Goal: Task Accomplishment & Management: Manage account settings

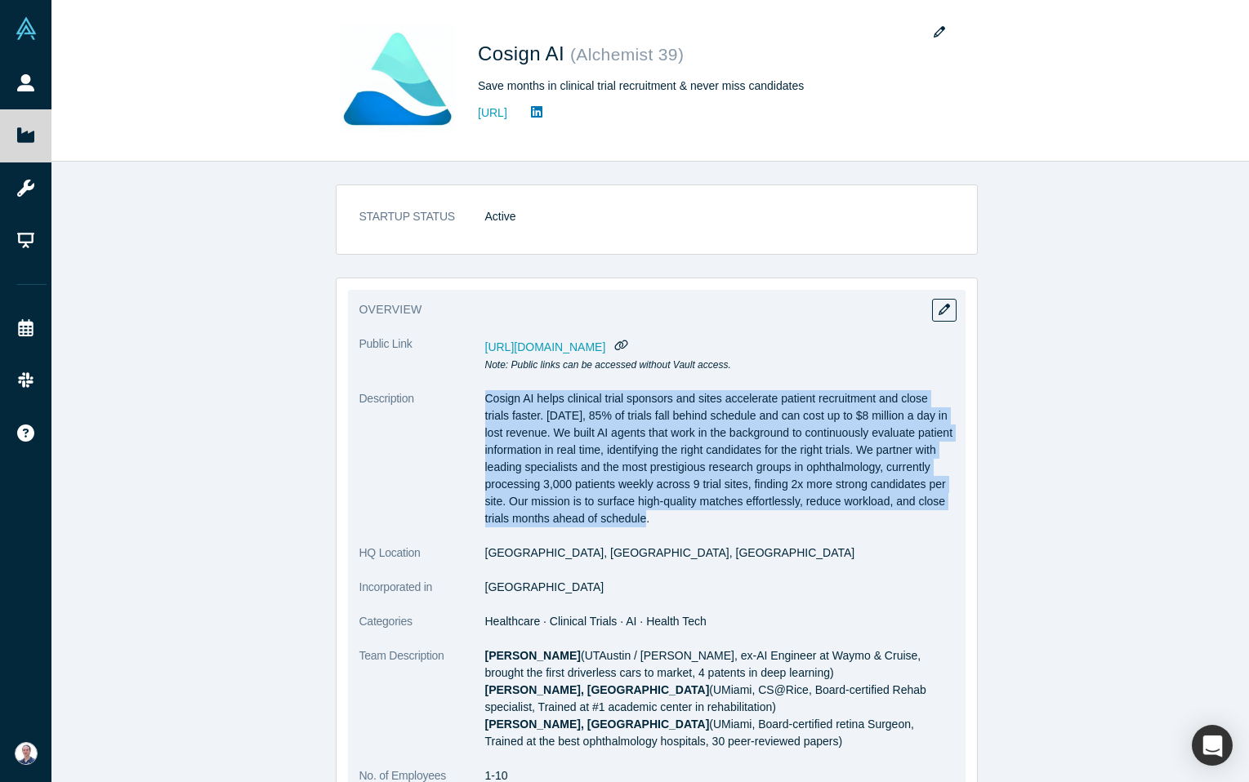
drag, startPoint x: 760, startPoint y: 526, endPoint x: 469, endPoint y: 408, distance: 314.0
click at [469, 408] on dl "Public Link https://vault.alchemistaccelerator.com/companies/public/cosign-ai N…" at bounding box center [656, 638] width 595 height 604
copy dl "Cosign AI helps clinical trial sponsors and sites accelerate patient recruitmen…"
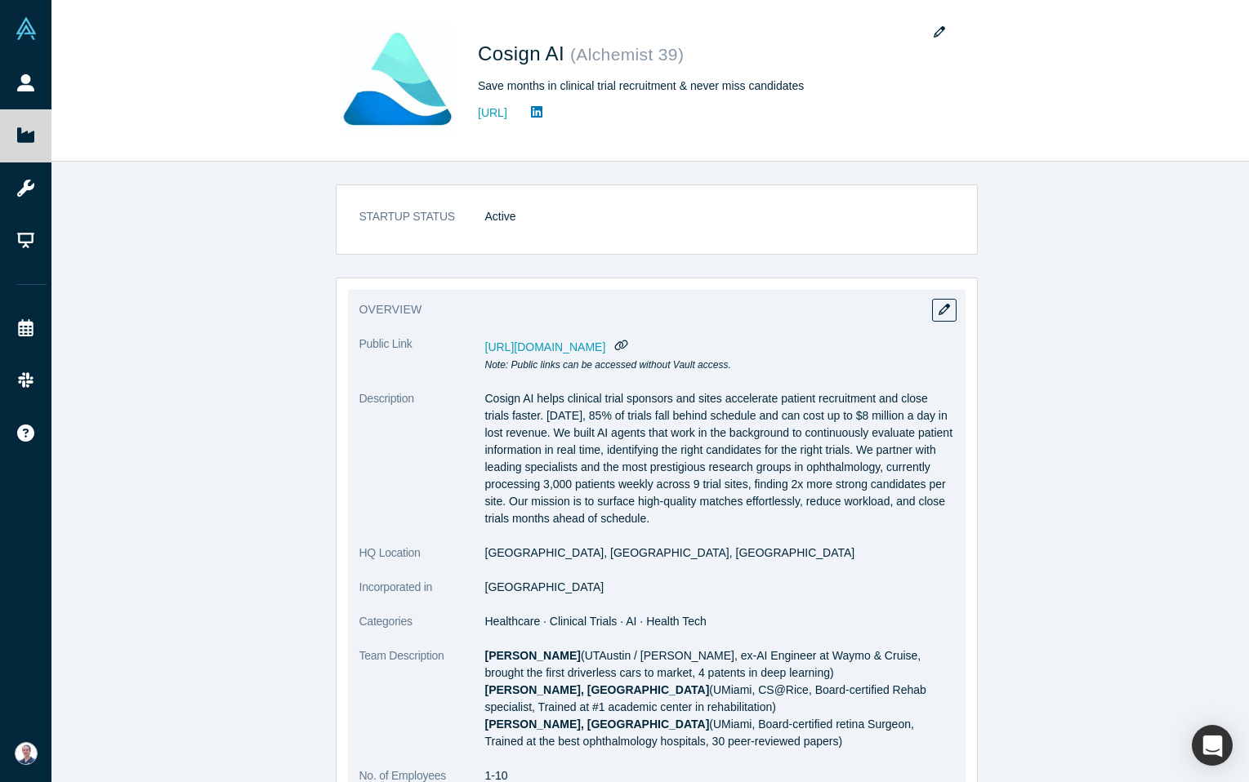
click at [475, 434] on dt "Description" at bounding box center [422, 467] width 126 height 154
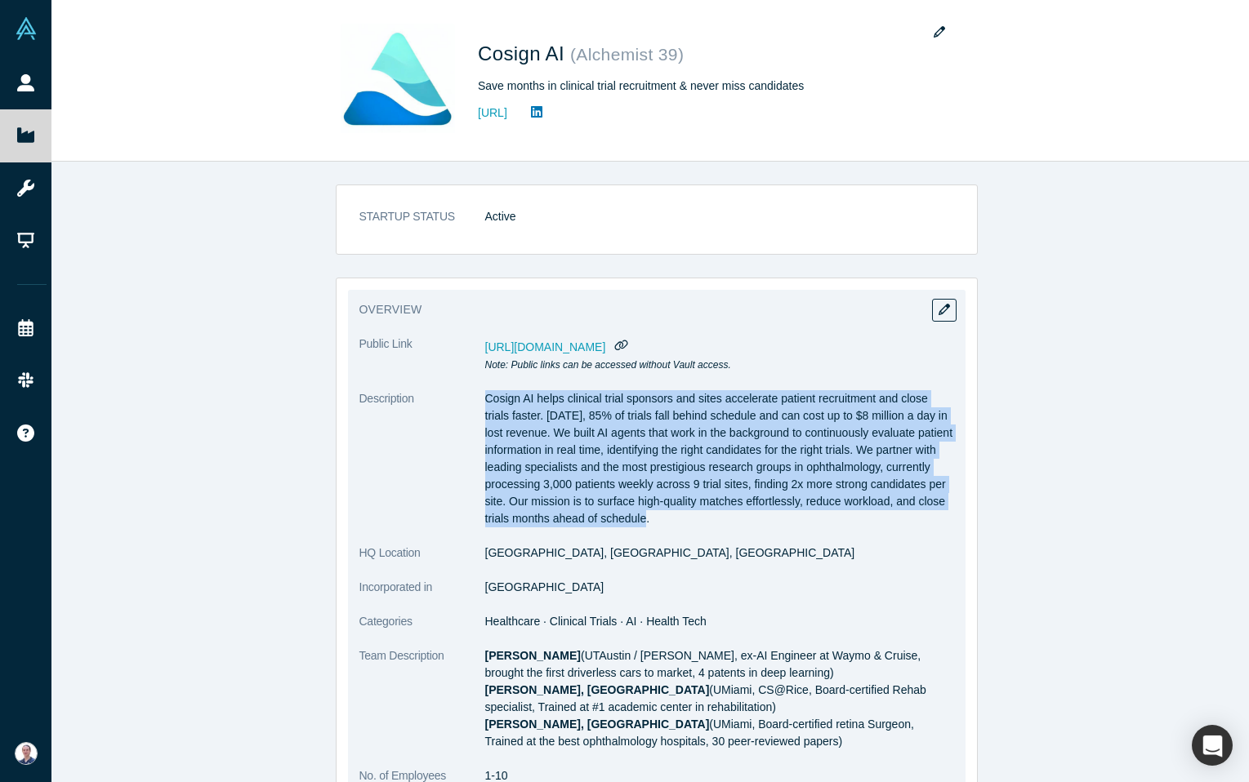
drag, startPoint x: 648, startPoint y: 467, endPoint x: 466, endPoint y: 394, distance: 195.7
click at [466, 394] on dl "Public Link https://vault.alchemistaccelerator.com/companies/public/cosign-ai N…" at bounding box center [656, 638] width 595 height 604
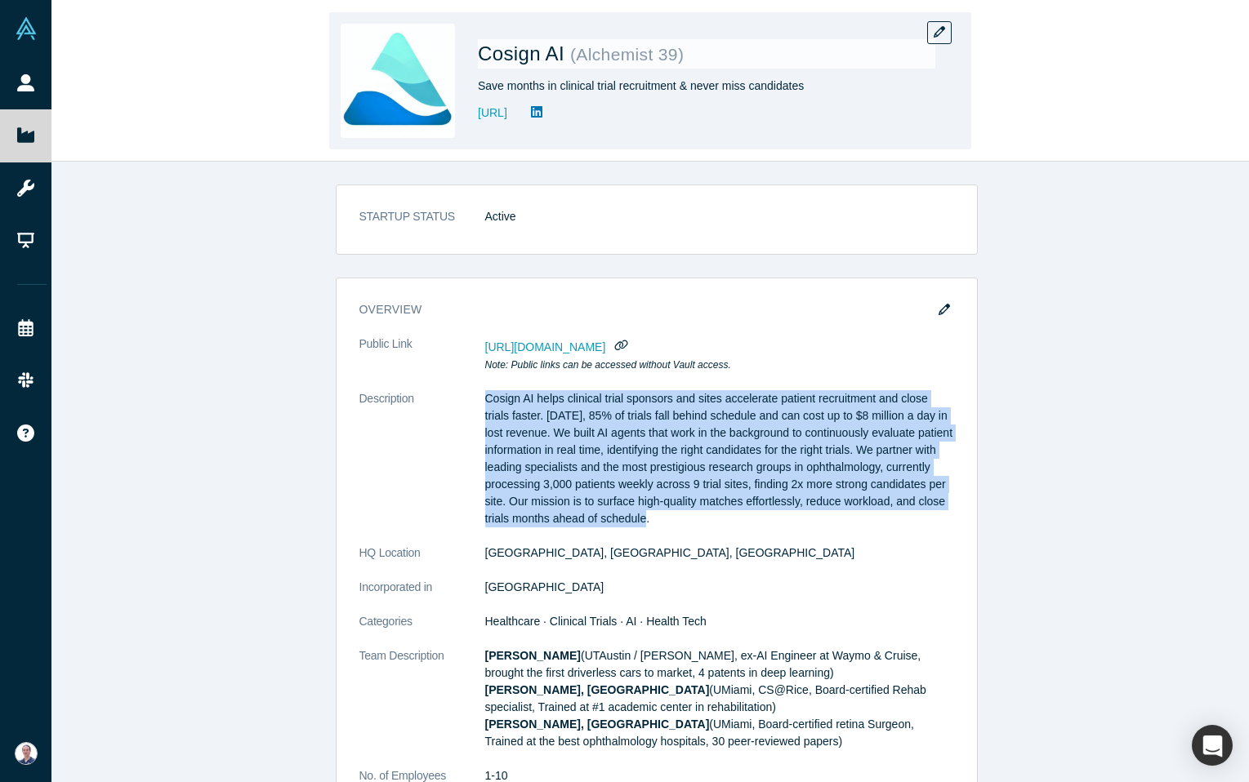
copy dl "Cosign AI helps clinical trial sponsors and sites accelerate patient recruitmen…"
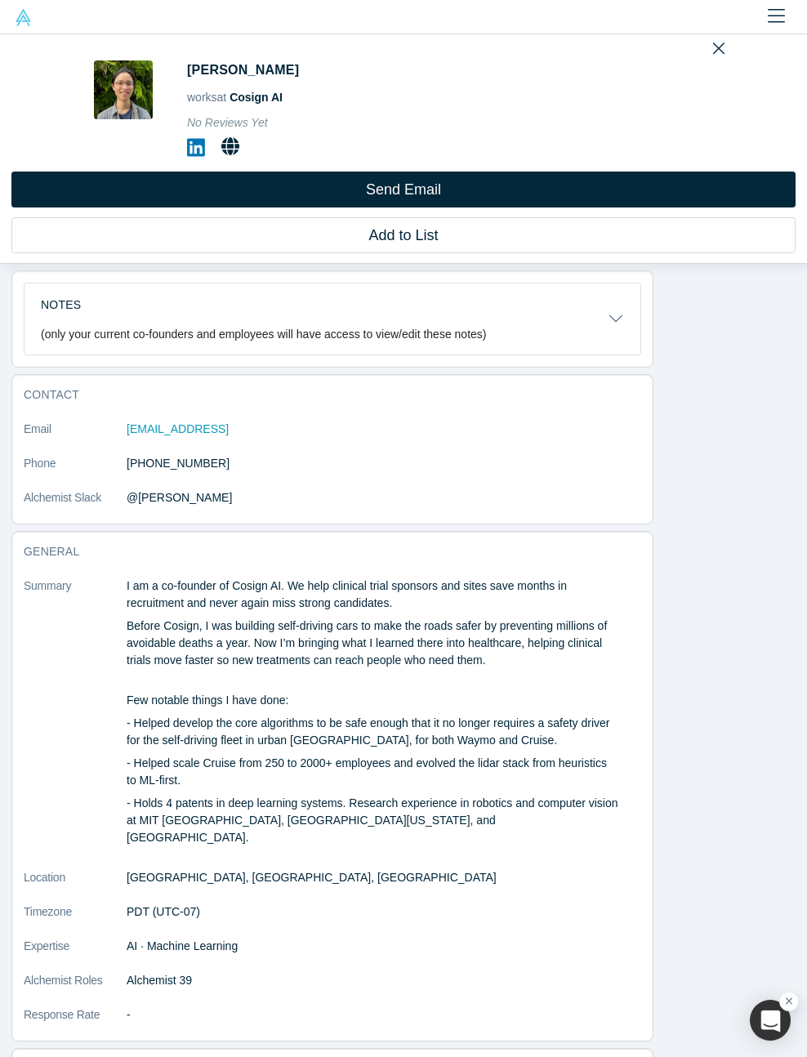
drag, startPoint x: 123, startPoint y: 585, endPoint x: 565, endPoint y: 838, distance: 510.0
click at [565, 782] on dl "Summary I am a co-founder of Cosign AI. We help clinical trial sponsors and sit…" at bounding box center [332, 808] width 617 height 463
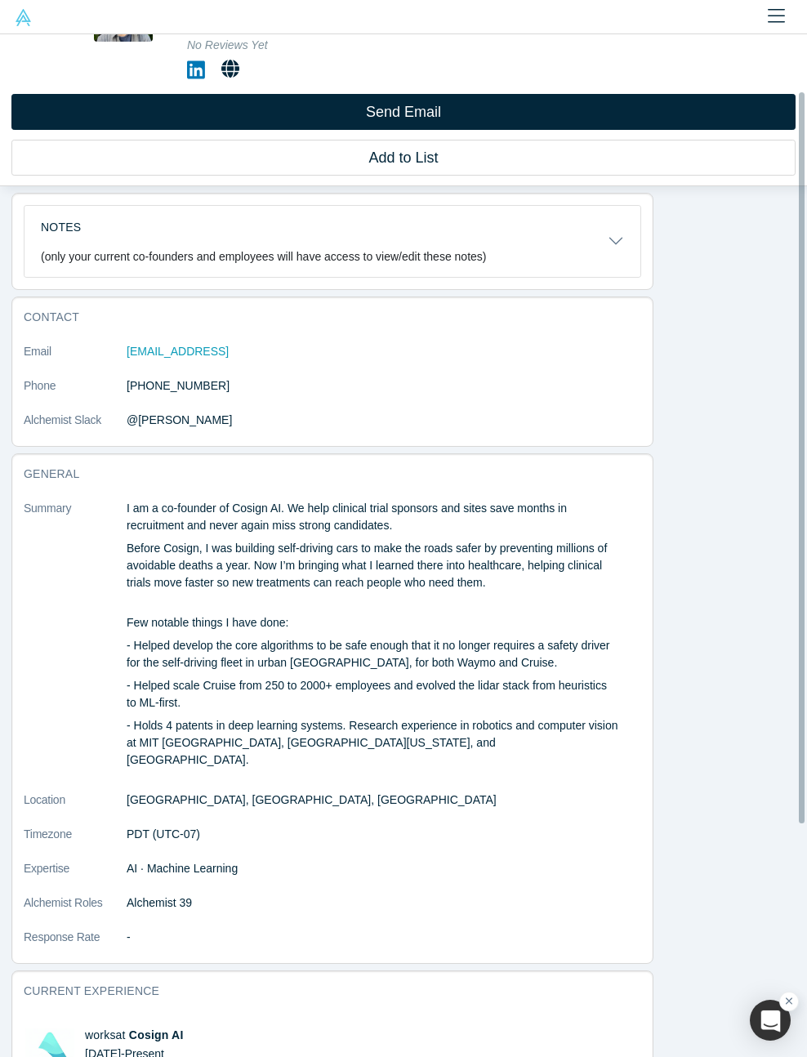
click at [549, 747] on p "- Holds 4 patents in deep learning systems. Research experience in robotics and…" at bounding box center [373, 742] width 492 height 51
drag, startPoint x: 480, startPoint y: 715, endPoint x: 118, endPoint y: 505, distance: 418.3
click at [118, 505] on dl "Summary I am a co-founder of Cosign AI. We help clinical trial sponsors and sit…" at bounding box center [332, 731] width 617 height 463
copy dl "I am a co-founder of Cosign AI. We help clinical trial sponsors and sites save …"
click at [550, 736] on p "- Holds 4 patents in deep learning systems. Research experience in robotics and…" at bounding box center [373, 742] width 492 height 51
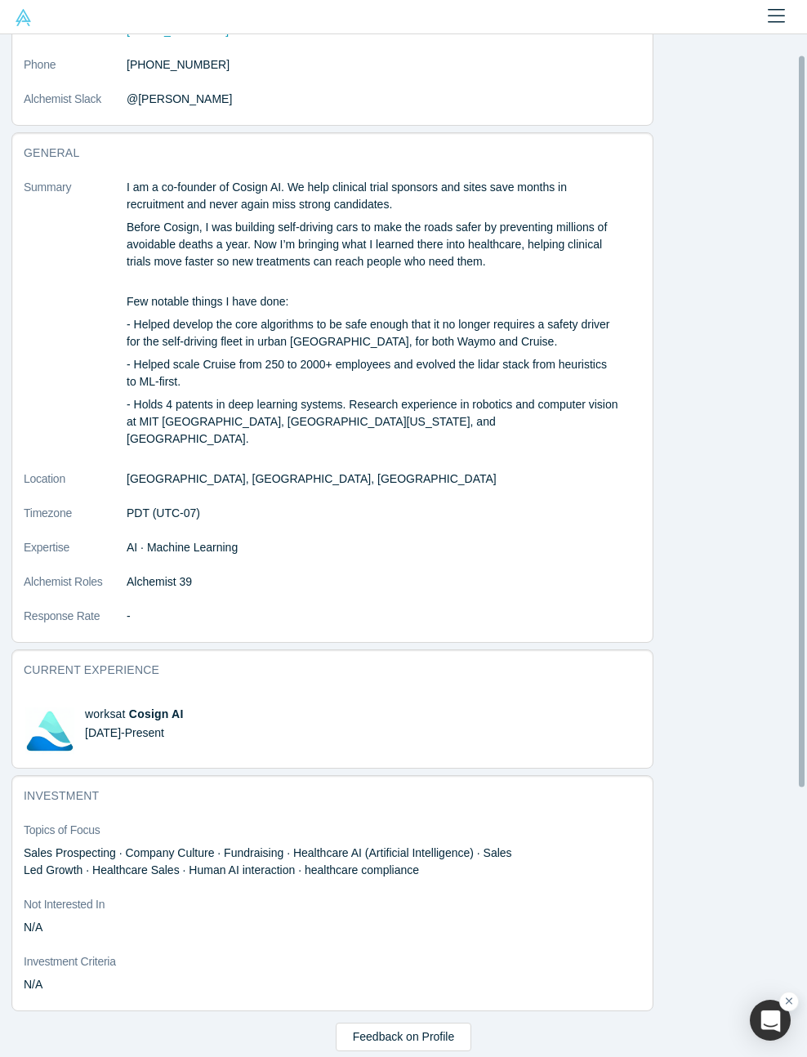
scroll to position [0, 0]
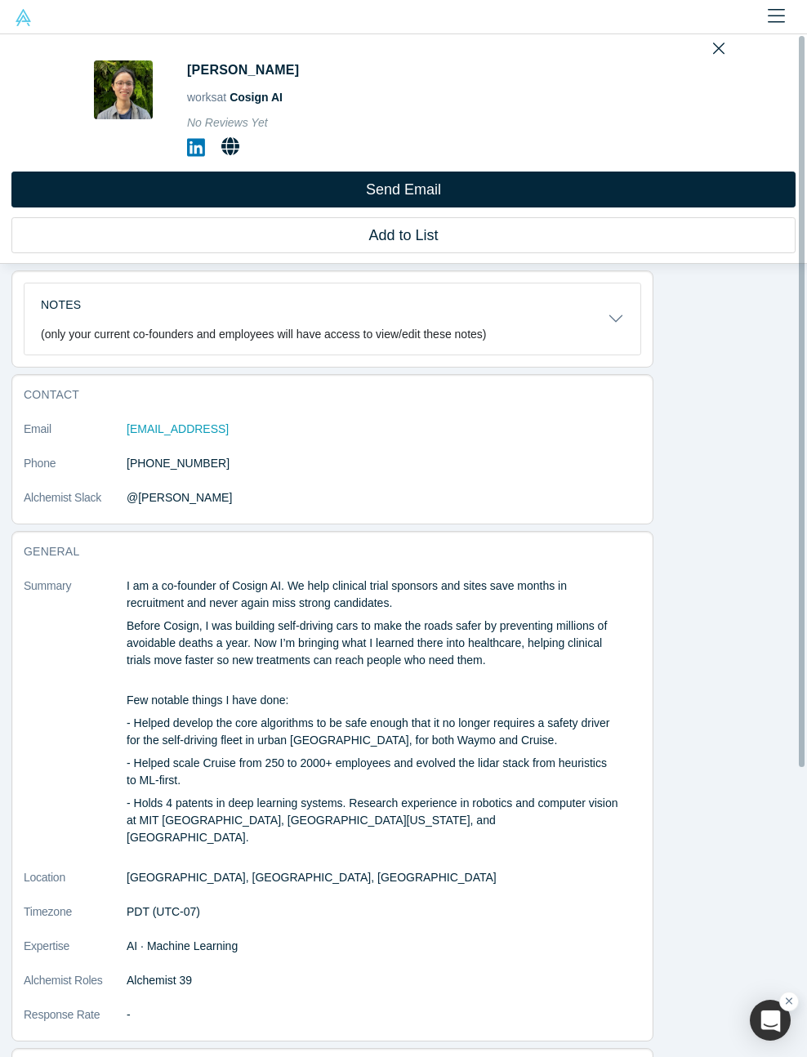
click at [192, 151] on icon at bounding box center [196, 148] width 18 height 18
click at [0, 0] on div "People Startups Resources Demo Day Events Slack Contact Us GDPR View Desktop My…" at bounding box center [403, 528] width 807 height 1057
drag, startPoint x: 292, startPoint y: 583, endPoint x: 399, endPoint y: 605, distance: 109.2
click at [399, 605] on p "I am a co-founder of Cosign AI. We help clinical trial sponsors and sites save …" at bounding box center [373, 594] width 492 height 34
copy p "We help clinical trial sponsors and sites save months in recruitment and never …"
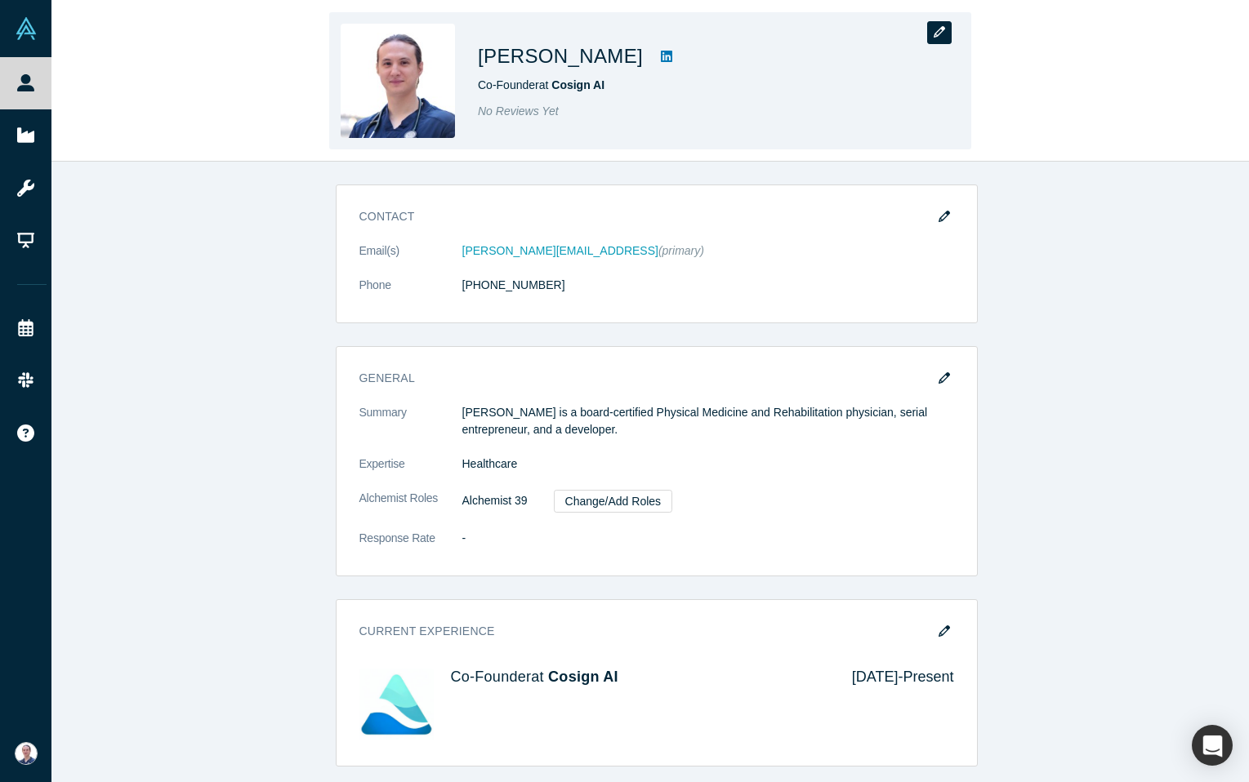
click at [929, 33] on button "button" at bounding box center [939, 32] width 25 height 23
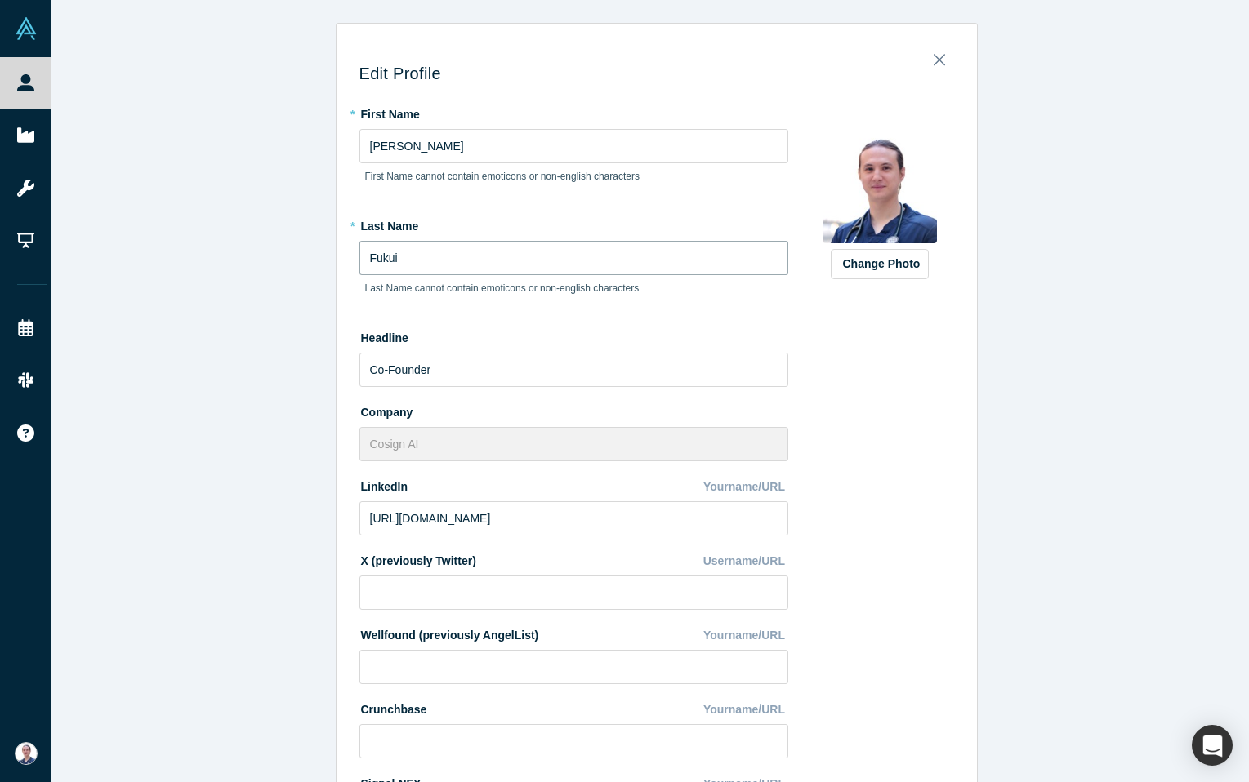
click at [363, 254] on input "Fukui" at bounding box center [573, 258] width 429 height 34
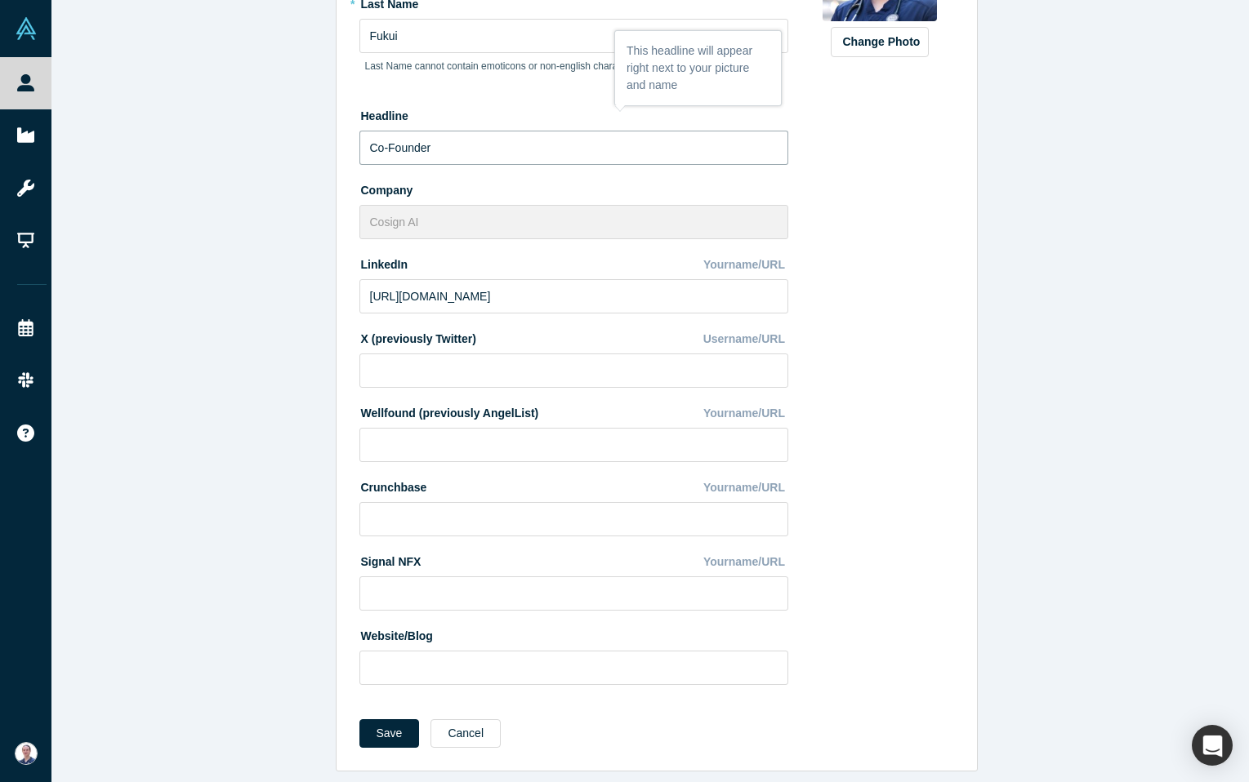
click at [387, 134] on input "Co-Founder" at bounding box center [573, 148] width 429 height 34
type input "Co-founder"
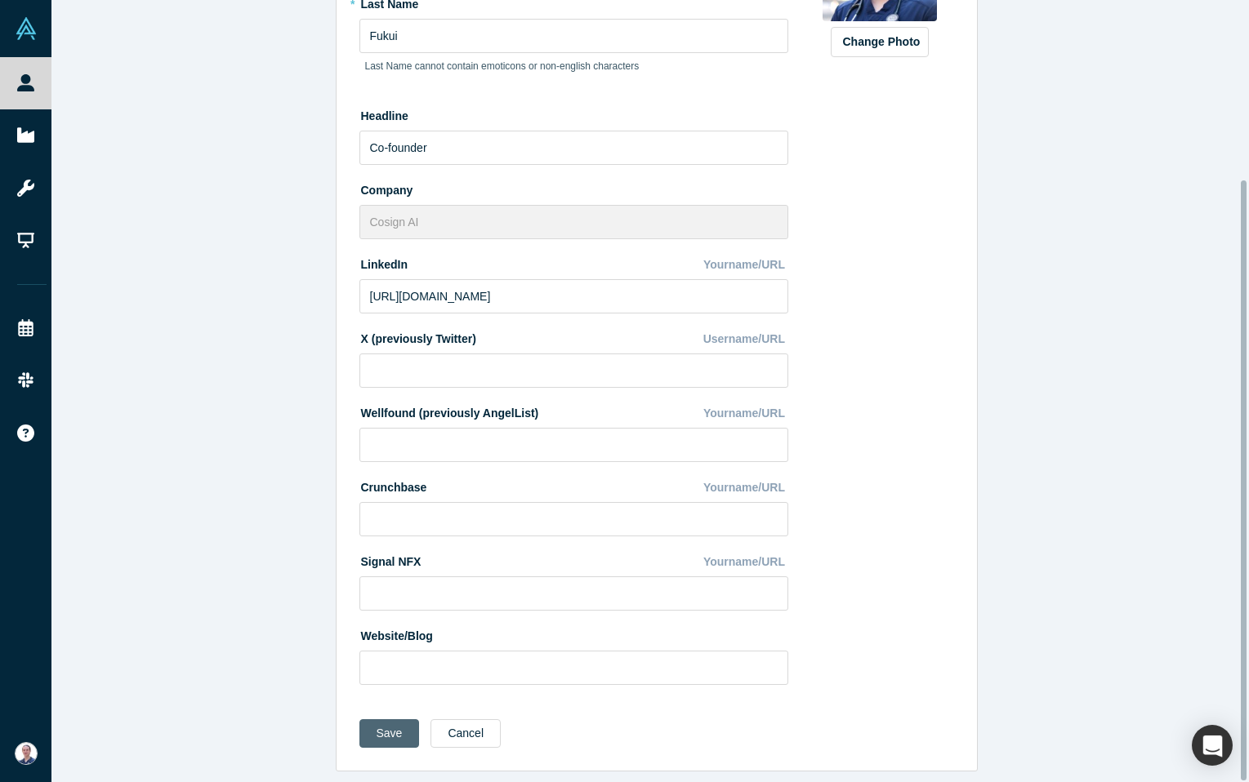
click at [379, 729] on button "Save" at bounding box center [389, 734] width 60 height 29
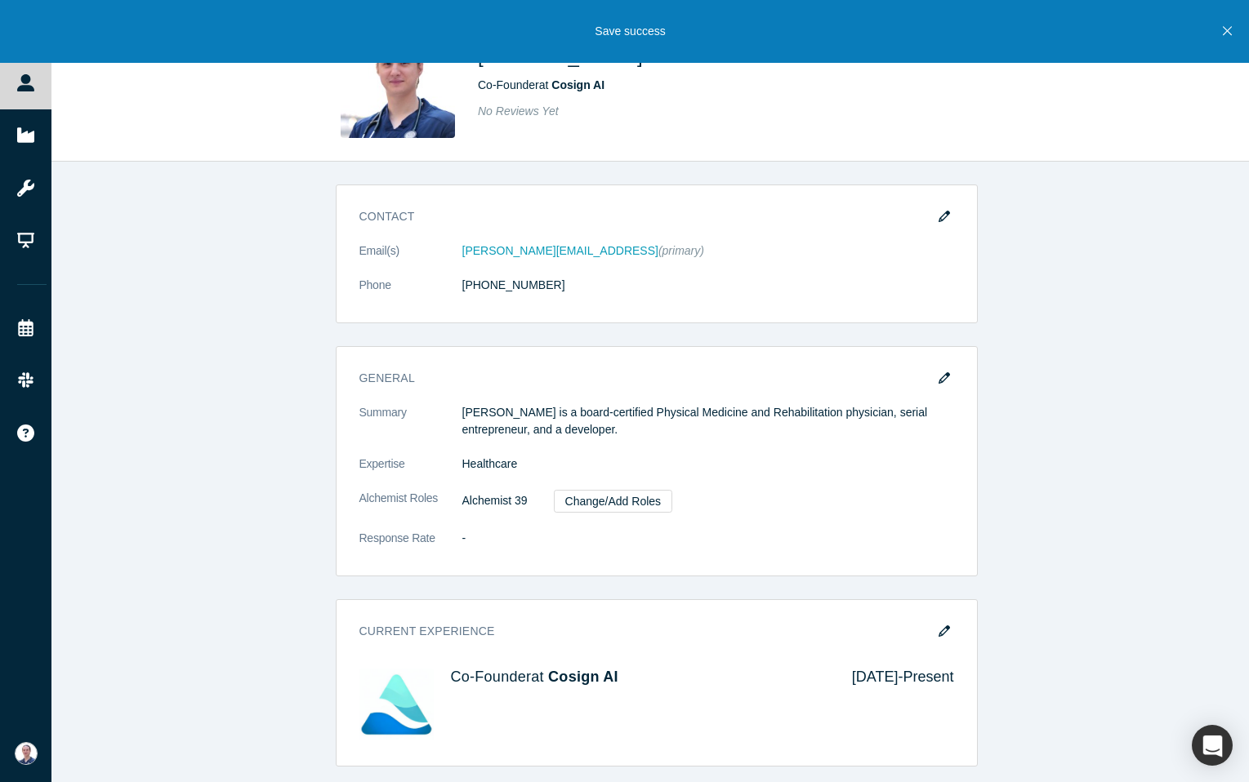
click at [1228, 33] on icon "Close" at bounding box center [1227, 31] width 9 height 9
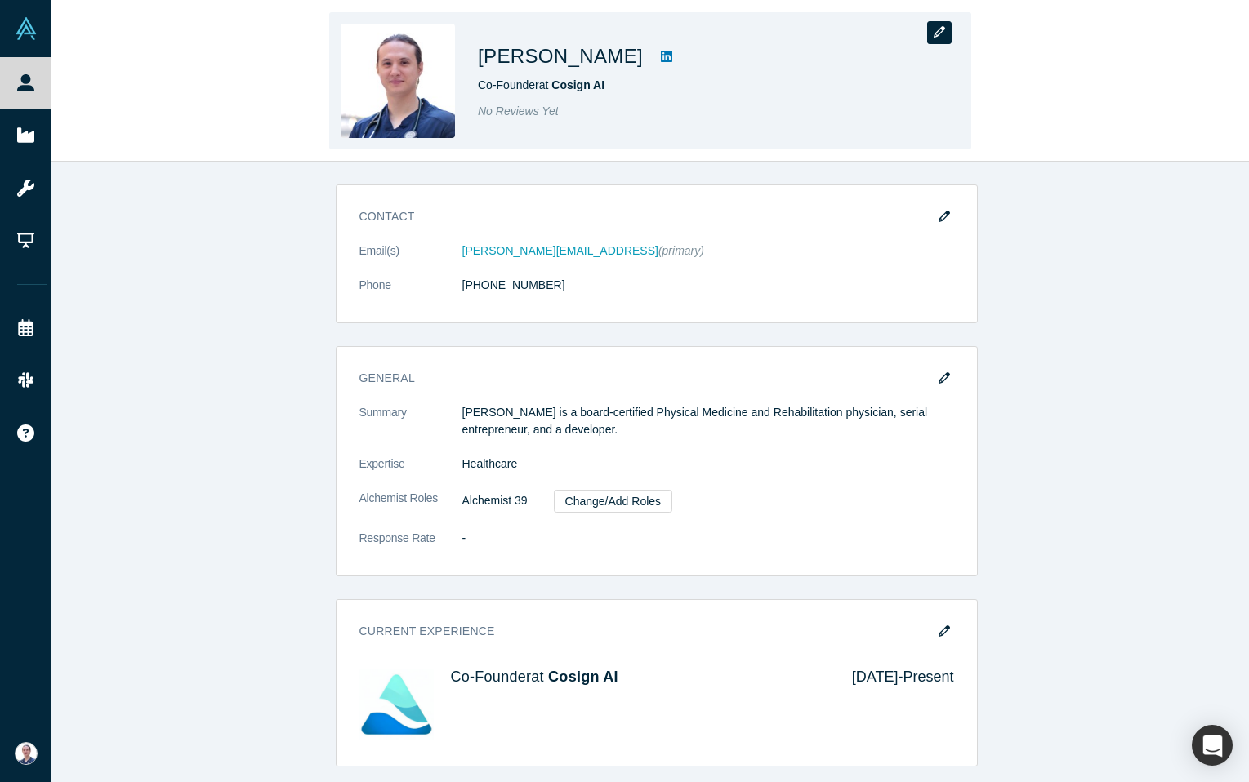
click at [937, 33] on icon "button" at bounding box center [939, 31] width 11 height 11
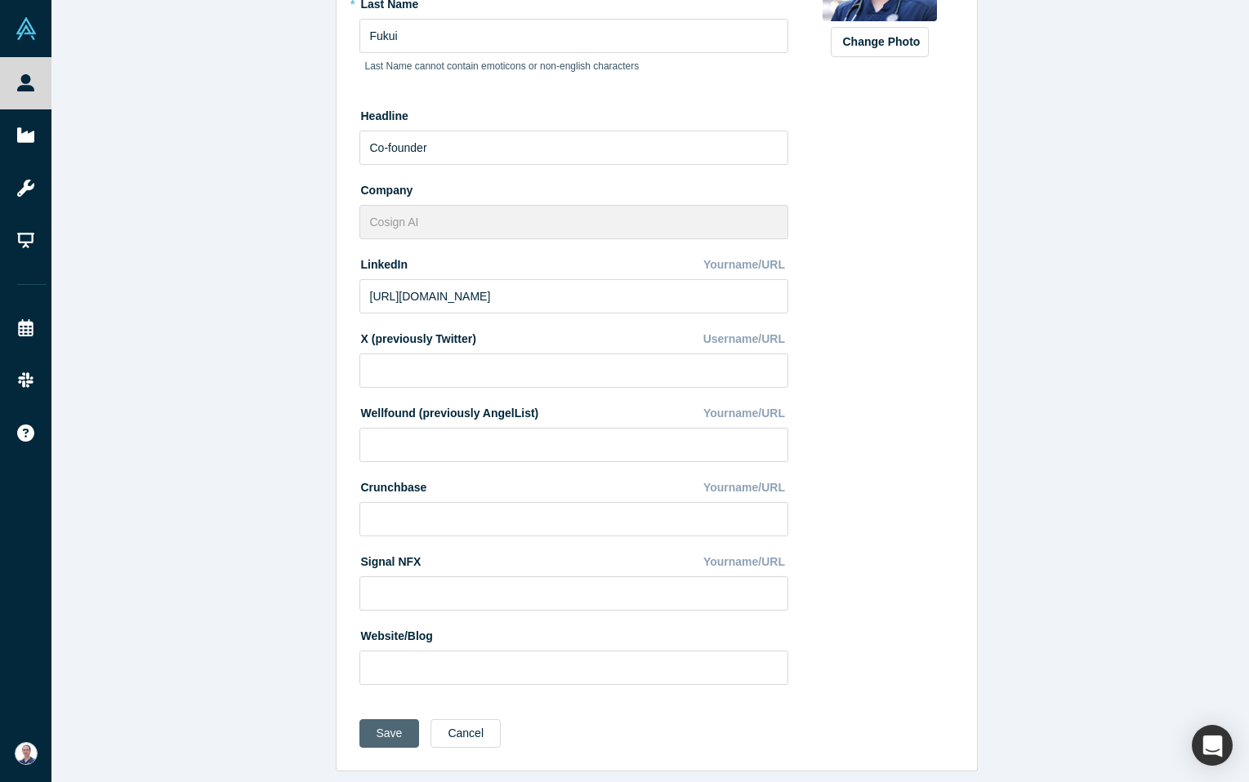
click at [390, 720] on button "Save" at bounding box center [389, 734] width 60 height 29
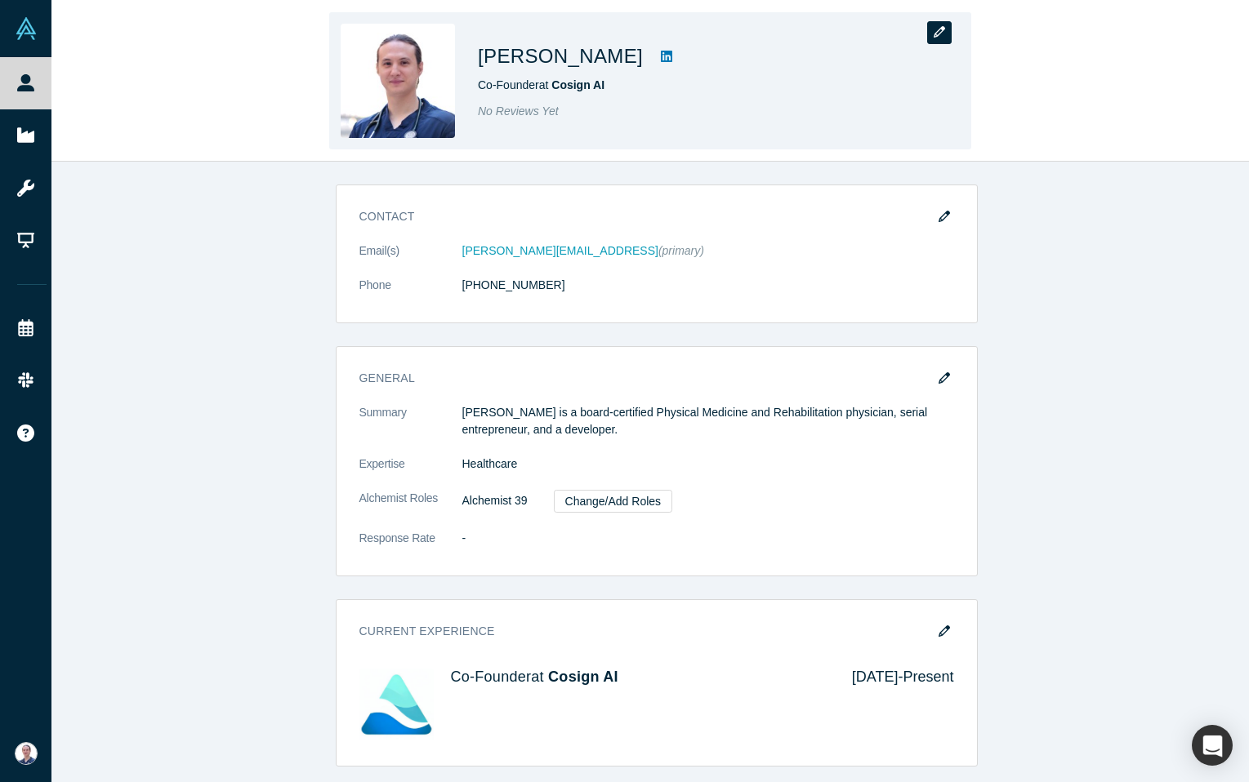
click at [932, 32] on button "button" at bounding box center [939, 32] width 25 height 23
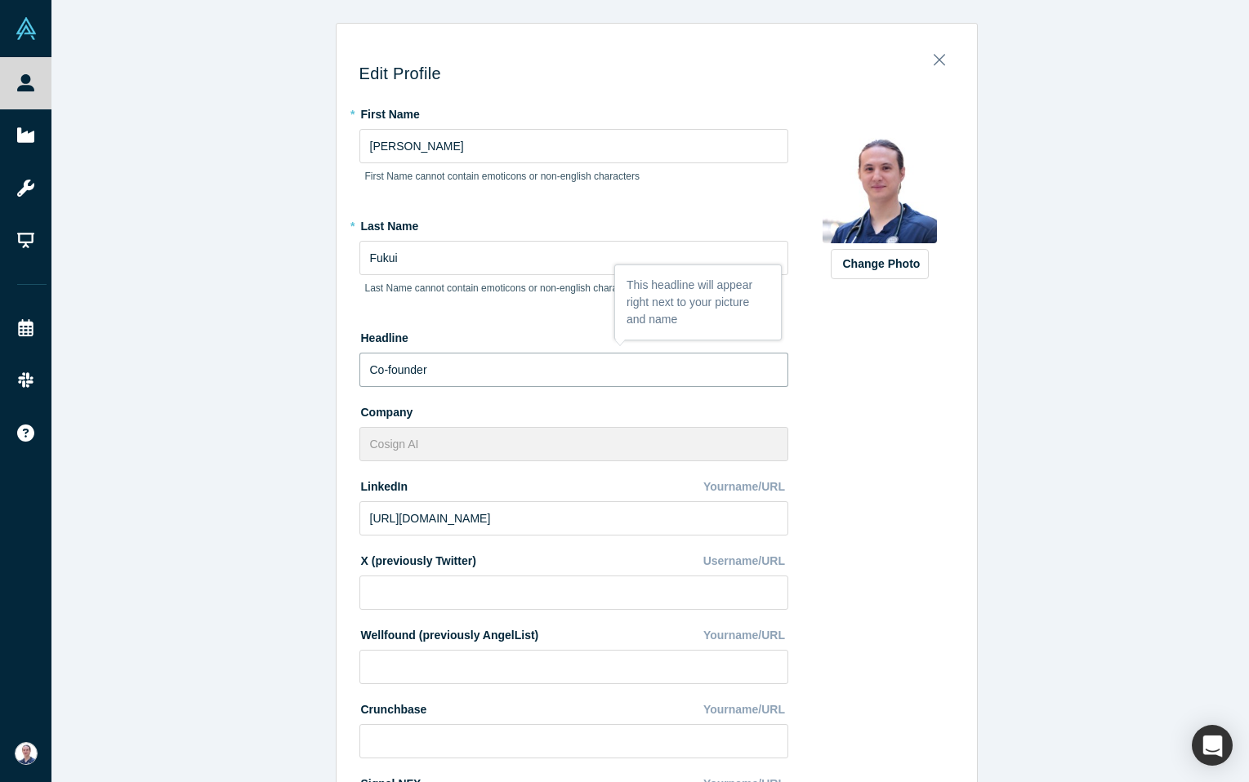
drag, startPoint x: 457, startPoint y: 364, endPoint x: 337, endPoint y: 366, distance: 120.1
click at [337, 366] on div "Edit Profile * First Name Riya First Name cannot contain emoticons or non-engli…" at bounding box center [657, 514] width 640 height 958
click at [289, 384] on div "Edit Profile * First Name Riya First Name cannot contain emoticons or non-engli…" at bounding box center [656, 397] width 1210 height 795
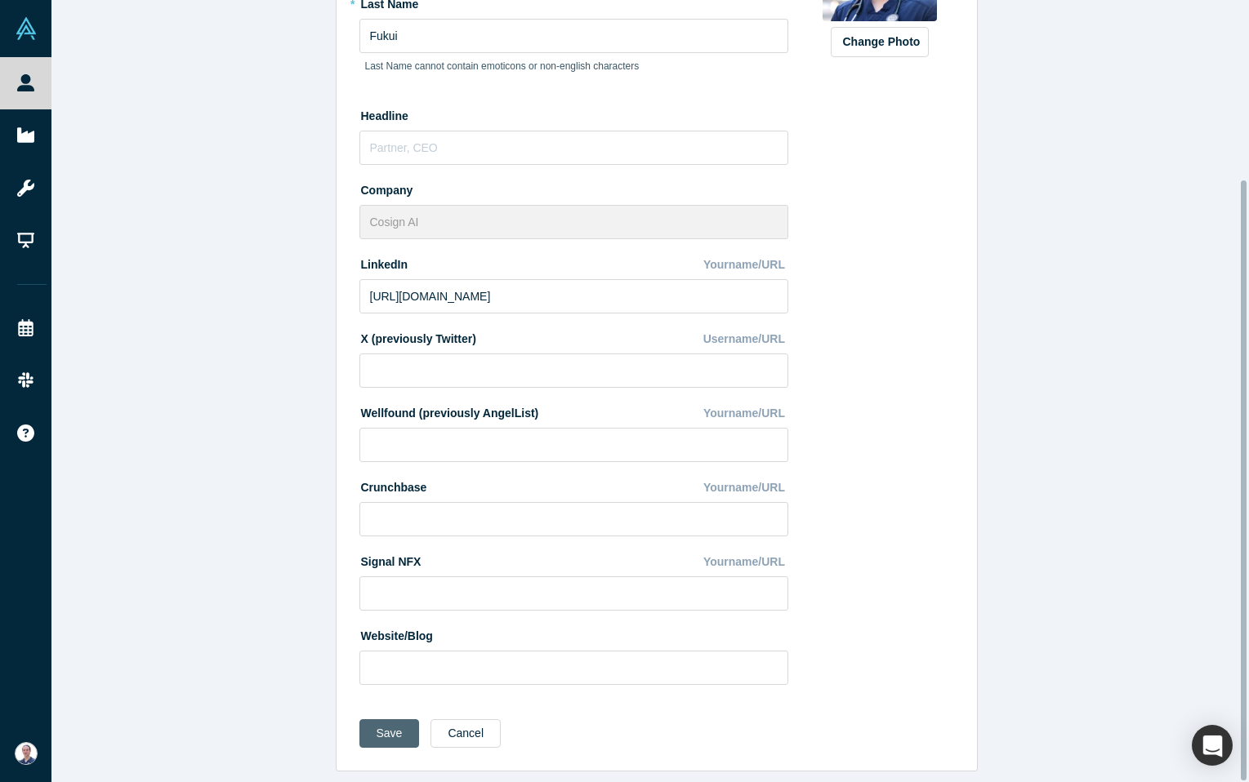
click at [390, 728] on button "Save" at bounding box center [389, 734] width 60 height 29
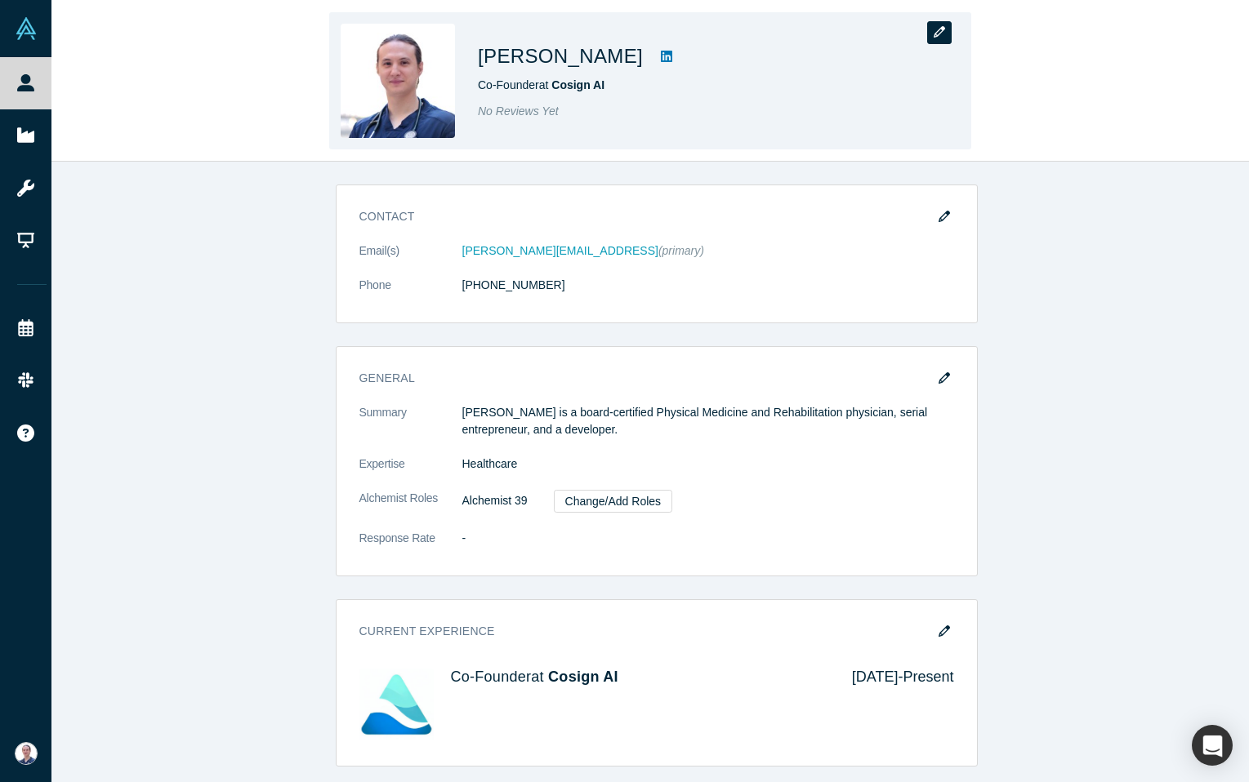
click at [936, 28] on icon "button" at bounding box center [939, 31] width 11 height 11
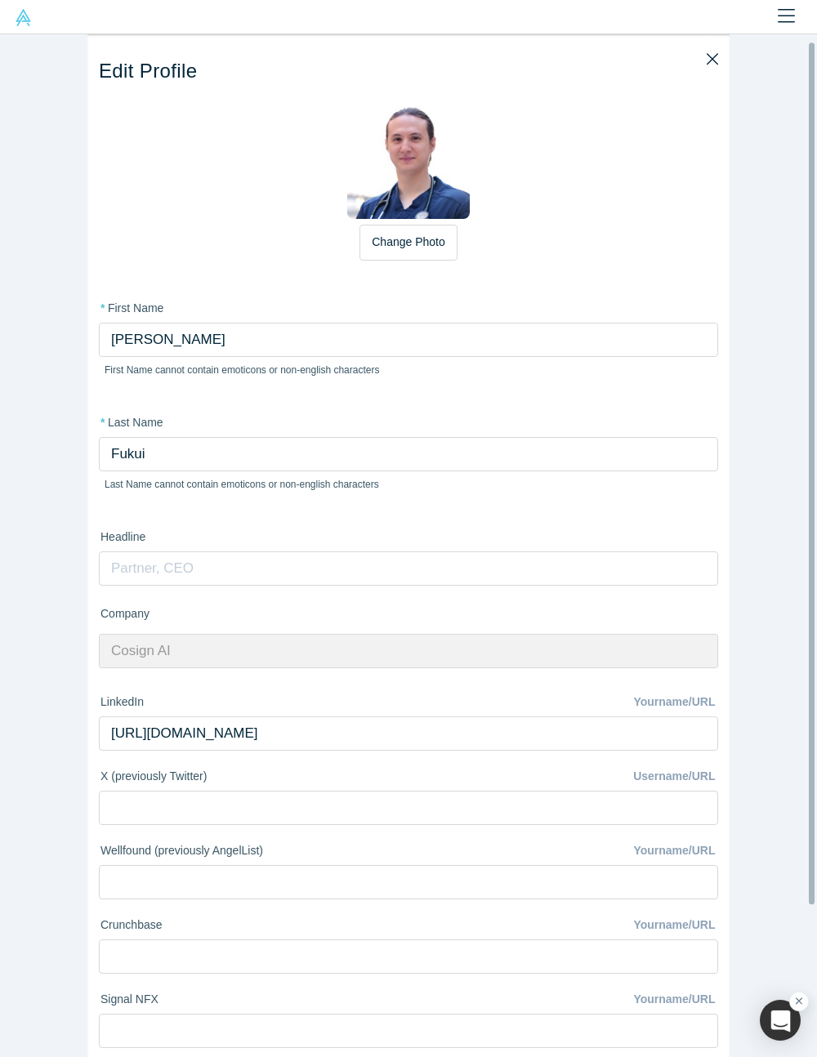
scroll to position [169, 0]
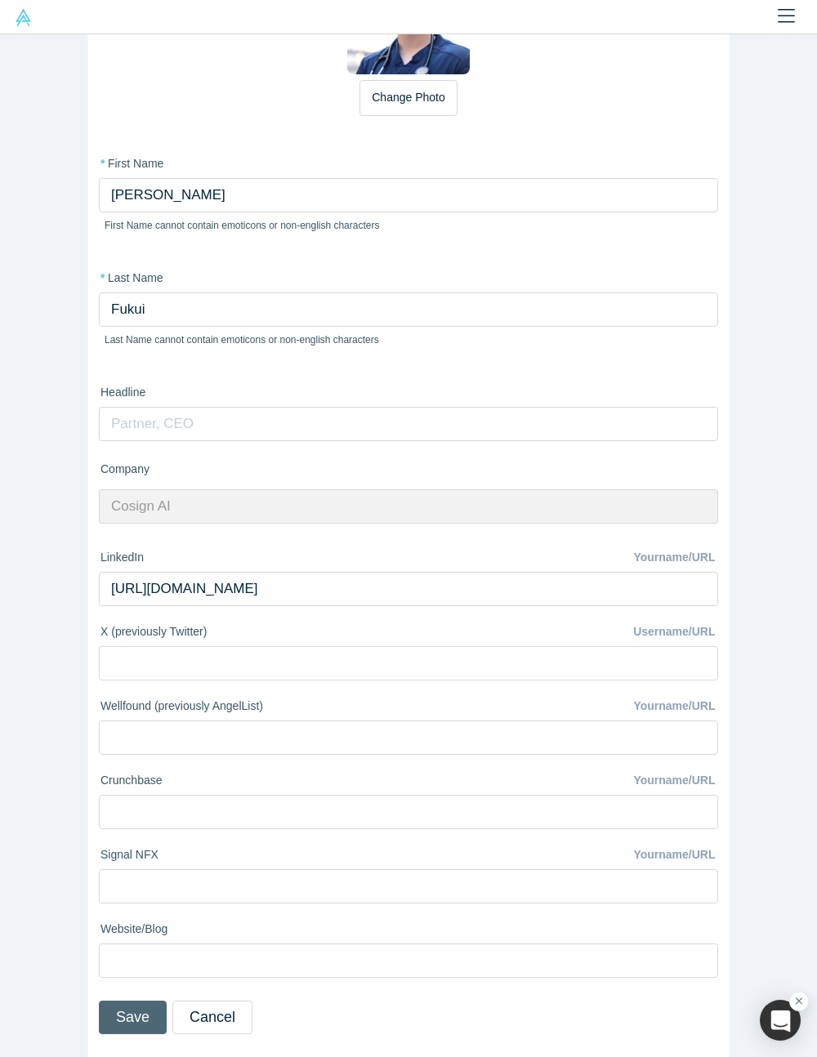
click at [115, 782] on button "Save" at bounding box center [133, 1017] width 68 height 33
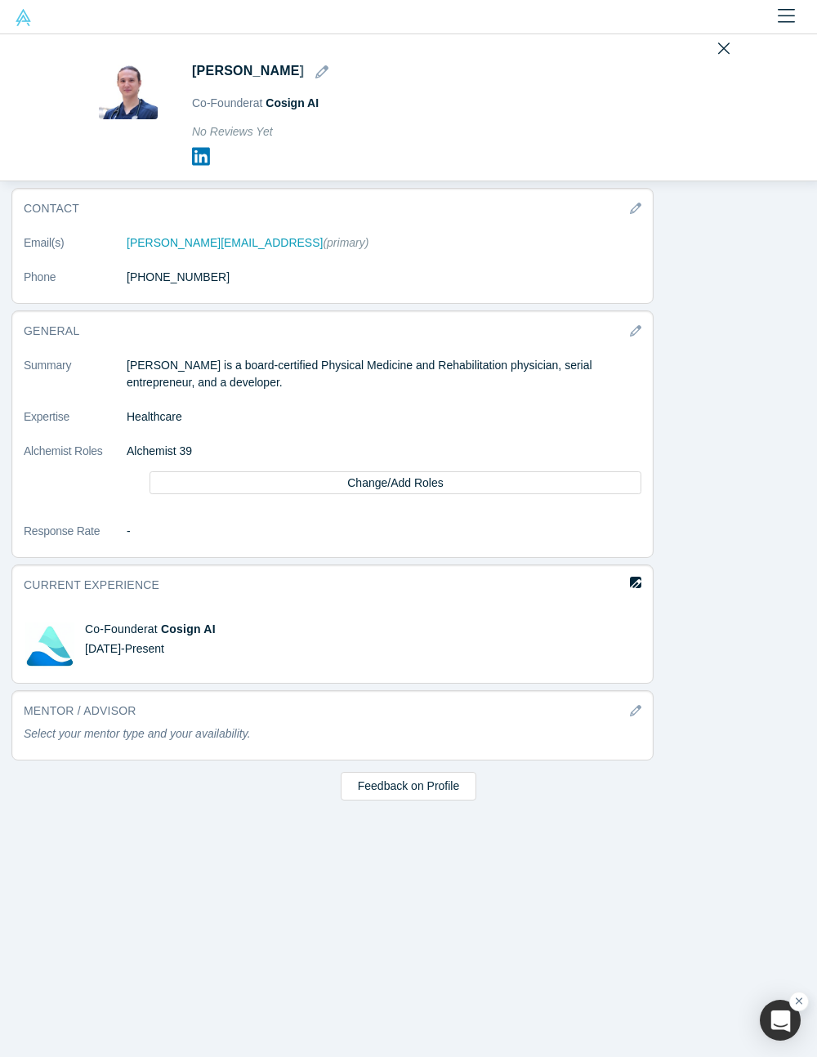
click at [630, 582] on icon "button" at bounding box center [635, 584] width 11 height 11
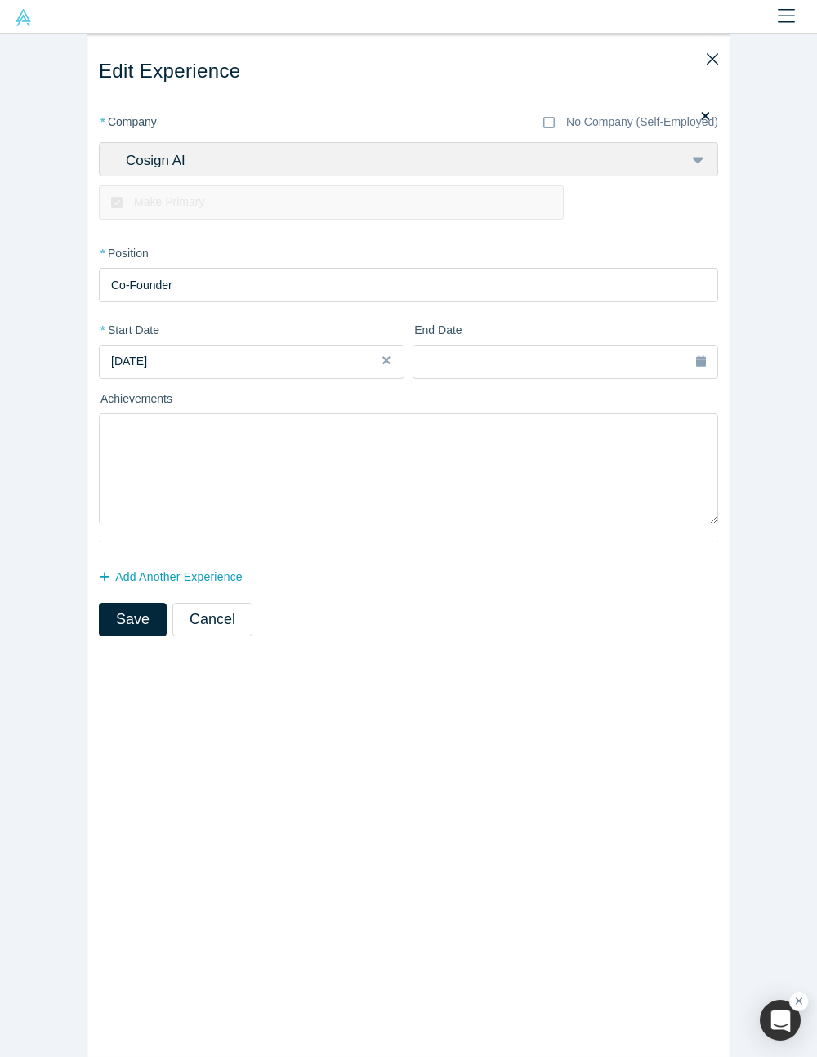
drag, startPoint x: 145, startPoint y: 284, endPoint x: 78, endPoint y: 279, distance: 66.3
click at [78, 279] on div "Edit Experience * Company No Company (Self-Employed) Cosign AI To pick up a dra…" at bounding box center [408, 545] width 817 height 1023
click at [176, 369] on div "[DATE]" at bounding box center [251, 361] width 281 height 17
click at [233, 441] on div "Mar" at bounding box center [243, 441] width 52 height 17
click at [276, 345] on button "February 2023" at bounding box center [251, 362] width 305 height 34
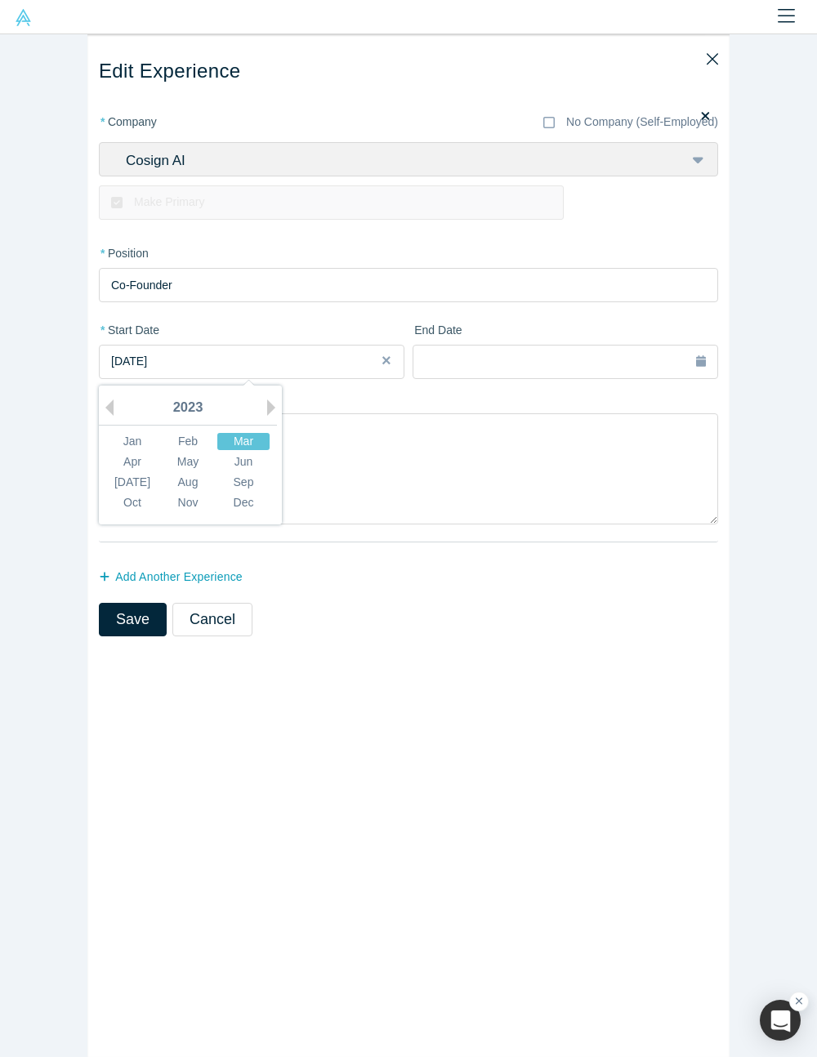
click at [243, 445] on div "Mar" at bounding box center [243, 441] width 52 height 17
drag, startPoint x: 211, startPoint y: 291, endPoint x: 65, endPoint y: 292, distance: 145.4
click at [65, 292] on div "Edit Experience * Company No Company (Self-Employed) Cosign AI To pick up a dra…" at bounding box center [408, 545] width 817 height 1023
click at [105, 294] on input "Co-Founder" at bounding box center [408, 285] width 619 height 34
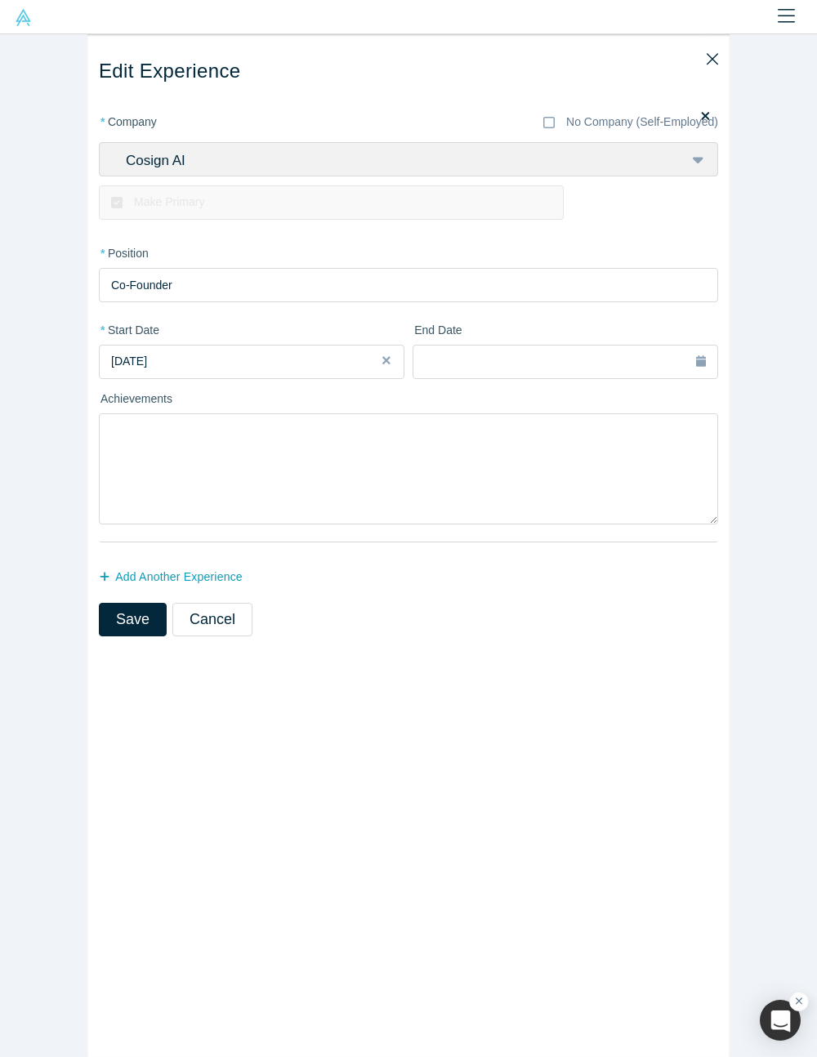
click at [105, 294] on input "Co-Founder" at bounding box center [408, 285] width 619 height 34
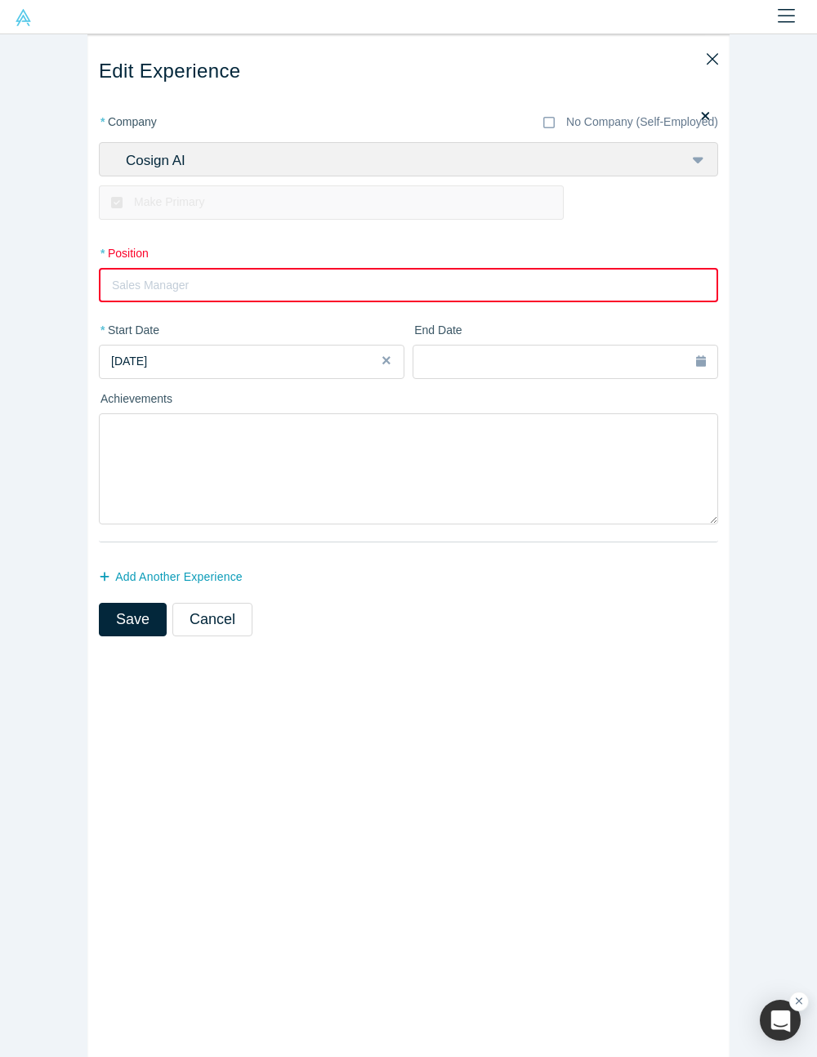
click at [154, 690] on div "Edit Experience * Company No Company (Self-Employed) Cosign AI To pick up a dra…" at bounding box center [408, 545] width 642 height 1023
click at [699, 62] on h3 "Edit Experience" at bounding box center [408, 72] width 619 height 24
click at [707, 57] on icon "Close" at bounding box center [712, 59] width 11 height 18
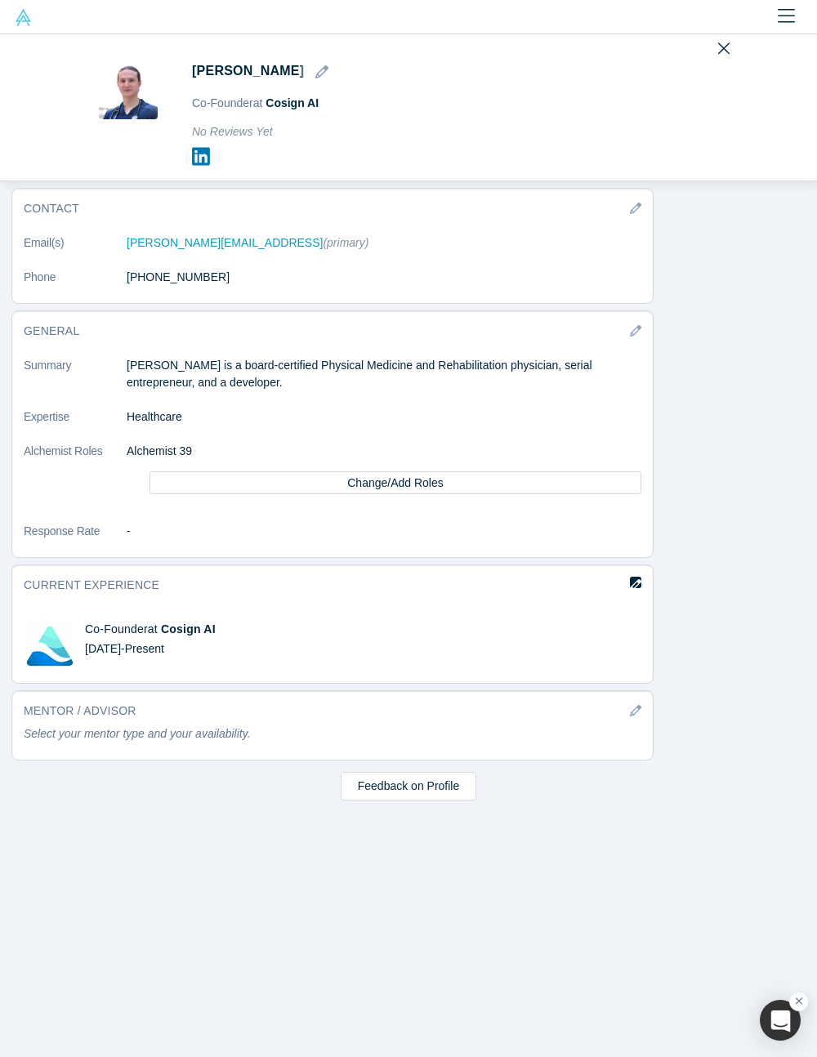
click at [632, 583] on icon "button" at bounding box center [635, 584] width 11 height 11
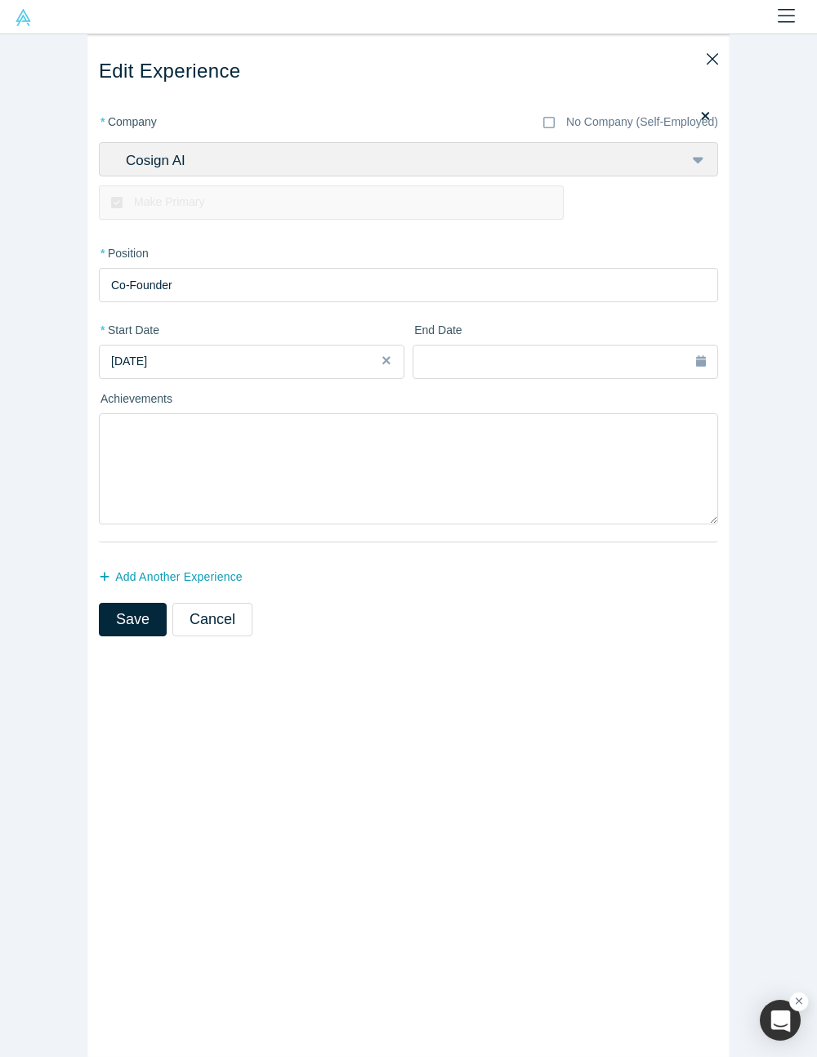
click at [130, 286] on input "Co-Founder" at bounding box center [408, 285] width 619 height 34
type input "Co-founder"
click at [126, 629] on button "Save" at bounding box center [133, 619] width 68 height 33
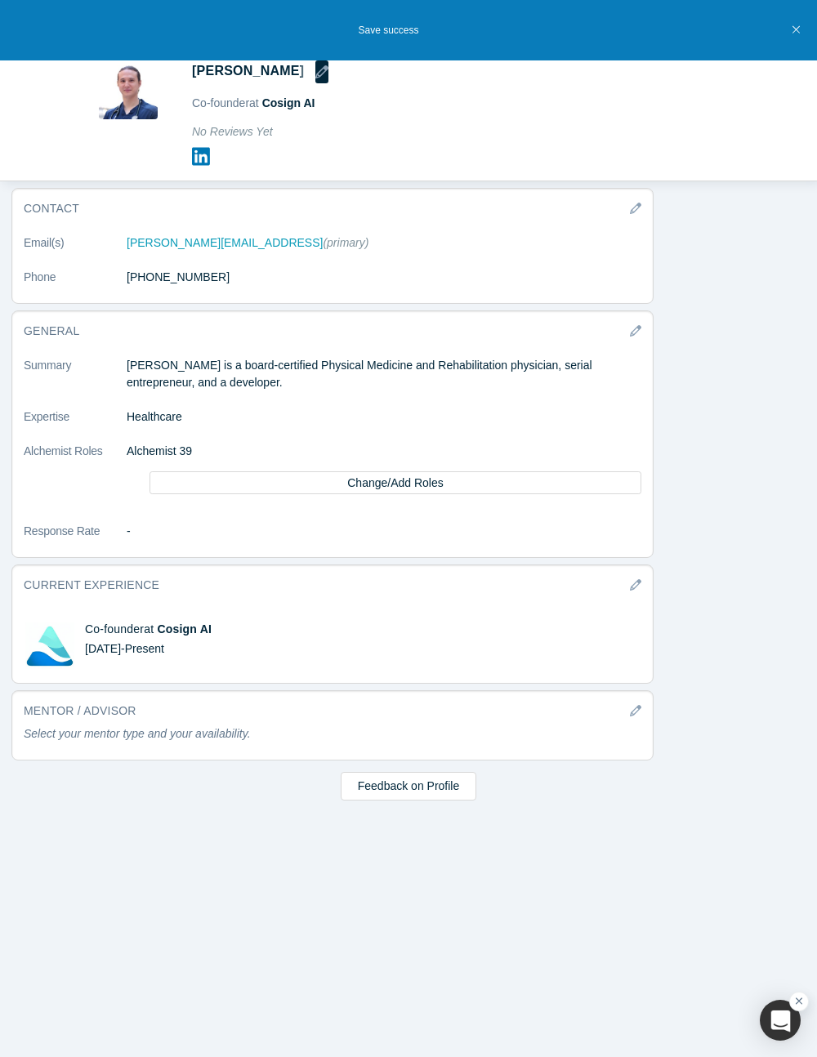
click at [315, 69] on icon "button" at bounding box center [321, 71] width 13 height 13
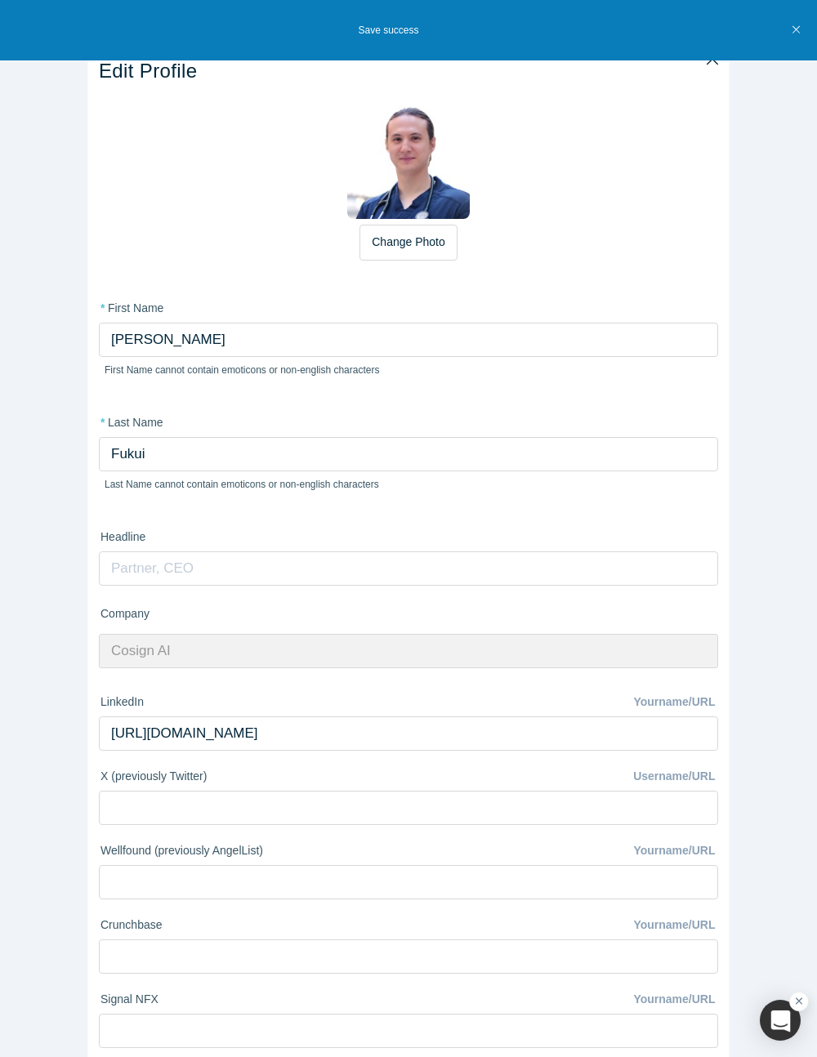
click at [136, 569] on input "text" at bounding box center [408, 568] width 619 height 34
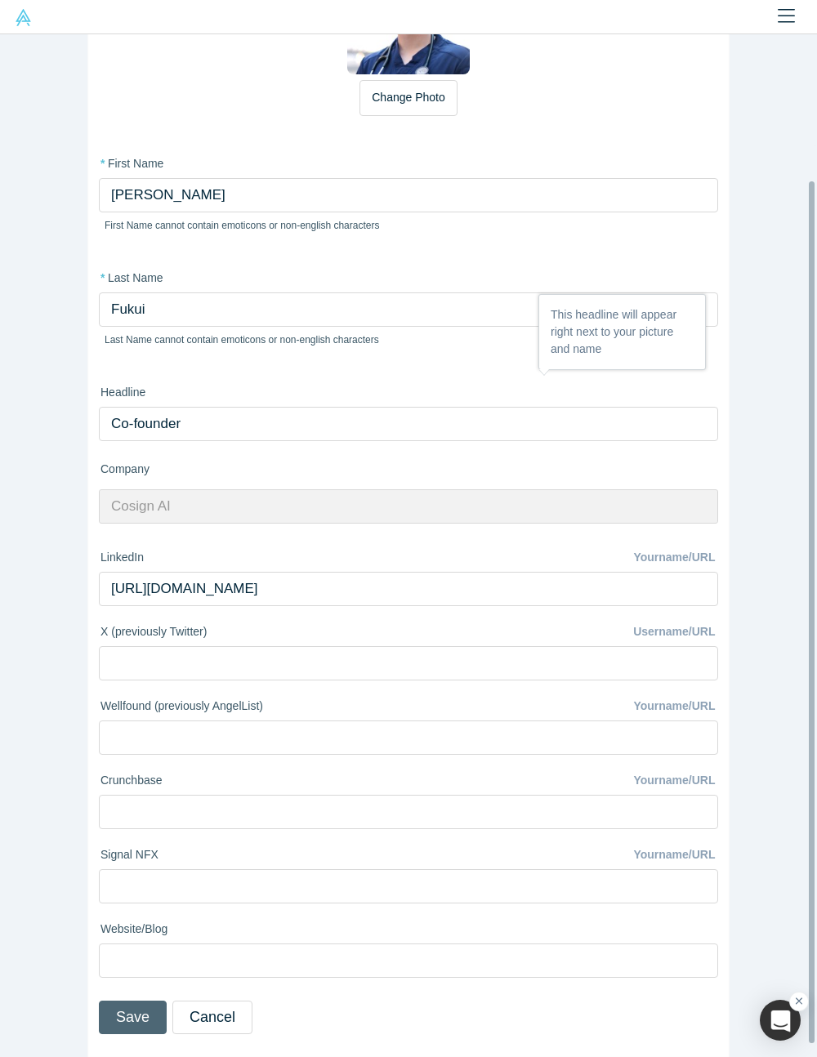
type input "Co-founder"
click at [100, 782] on button "Save" at bounding box center [133, 1017] width 68 height 33
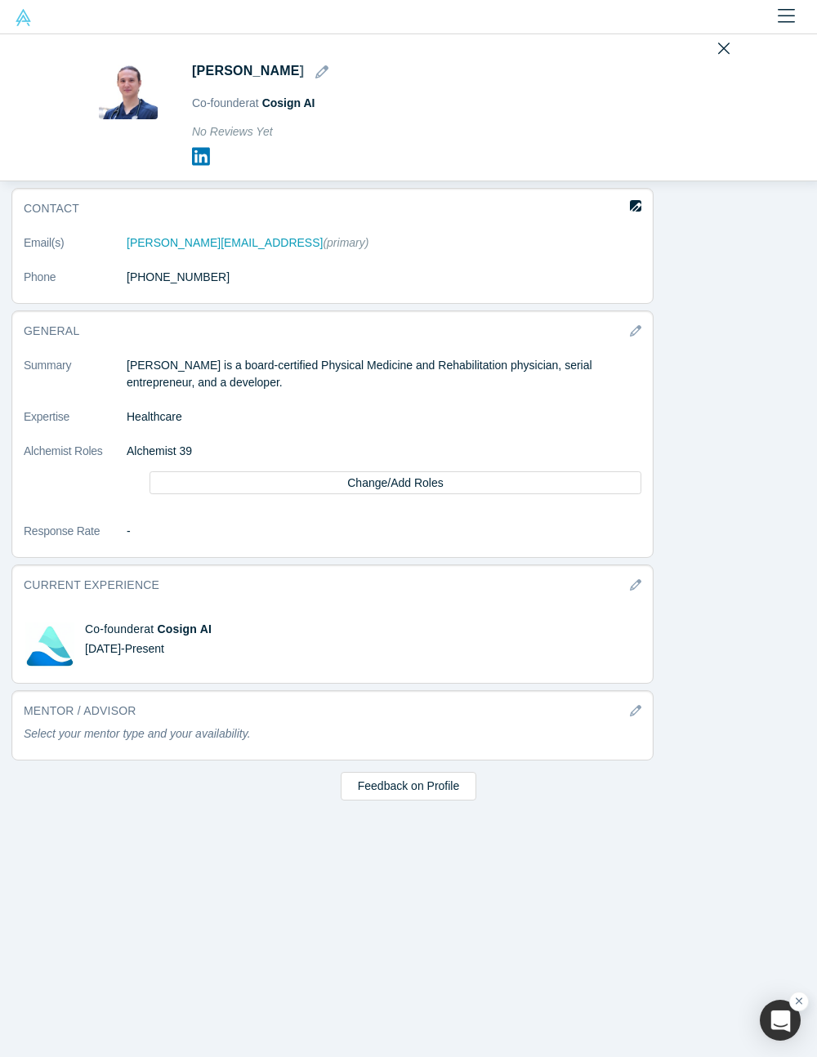
click at [637, 213] on icon "button" at bounding box center [635, 208] width 11 height 11
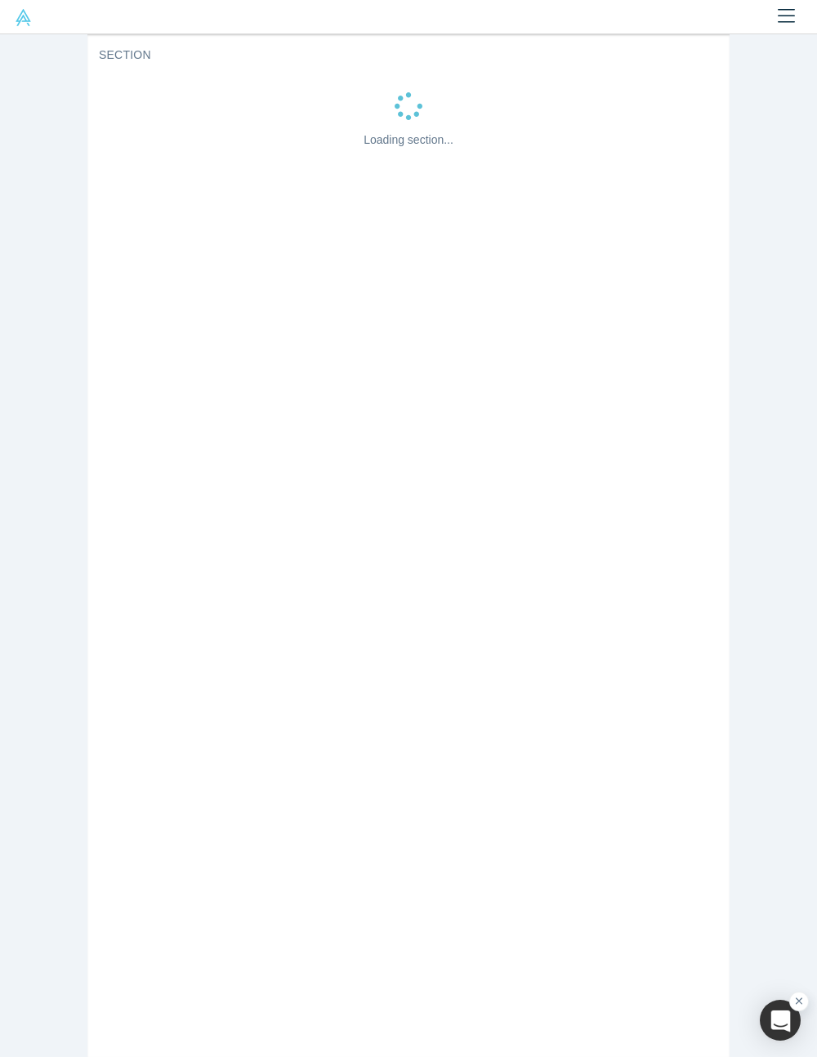
select select "US"
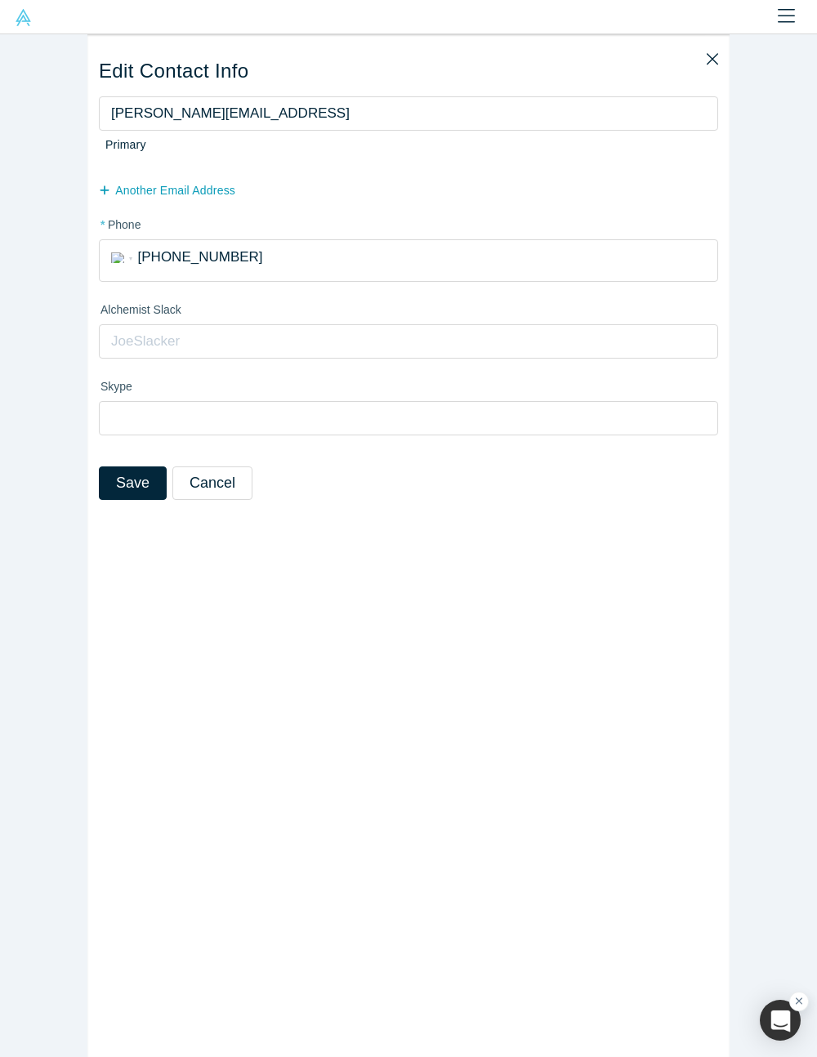
click at [204, 336] on input "text" at bounding box center [408, 341] width 619 height 34
paste input "@Riya Fukui"
type input "@Riya Fukui"
click at [132, 476] on button "Save" at bounding box center [133, 482] width 68 height 33
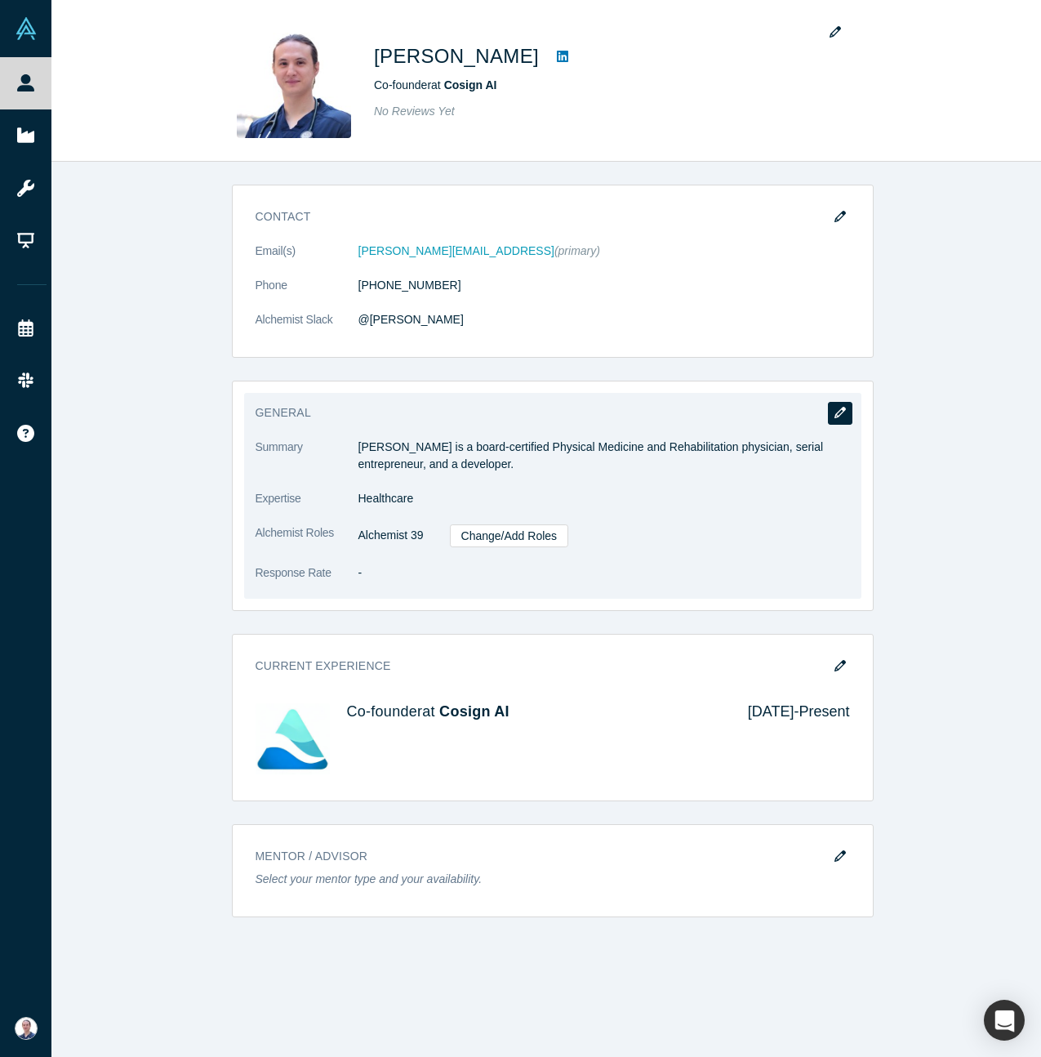
click at [835, 414] on icon "button" at bounding box center [840, 412] width 11 height 11
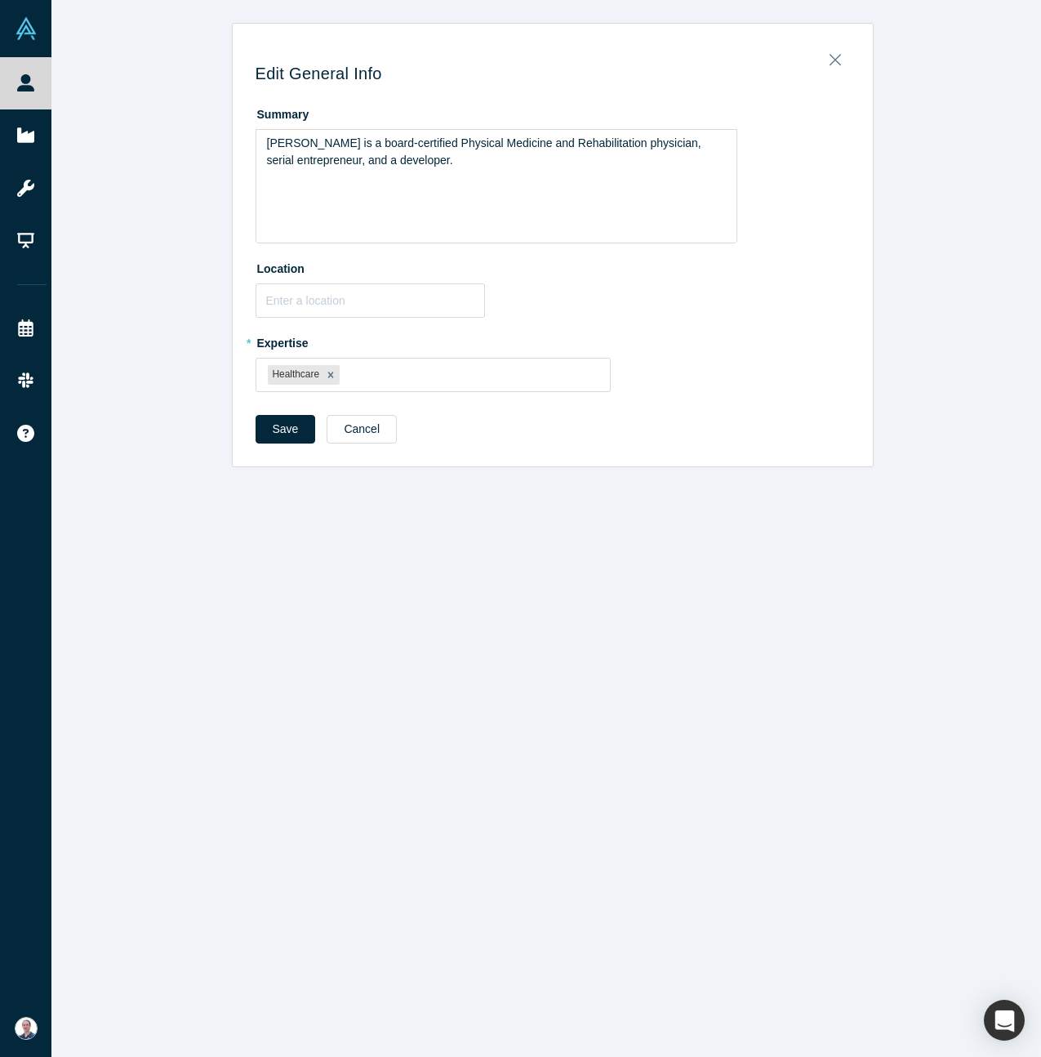
drag, startPoint x: 410, startPoint y: 180, endPoint x: 239, endPoint y: 137, distance: 175.9
click at [239, 137] on div "Edit General Info Summary Riya is a board-certified Physical Medicine and Rehab…" at bounding box center [553, 250] width 640 height 431
drag, startPoint x: 412, startPoint y: 162, endPoint x: 181, endPoint y: 128, distance: 232.8
click at [181, 128] on div "Edit General Info Summary Riya is a board-certified Physical Medicine and Rehab…" at bounding box center [552, 245] width 1002 height 444
drag, startPoint x: 431, startPoint y: 166, endPoint x: 207, endPoint y: 136, distance: 225.8
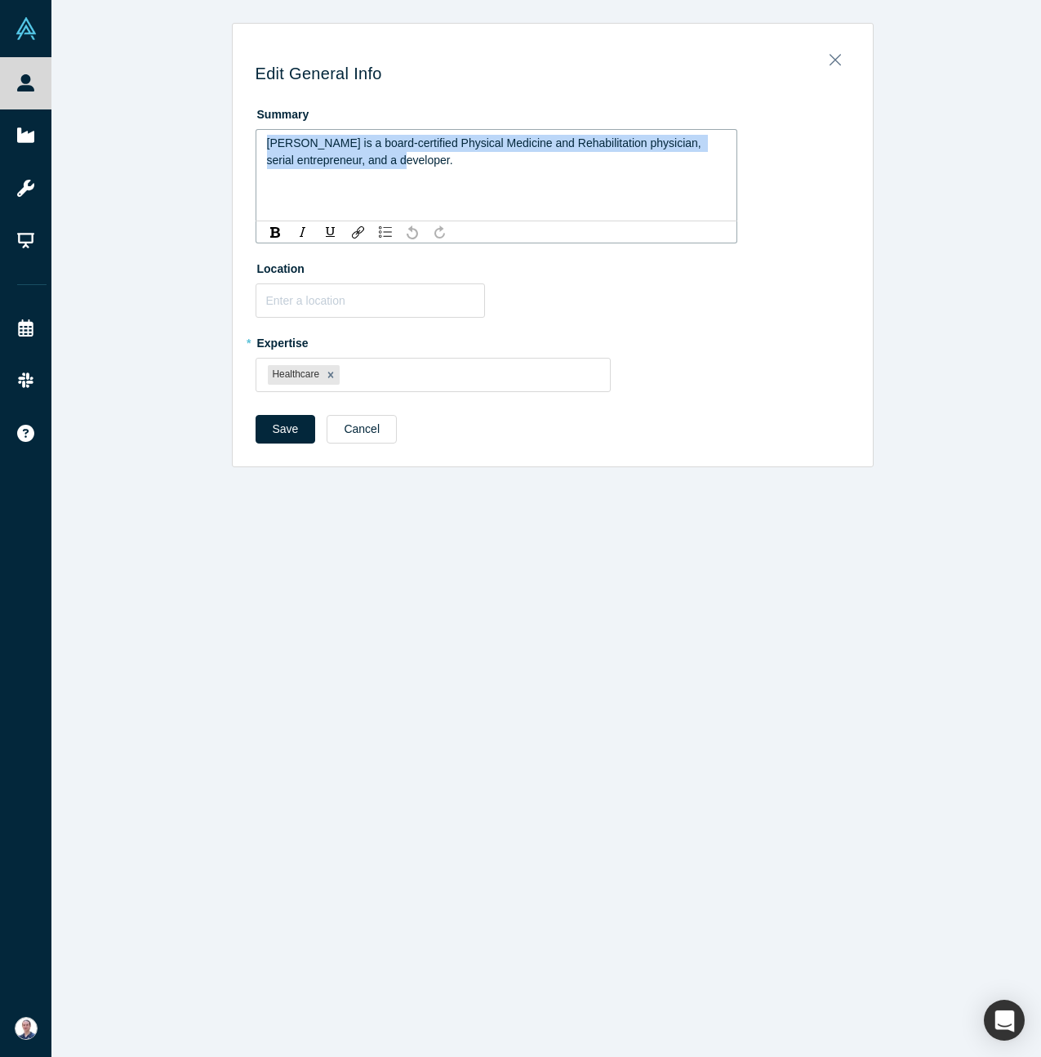
click at [207, 136] on div "Edit General Info Summary Riya is a board-certified Physical Medicine and Rehab…" at bounding box center [552, 245] width 1002 height 444
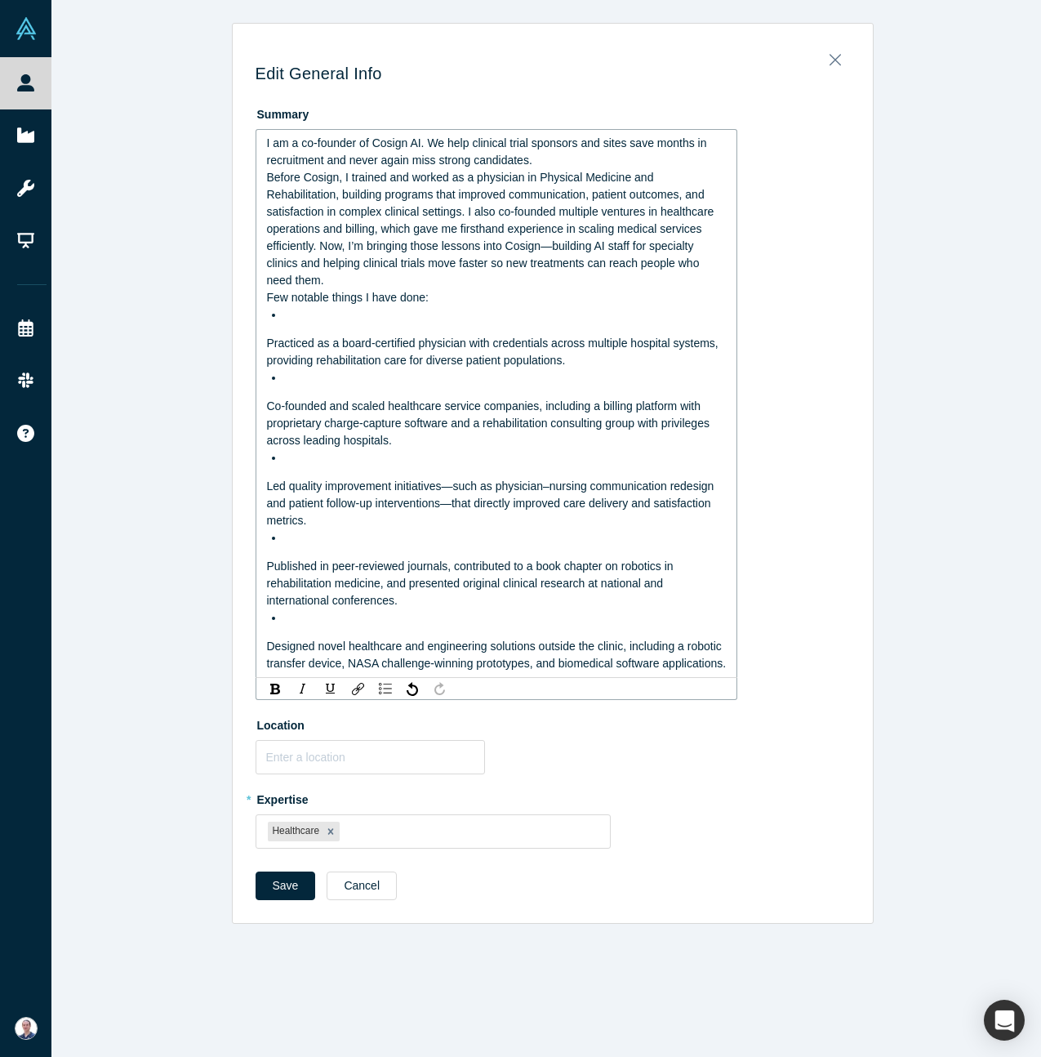
click at [593, 156] on div "I am a co-founder of Cosign AI. We help clinical trial sponsors and sites save …" at bounding box center [497, 152] width 460 height 34
click at [258, 343] on div "I am a co-founder of Cosign AI. We help clinical trial sponsors and sites save …" at bounding box center [497, 403] width 482 height 549
drag, startPoint x: 299, startPoint y: 325, endPoint x: 261, endPoint y: 340, distance: 40.3
click at [291, 330] on div "I am a co-founder of Cosign AI. We help clinical trial sponsors and sites save …" at bounding box center [497, 403] width 460 height 537
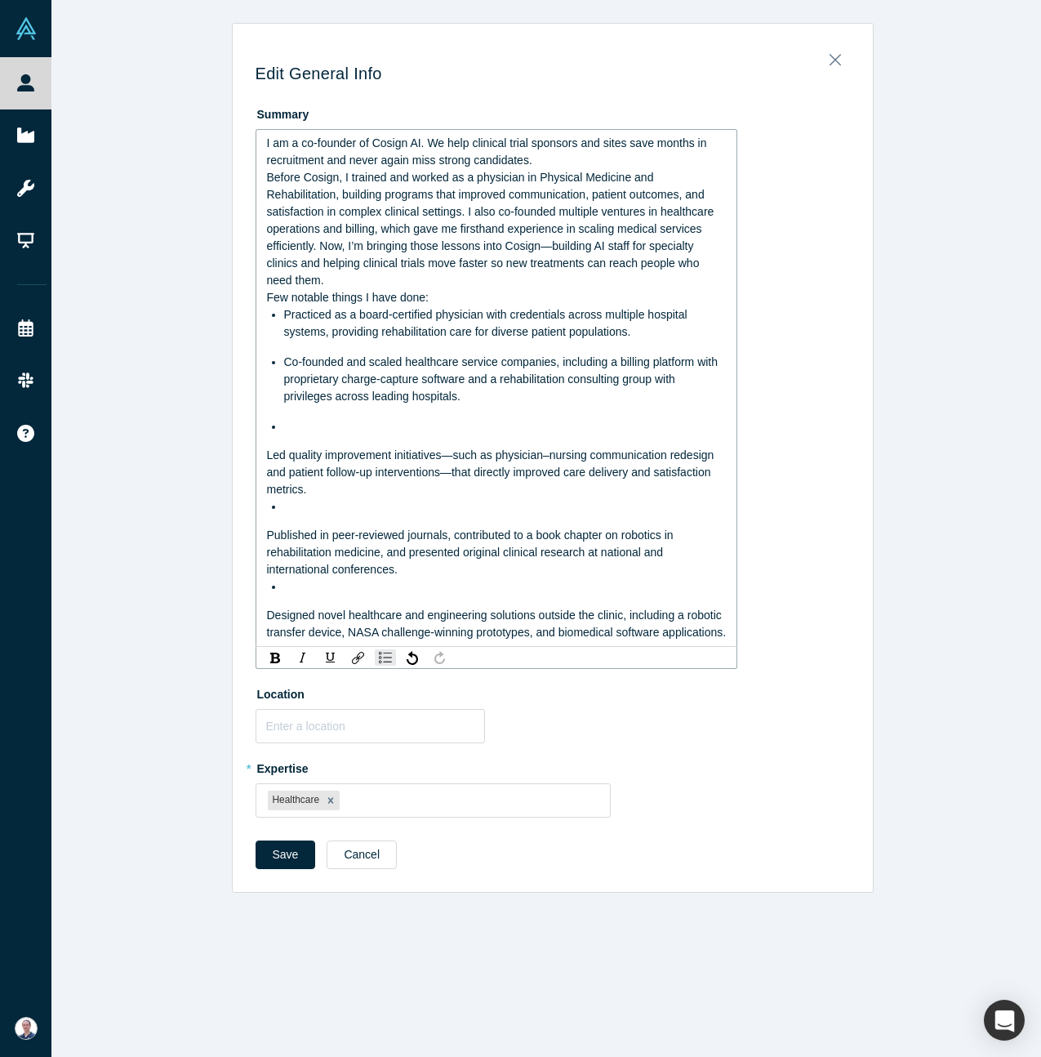
click at [321, 444] on div "I am a co-founder of Cosign AI. We help clinical trial sponsors and sites save …" at bounding box center [497, 388] width 460 height 506
click at [321, 439] on div "I am a co-founder of Cosign AI. We help clinical trial sponsors and sites save …" at bounding box center [497, 388] width 460 height 506
click at [318, 434] on div "rdw-editor" at bounding box center [505, 426] width 443 height 17
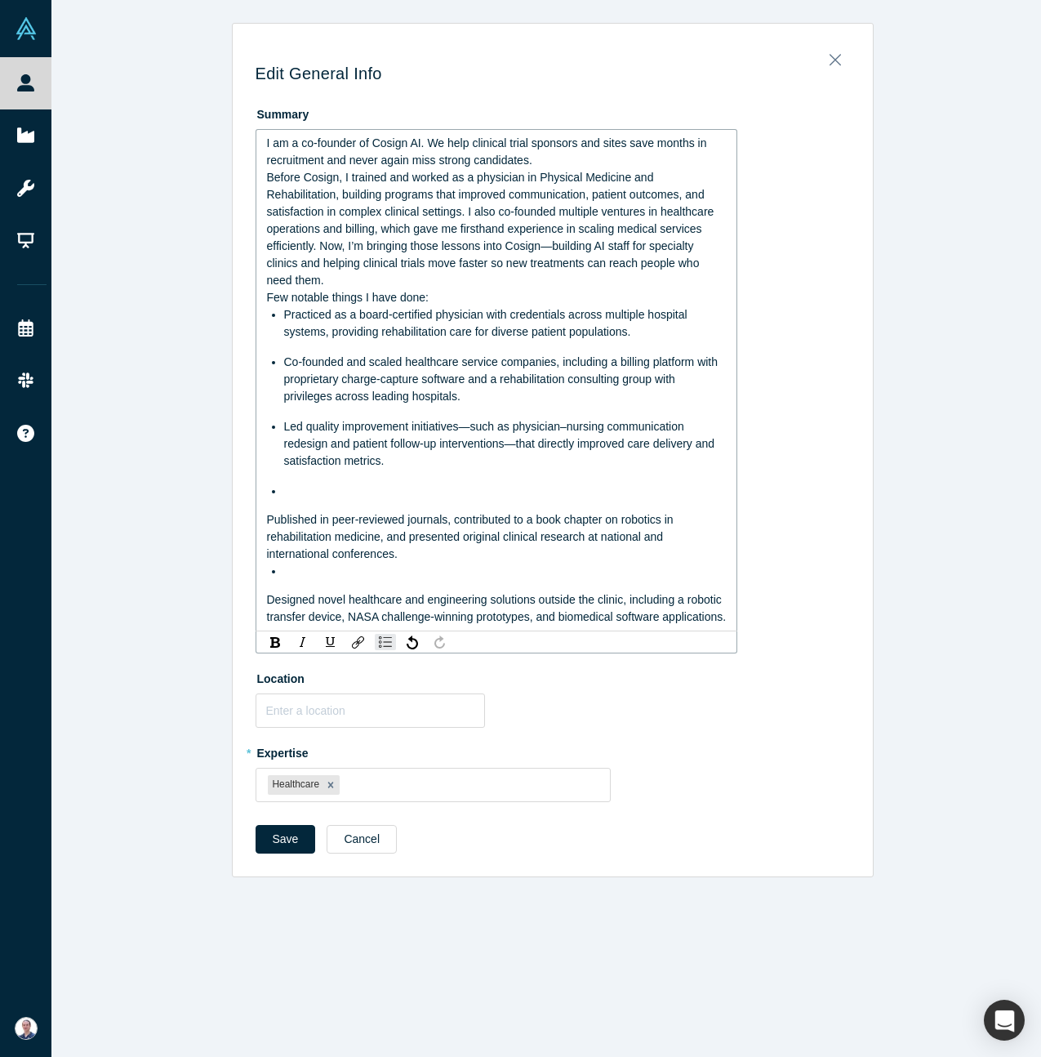
click at [305, 491] on div "rdw-editor" at bounding box center [505, 491] width 443 height 17
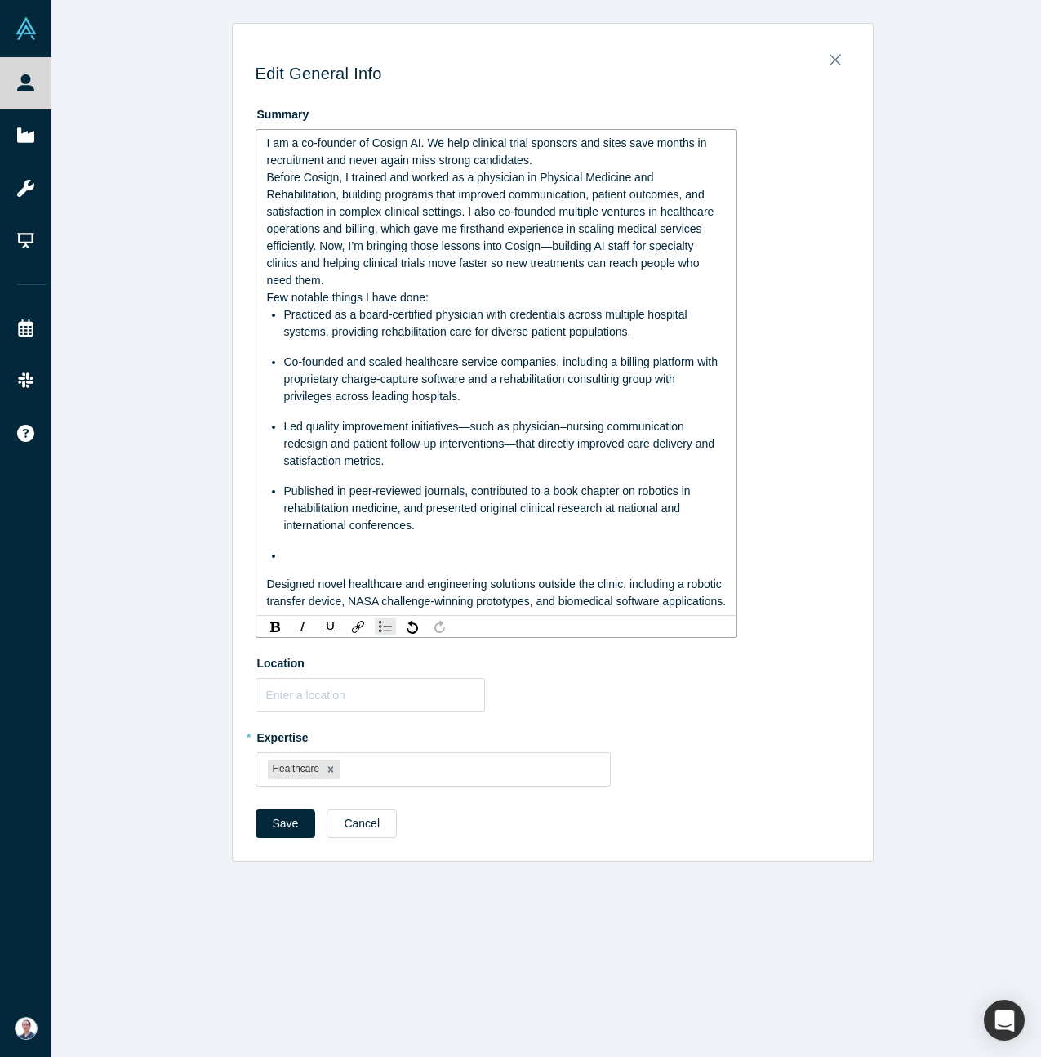
click at [328, 557] on div "rdw-editor" at bounding box center [505, 555] width 443 height 17
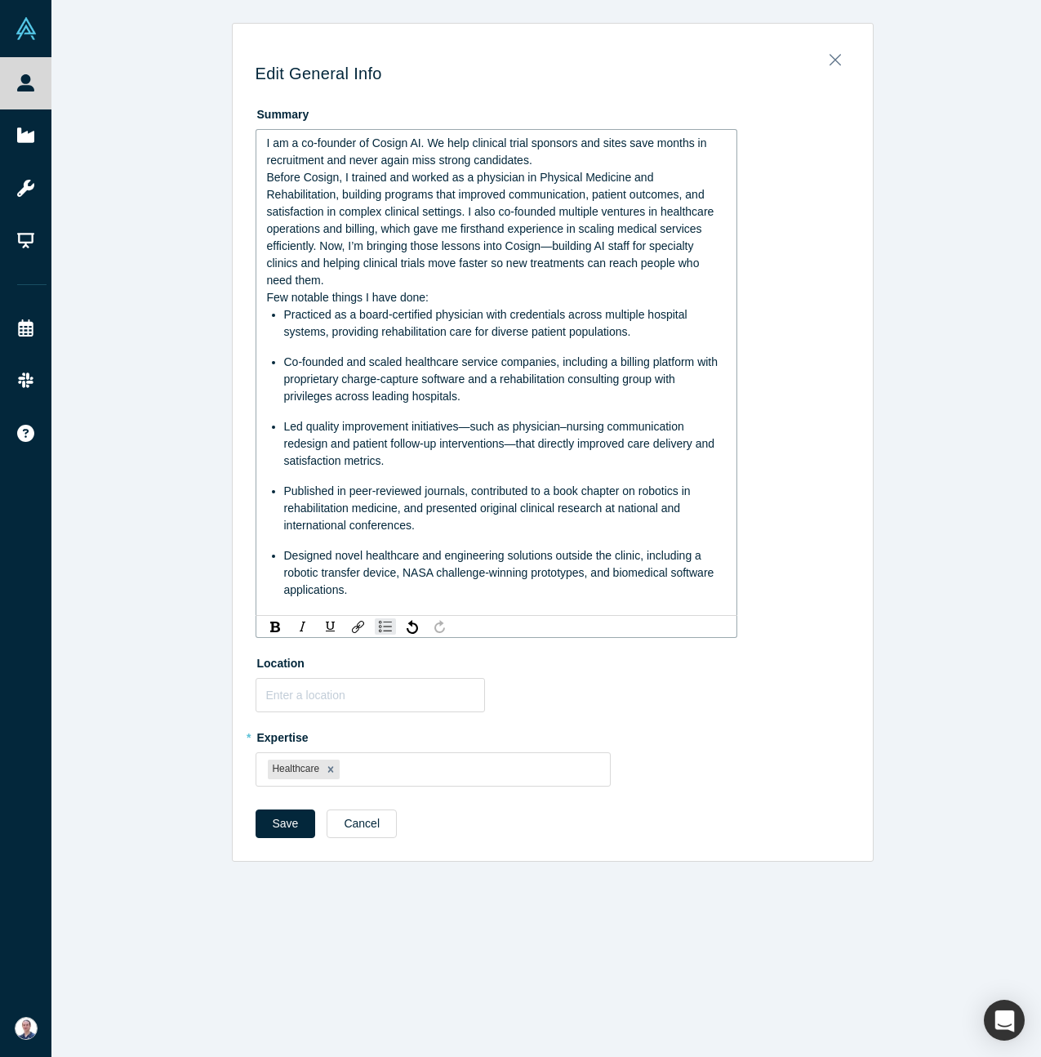
click at [542, 164] on div "I am a co-founder of Cosign AI. We help clinical trial sponsors and sites save …" at bounding box center [497, 152] width 460 height 34
click at [470, 178] on span "Before Cosign, I trained and worked as a physician in Physical Medicine and Reh…" at bounding box center [492, 229] width 451 height 116
drag, startPoint x: 486, startPoint y: 209, endPoint x: 476, endPoint y: 239, distance: 31.8
click at [479, 239] on span "Before Cosign, I trained and worked as a board certified physician in Physical …" at bounding box center [497, 229] width 460 height 116
drag, startPoint x: 586, startPoint y: 247, endPoint x: 601, endPoint y: 246, distance: 15.5
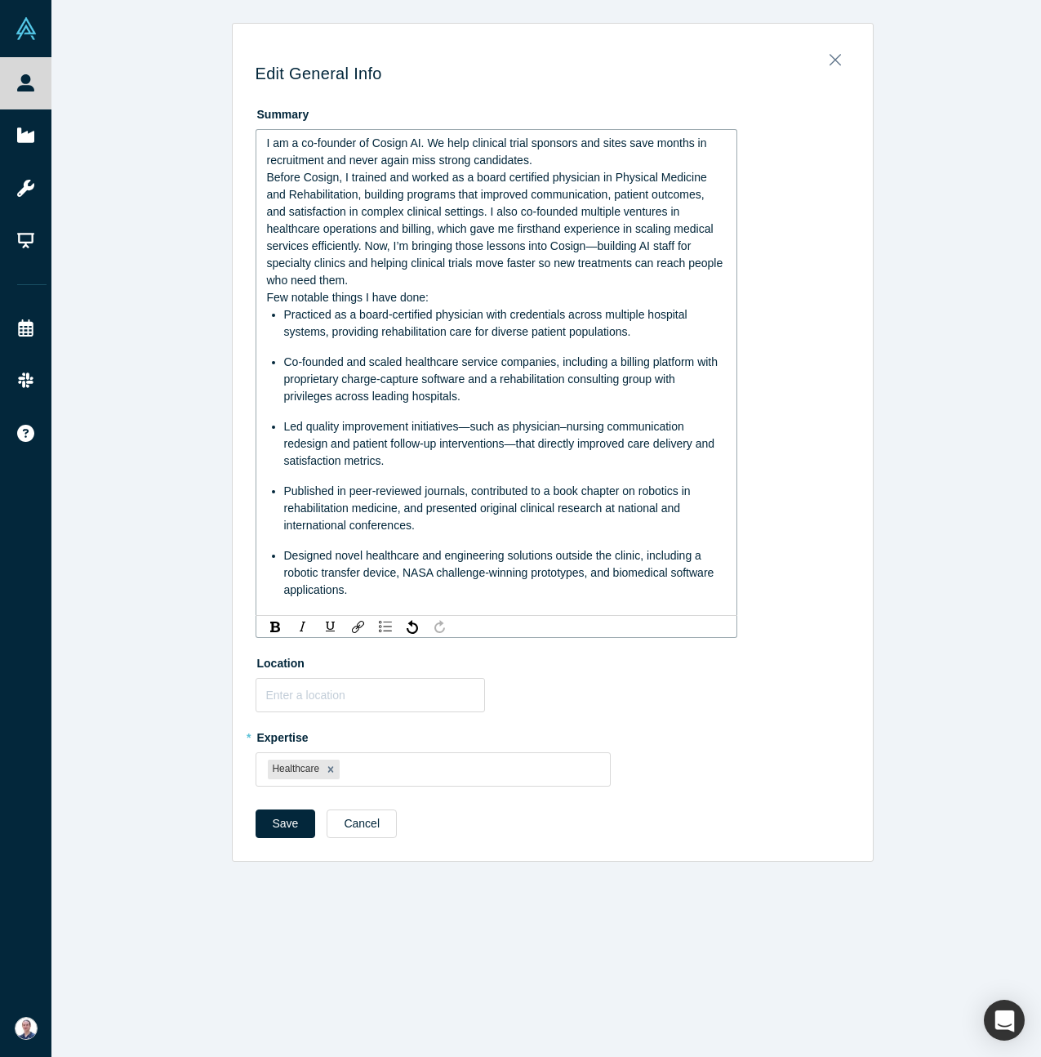
click at [586, 247] on span "Before Cosign, I trained and worked as a board certified physician in Physical …" at bounding box center [497, 229] width 460 height 116
drag, startPoint x: 594, startPoint y: 244, endPoint x: 622, endPoint y: 267, distance: 36.6
click at [624, 269] on span "Before Cosign, I trained and worked as a board certified physician in Physical …" at bounding box center [497, 229] width 460 height 116
drag, startPoint x: 583, startPoint y: 246, endPoint x: 585, endPoint y: 259, distance: 13.2
click at [585, 259] on span "Before Cosign, I trained and worked as a board certified physician in Physical …" at bounding box center [497, 229] width 460 height 116
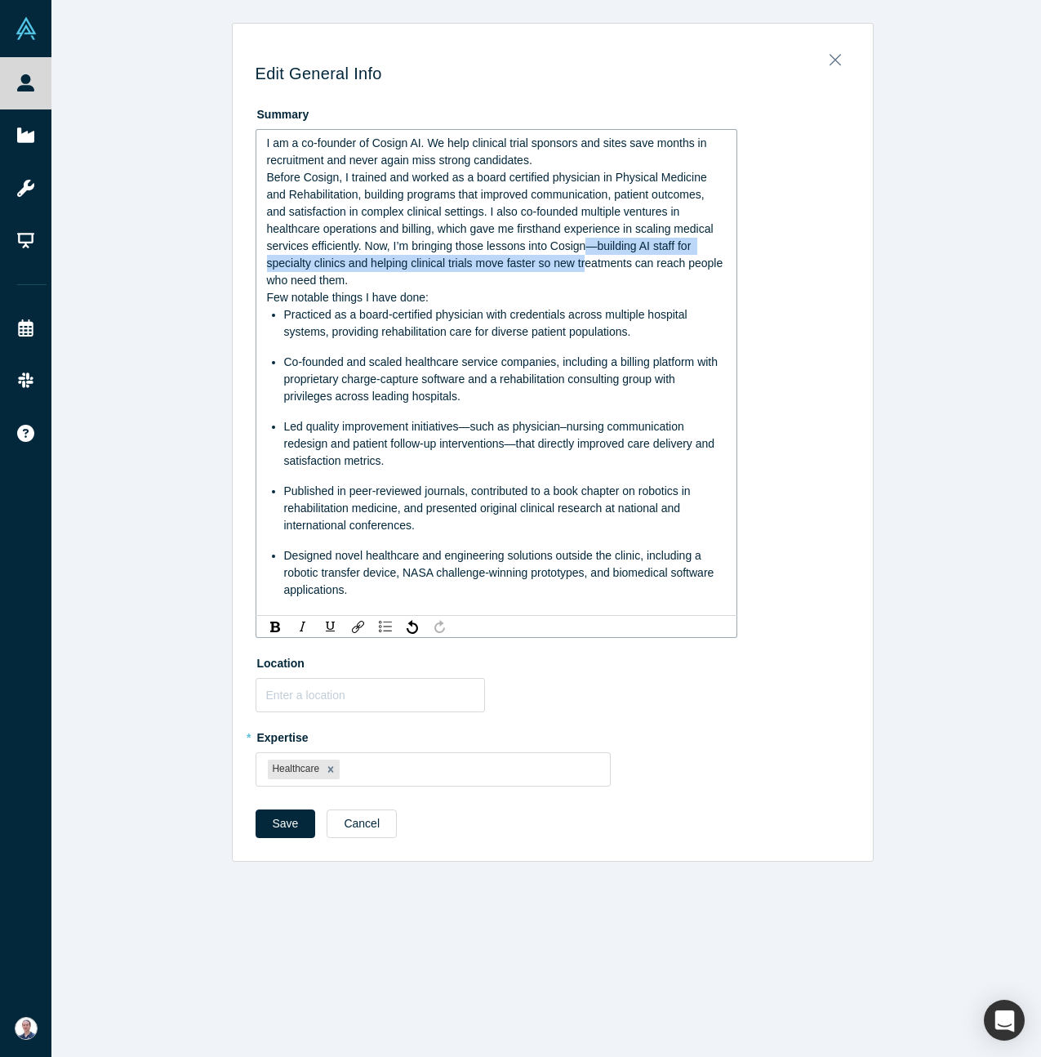
click at [585, 259] on span "Before Cosign, I trained and worked as a board certified physician in Physical …" at bounding box center [497, 229] width 460 height 116
click at [494, 201] on span "Before Cosign, I trained and worked as a board certified physician in Physical …" at bounding box center [497, 229] width 460 height 116
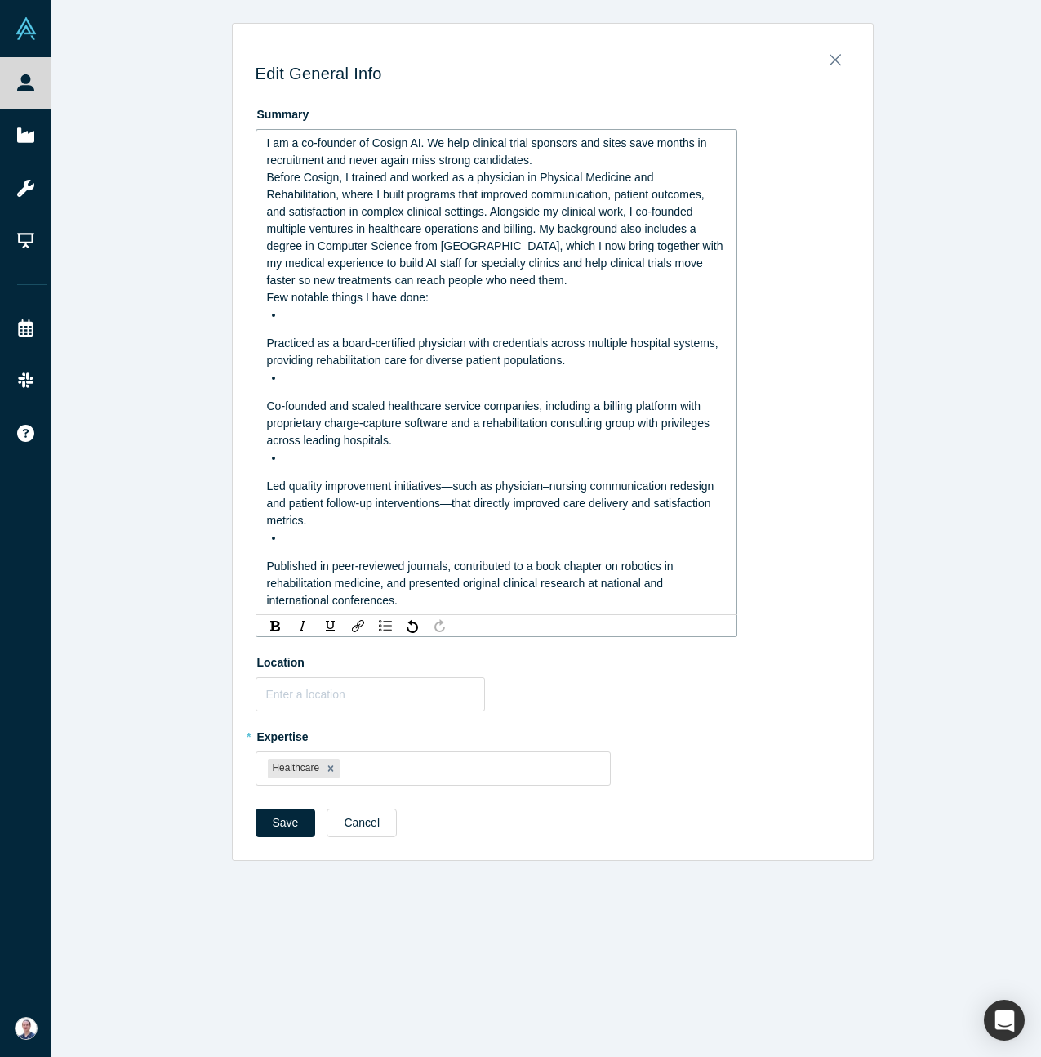
click at [302, 328] on div "I am a co-founder of Cosign AI. We help clinical trial sponsors and sites save …" at bounding box center [497, 372] width 460 height 475
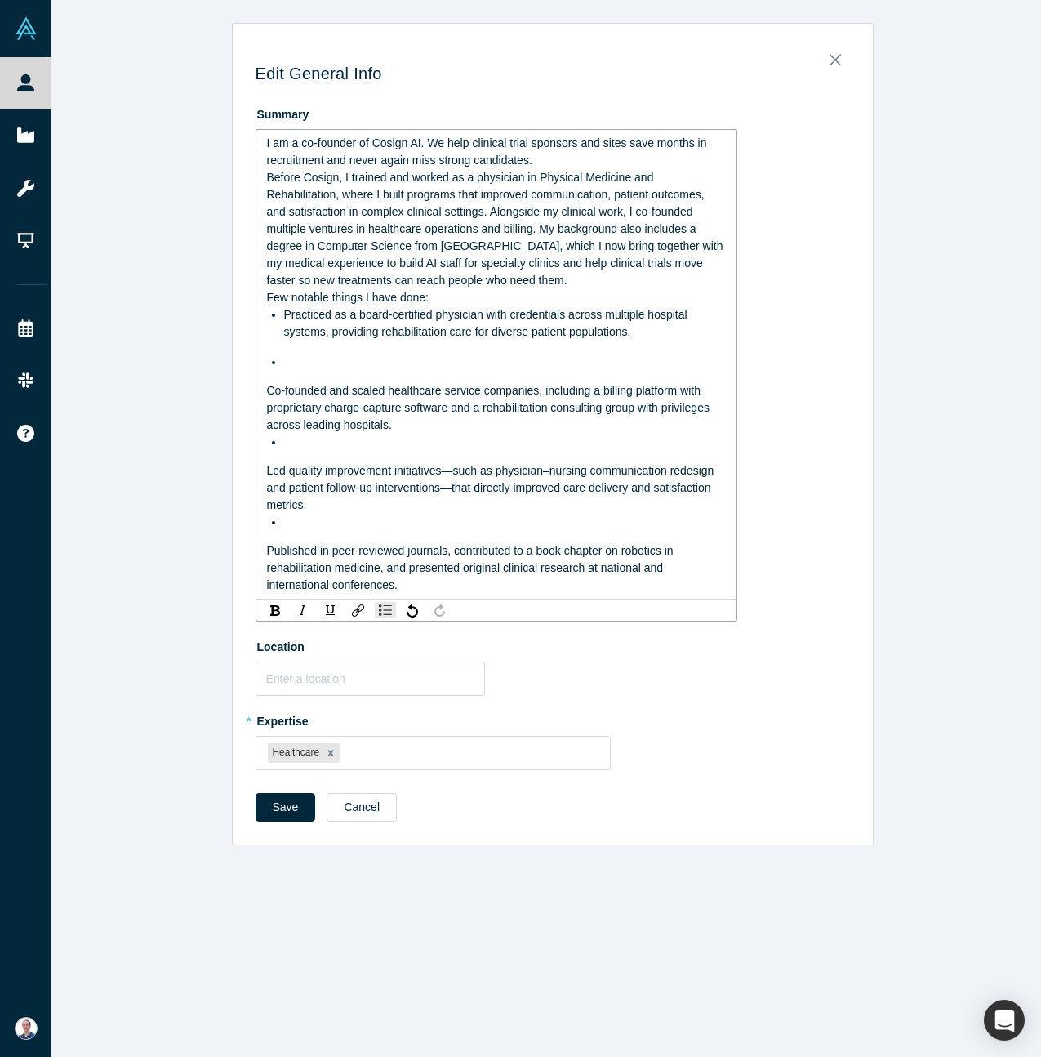
click at [267, 390] on span "Co-founded and scaled healthcare service companies, including a billing platfor…" at bounding box center [490, 407] width 446 height 47
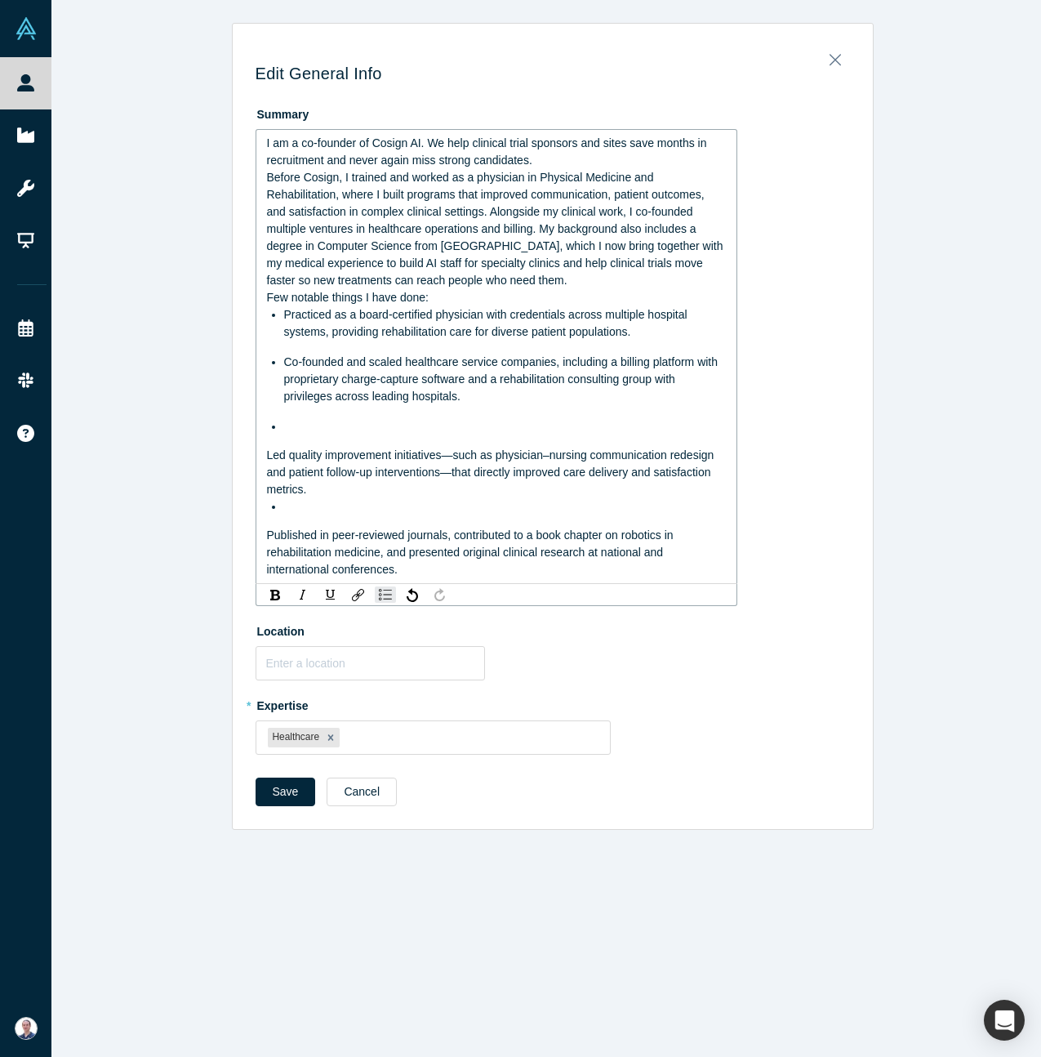
click at [267, 450] on span "Led quality improvement initiatives—such as physician–nursing communication red…" at bounding box center [492, 471] width 451 height 47
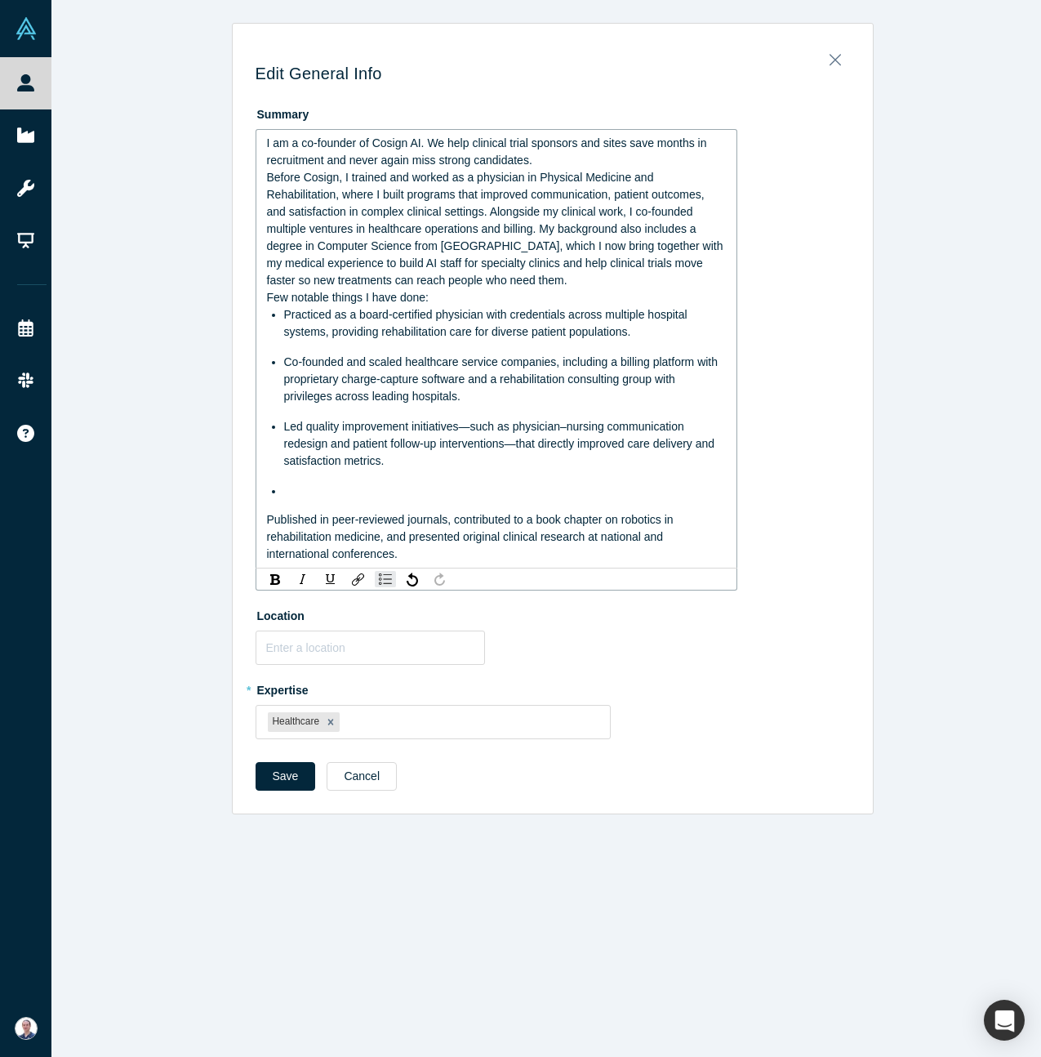
click at [267, 519] on span "Published in peer-reviewed journals, contributed to a book chapter on robotics …" at bounding box center [472, 536] width 410 height 47
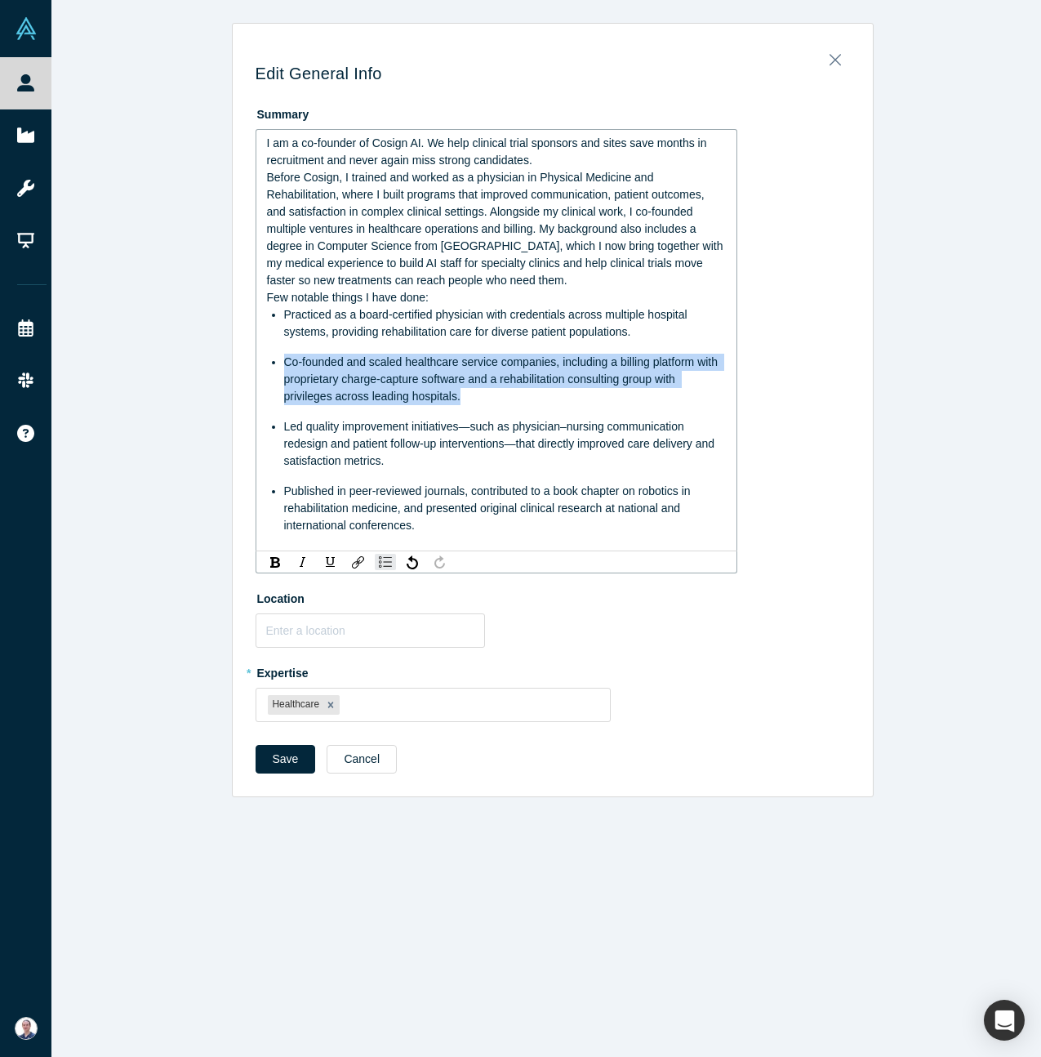
drag, startPoint x: 475, startPoint y: 399, endPoint x: 220, endPoint y: 362, distance: 257.6
click at [221, 362] on div "Edit General Info Summary I am a co-founder of Cosign AI. We help clinical tria…" at bounding box center [552, 410] width 1002 height 774
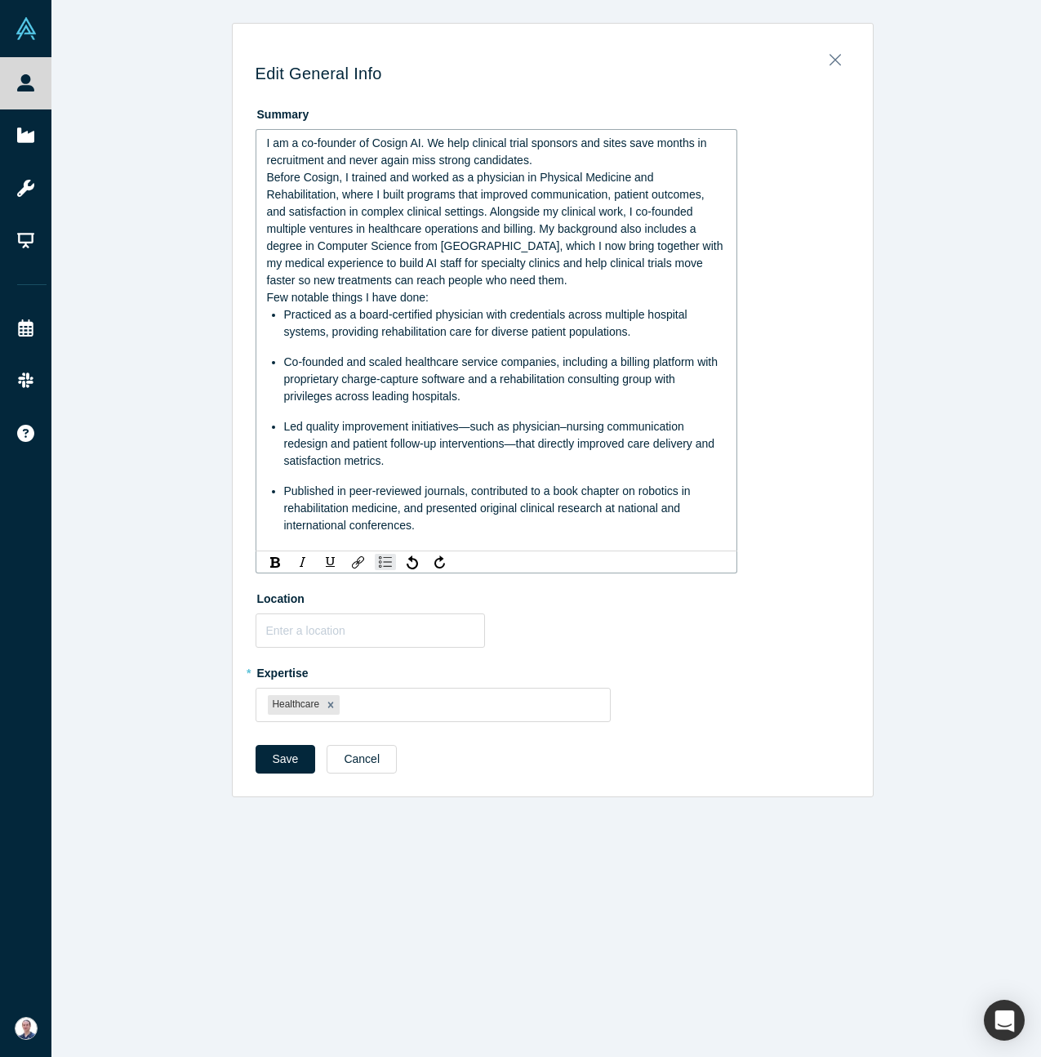
click at [363, 354] on div "Co-founded and scaled healthcare service companies, including a billing platfor…" at bounding box center [505, 379] width 443 height 51
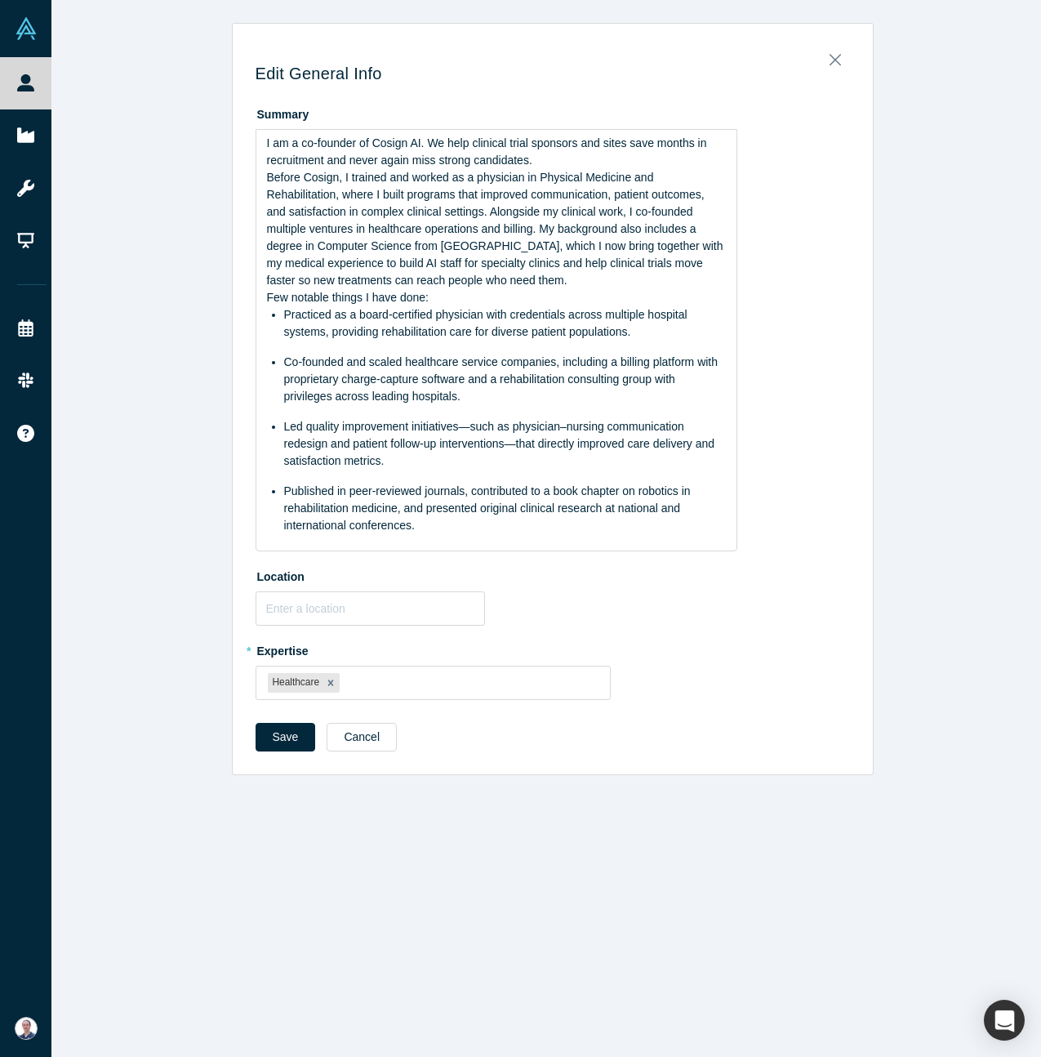
click at [283, 753] on div "Save Cancel" at bounding box center [553, 743] width 595 height 40
click at [280, 746] on button "Save" at bounding box center [286, 737] width 60 height 29
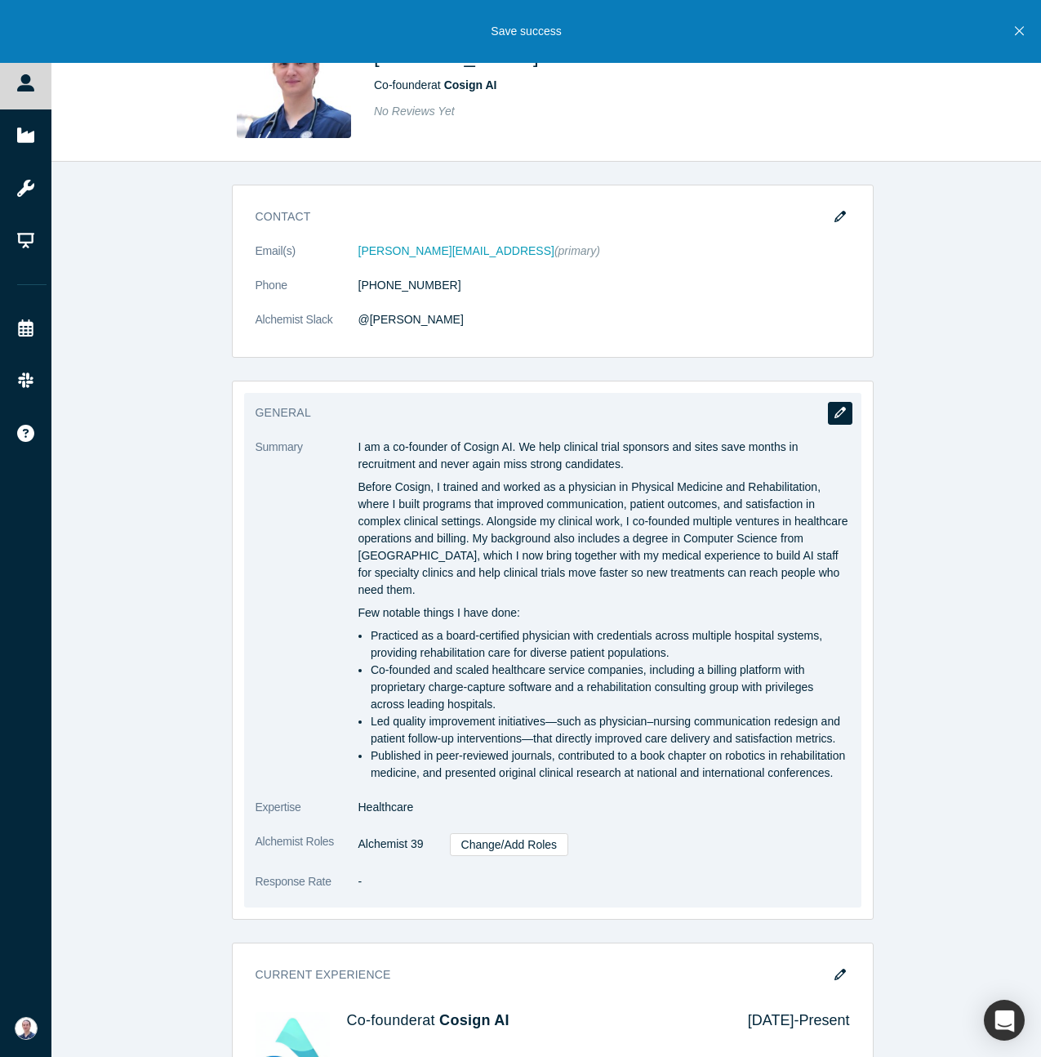
click at [845, 408] on button "button" at bounding box center [840, 413] width 25 height 23
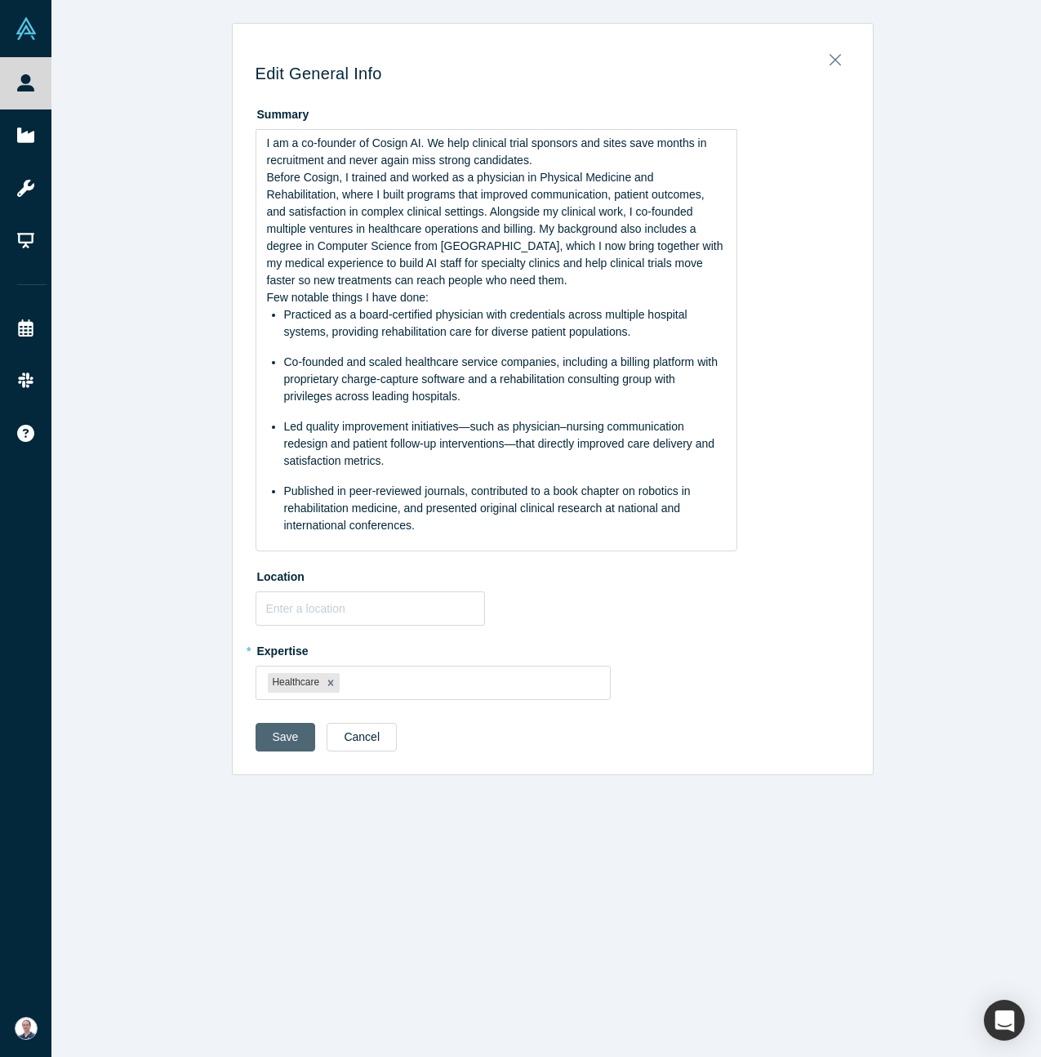
click at [266, 736] on button "Save" at bounding box center [286, 737] width 60 height 29
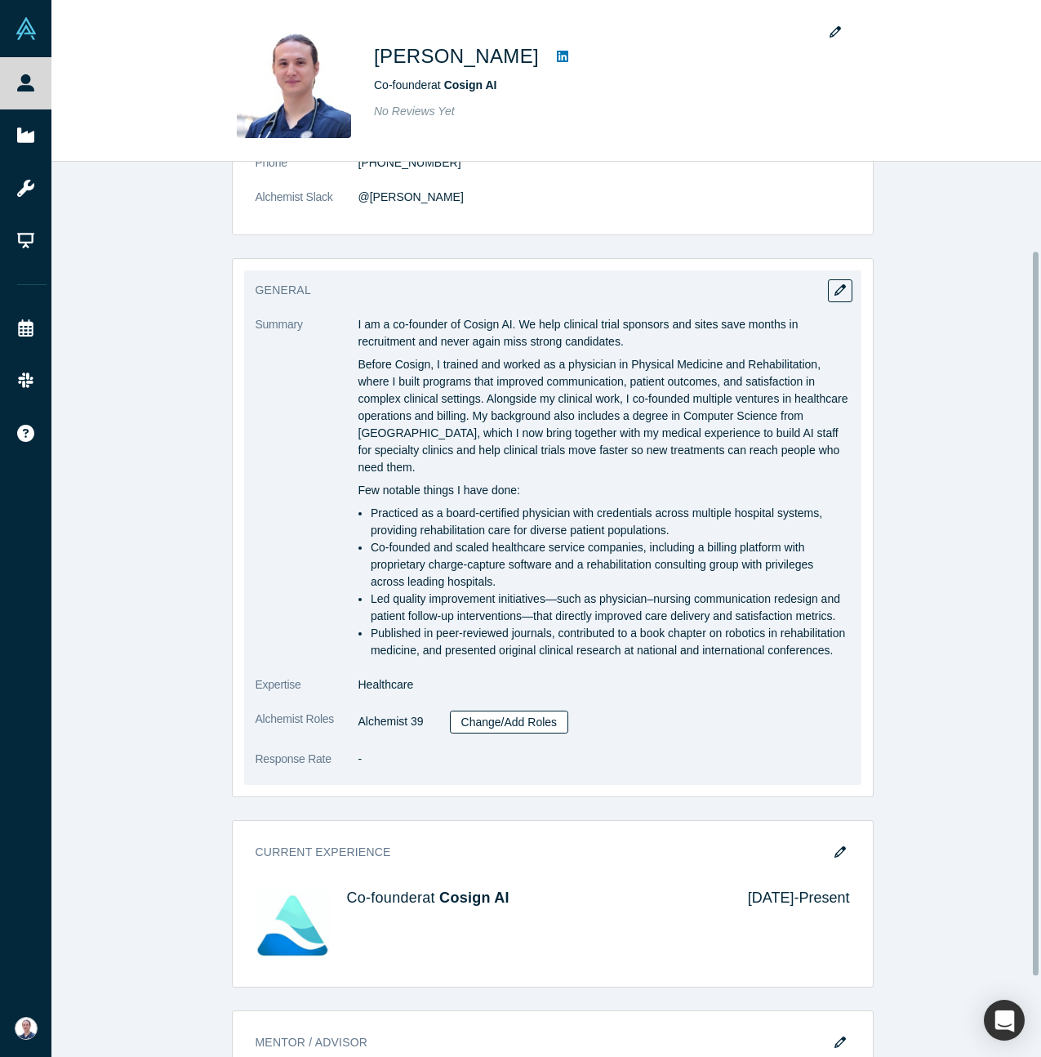
scroll to position [109, 0]
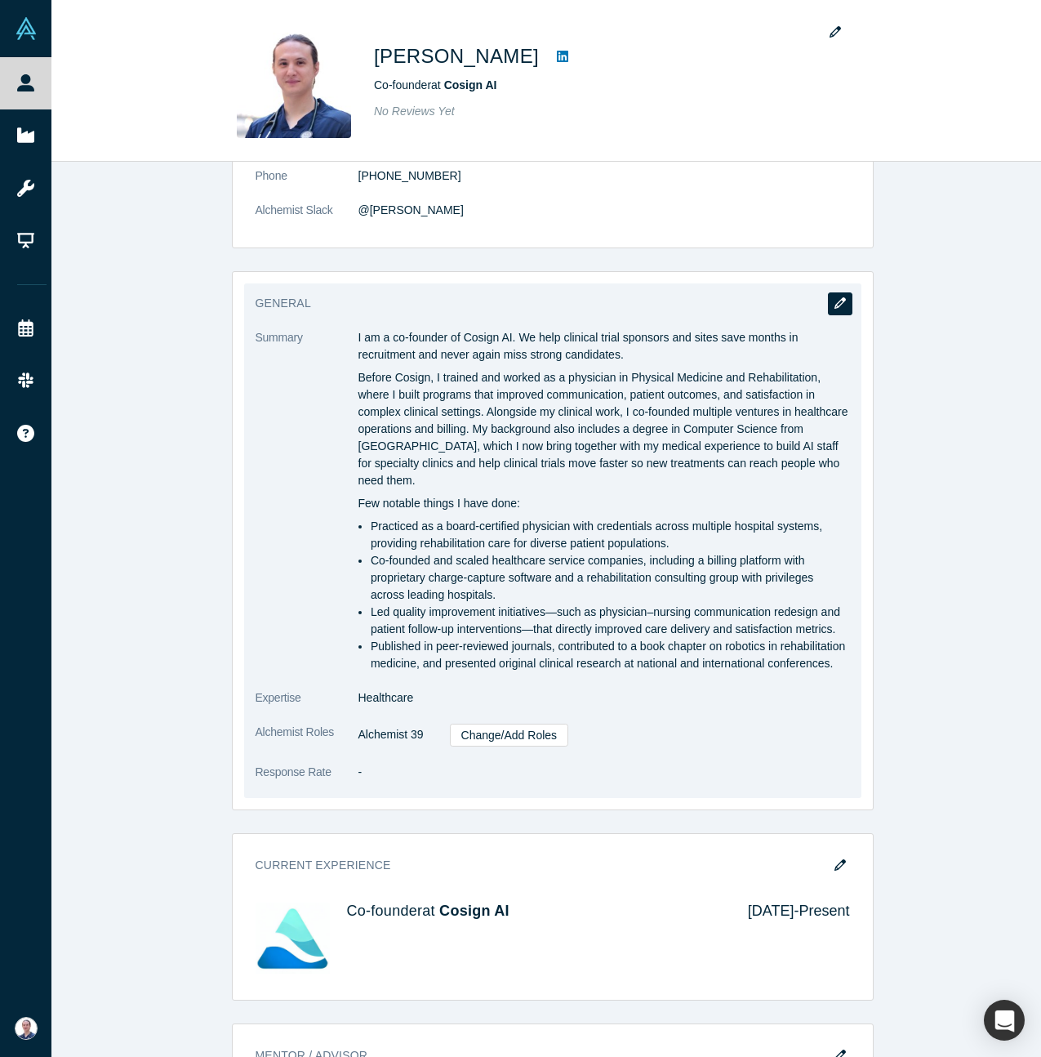
click at [839, 305] on icon "button" at bounding box center [840, 302] width 11 height 11
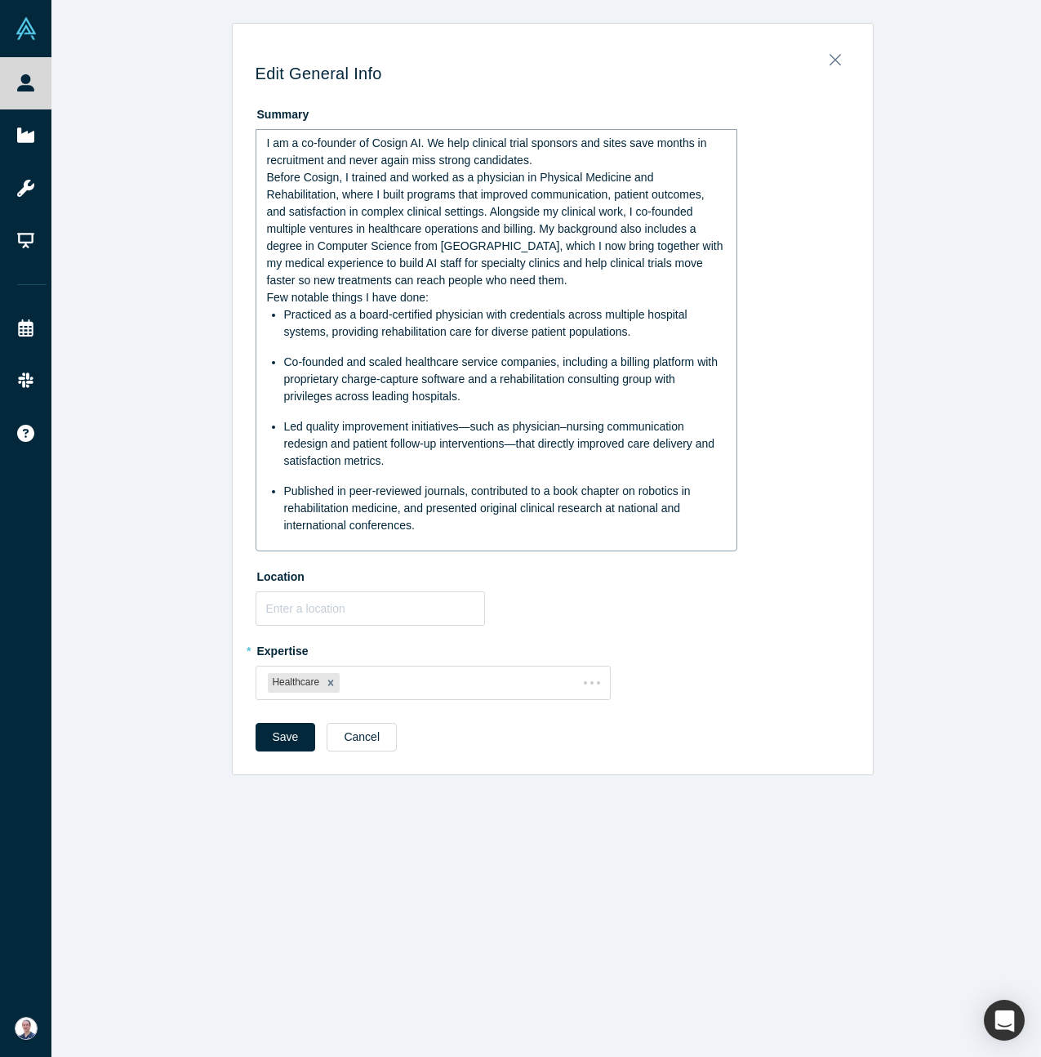
scroll to position [0, 0]
click at [301, 606] on input "text" at bounding box center [371, 608] width 230 height 34
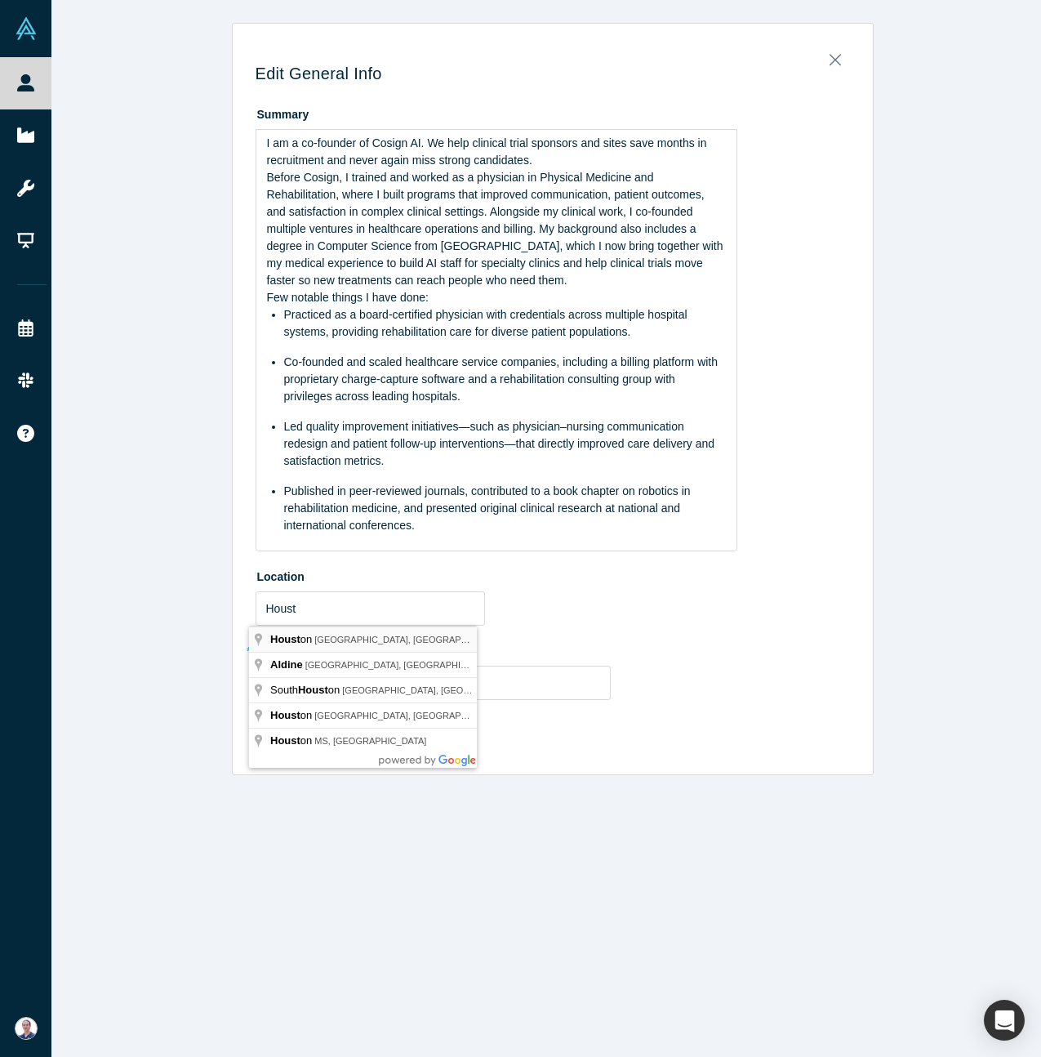
type input "Houston, TX, USA"
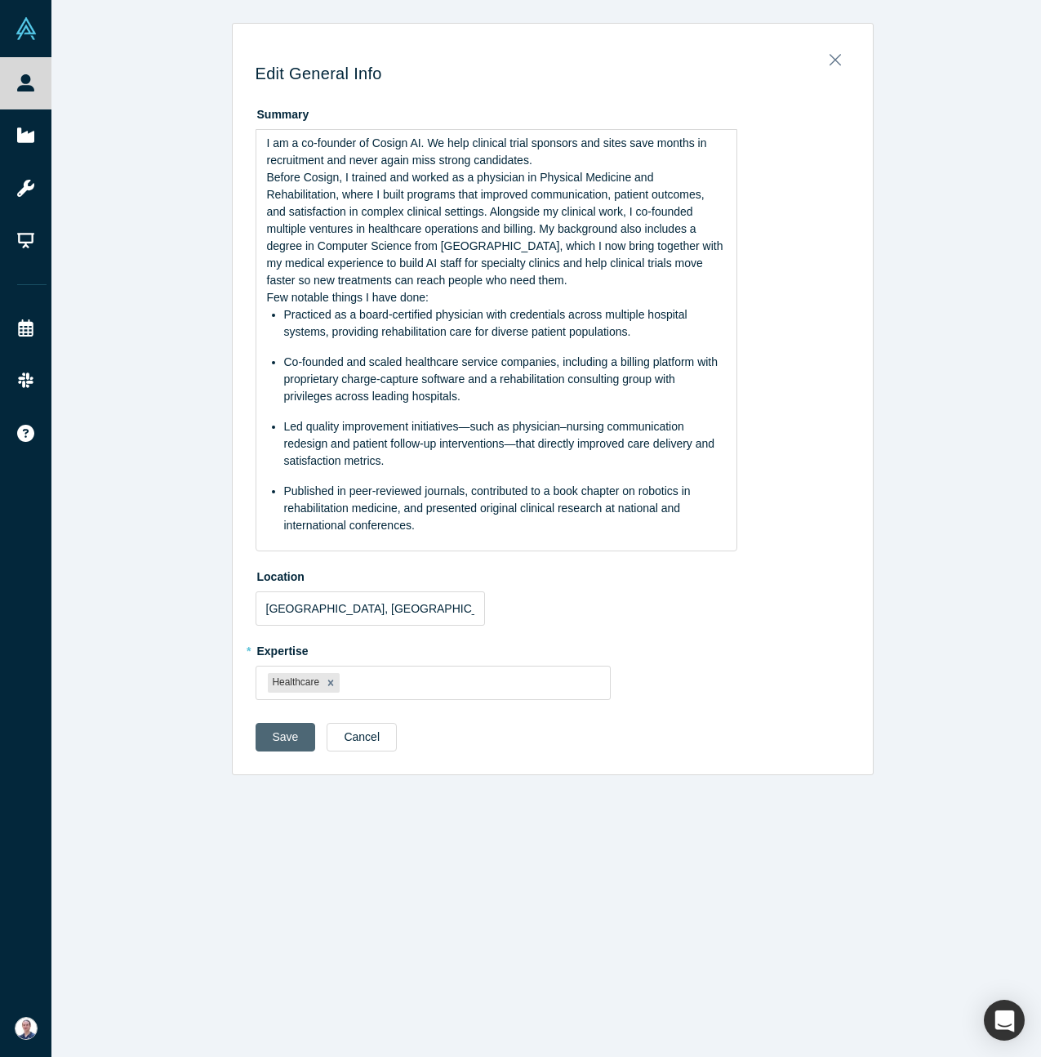
click at [276, 732] on button "Save" at bounding box center [286, 737] width 60 height 29
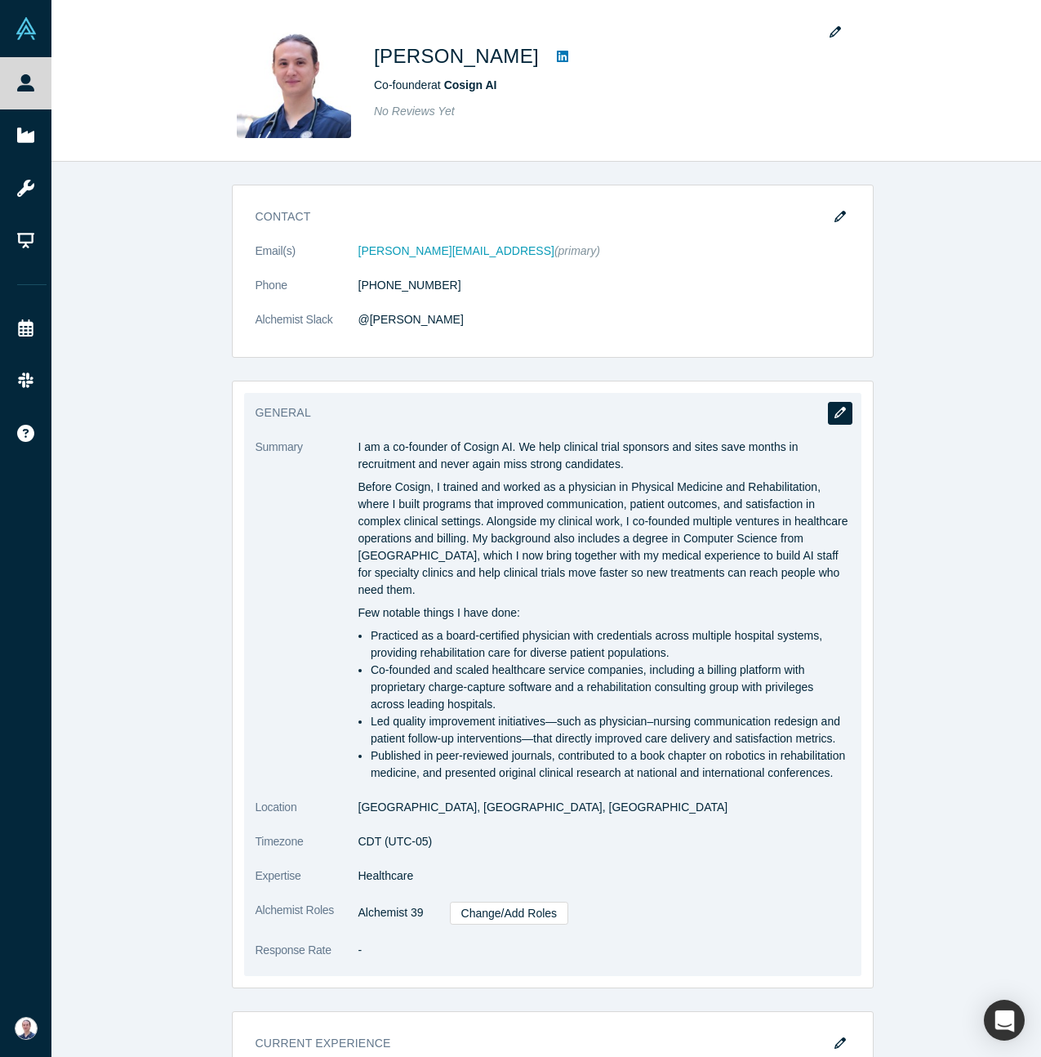
click at [842, 410] on button "button" at bounding box center [840, 413] width 25 height 23
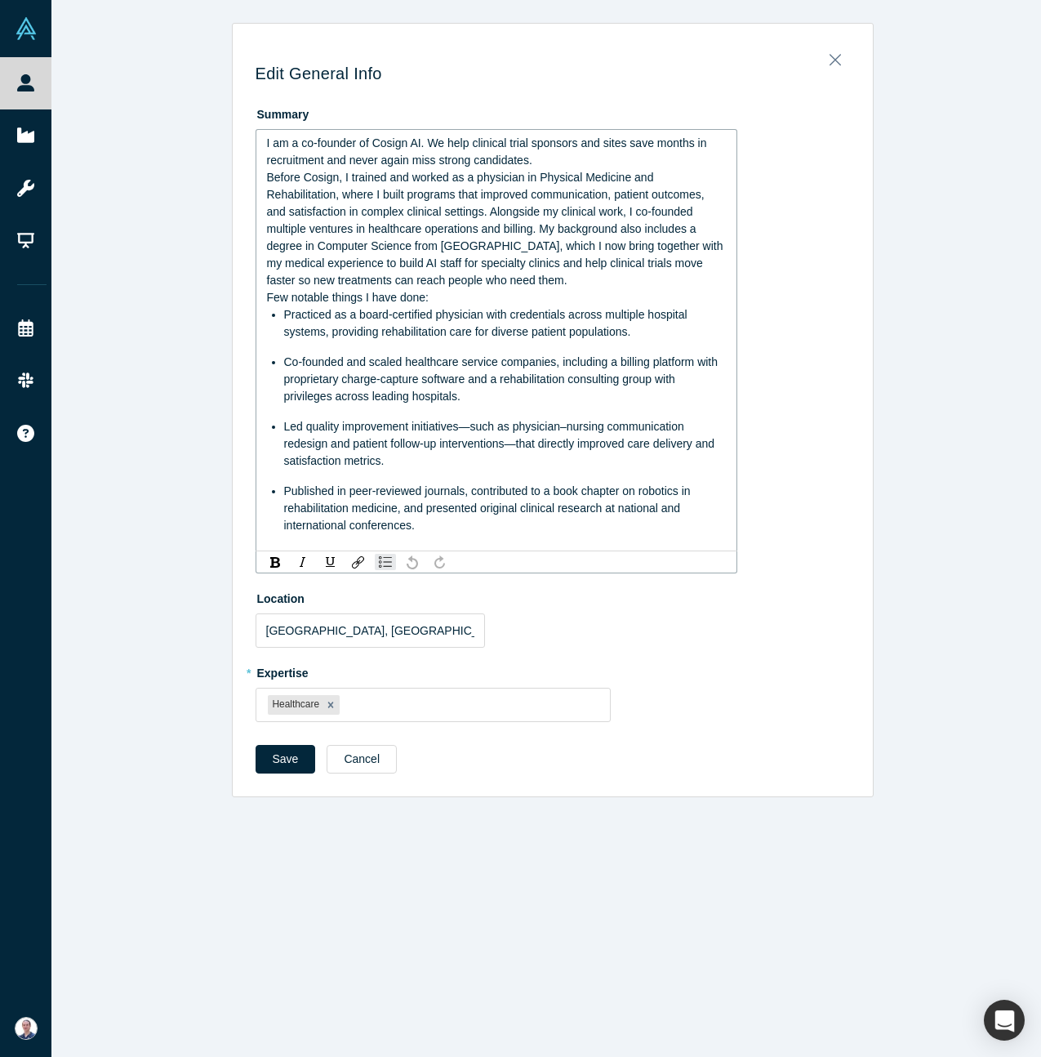
drag, startPoint x: 439, startPoint y: 469, endPoint x: 306, endPoint y: 456, distance: 133.0
click at [306, 456] on div "Led quality improvement initiatives—such as physician–nursing communication red…" at bounding box center [505, 443] width 443 height 51
click at [421, 467] on div "Led quality improvement initiatives—such as physician–nursing communication red…" at bounding box center [505, 443] width 443 height 51
drag, startPoint x: 395, startPoint y: 383, endPoint x: 263, endPoint y: 351, distance: 136.1
click at [267, 351] on ul "Practiced as a board-certified physician with credentials across multiple hospi…" at bounding box center [497, 420] width 460 height 228
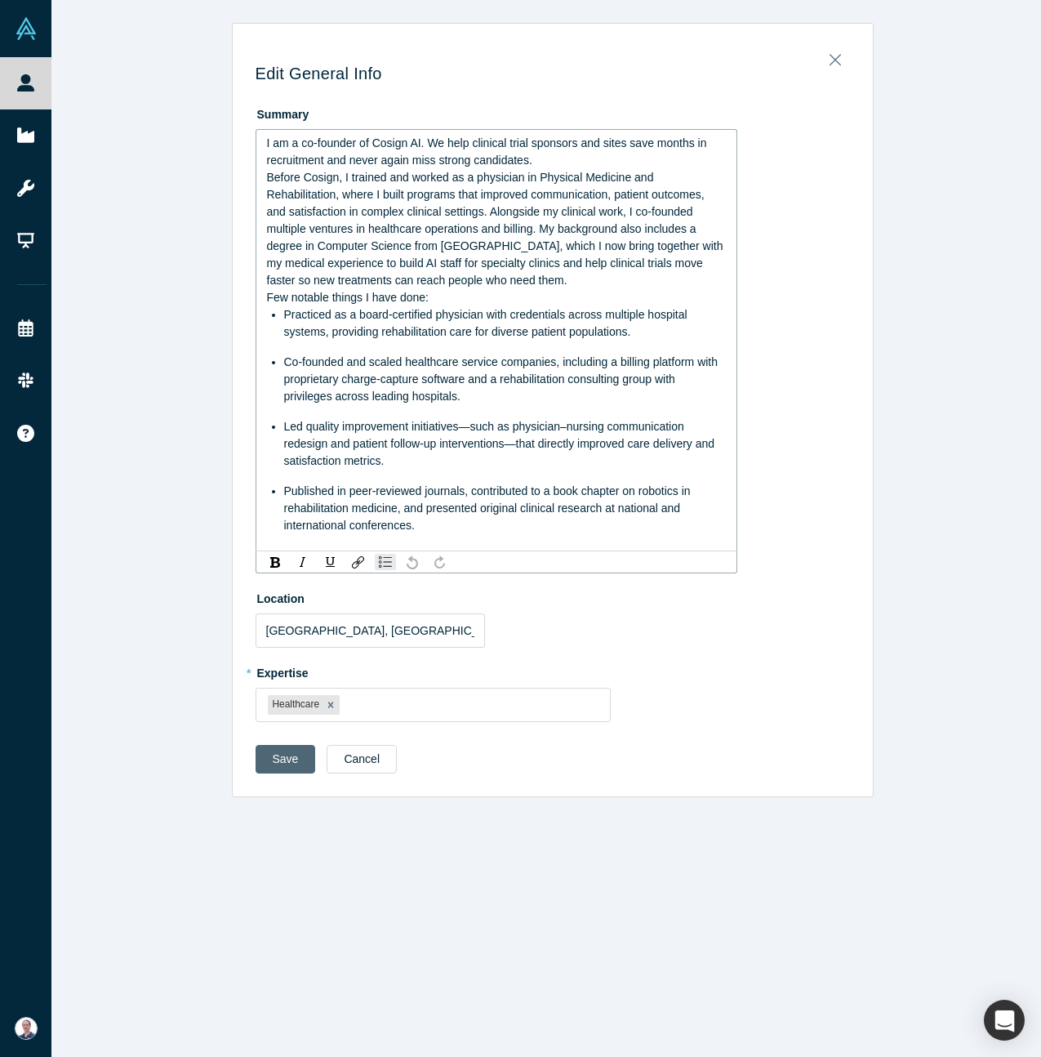
click at [274, 750] on button "Save" at bounding box center [286, 759] width 60 height 29
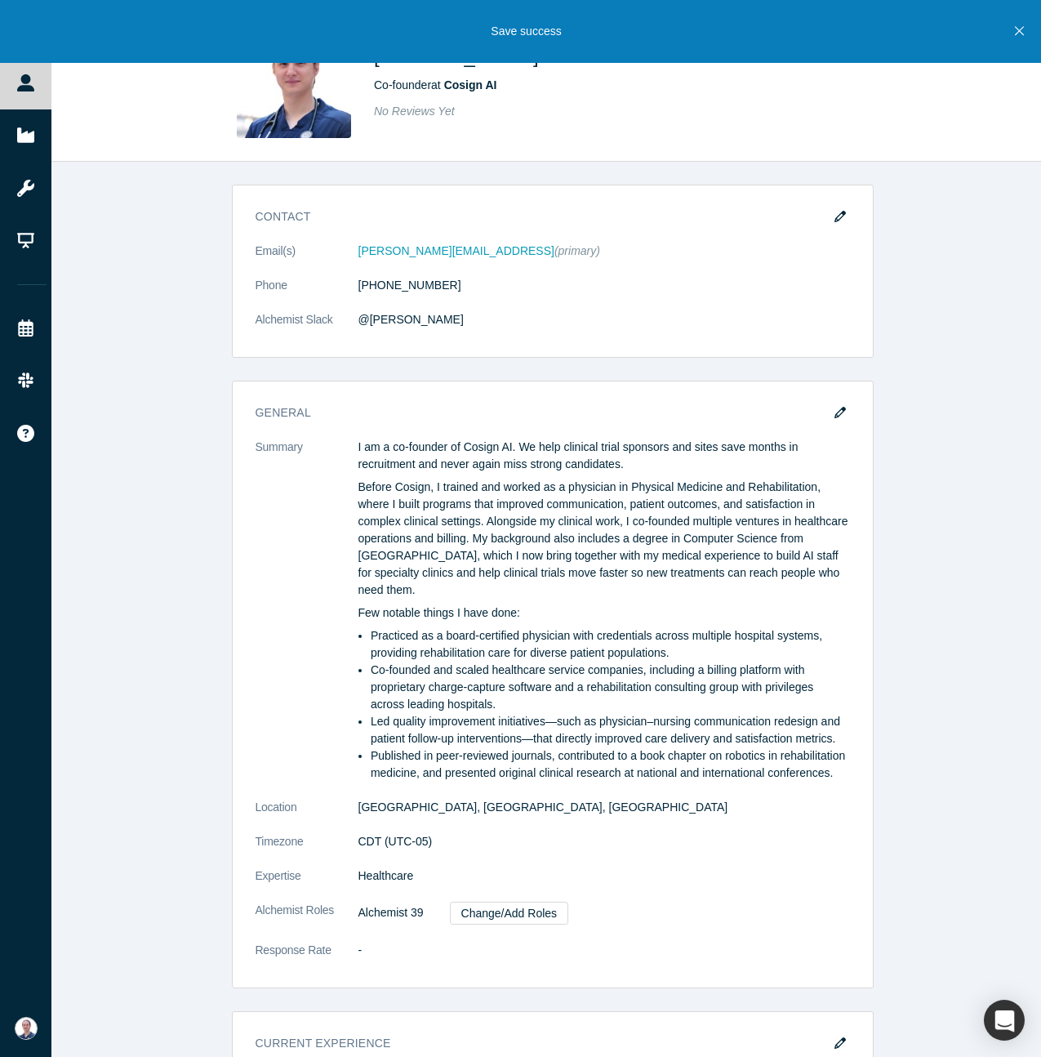
click at [1023, 33] on icon "Close" at bounding box center [1019, 31] width 9 height 15
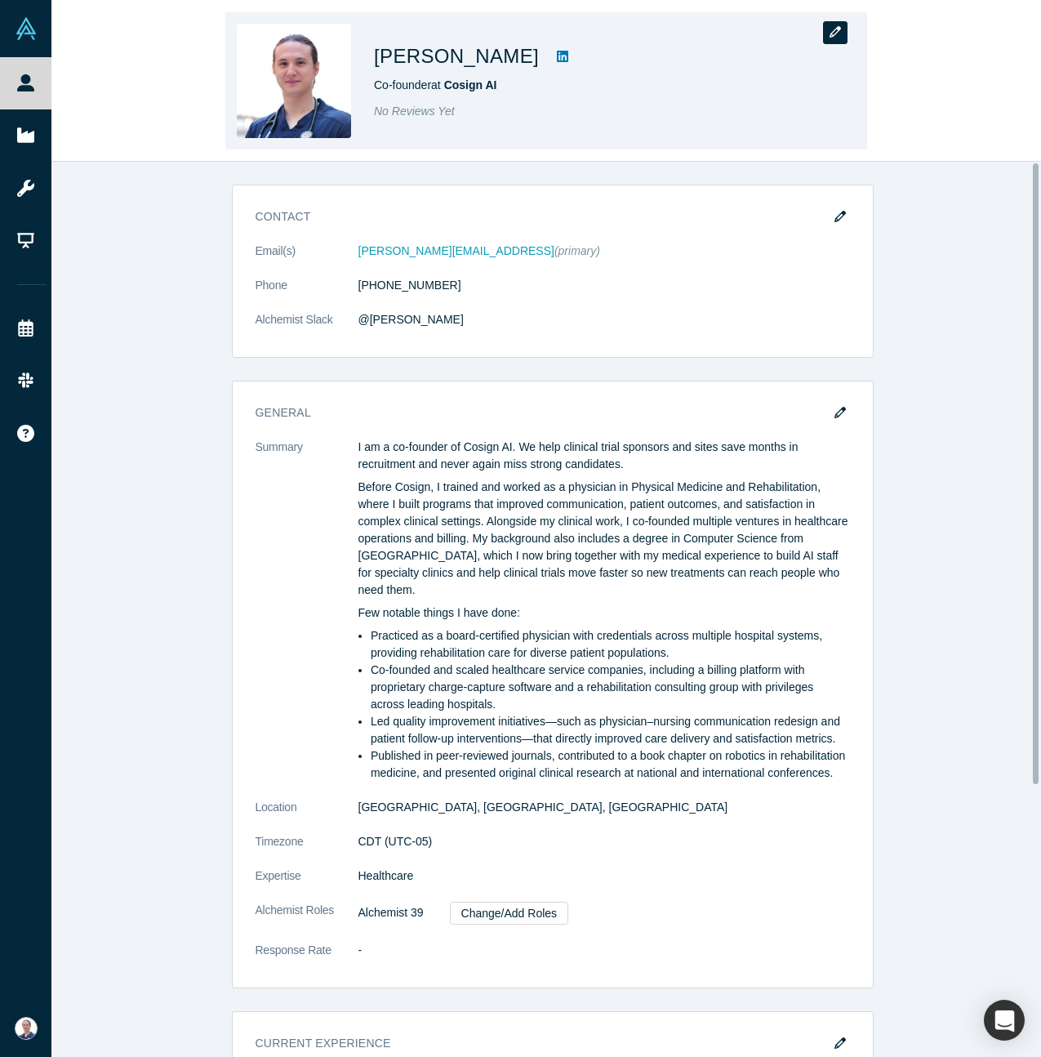
click at [837, 29] on icon "button" at bounding box center [835, 31] width 11 height 11
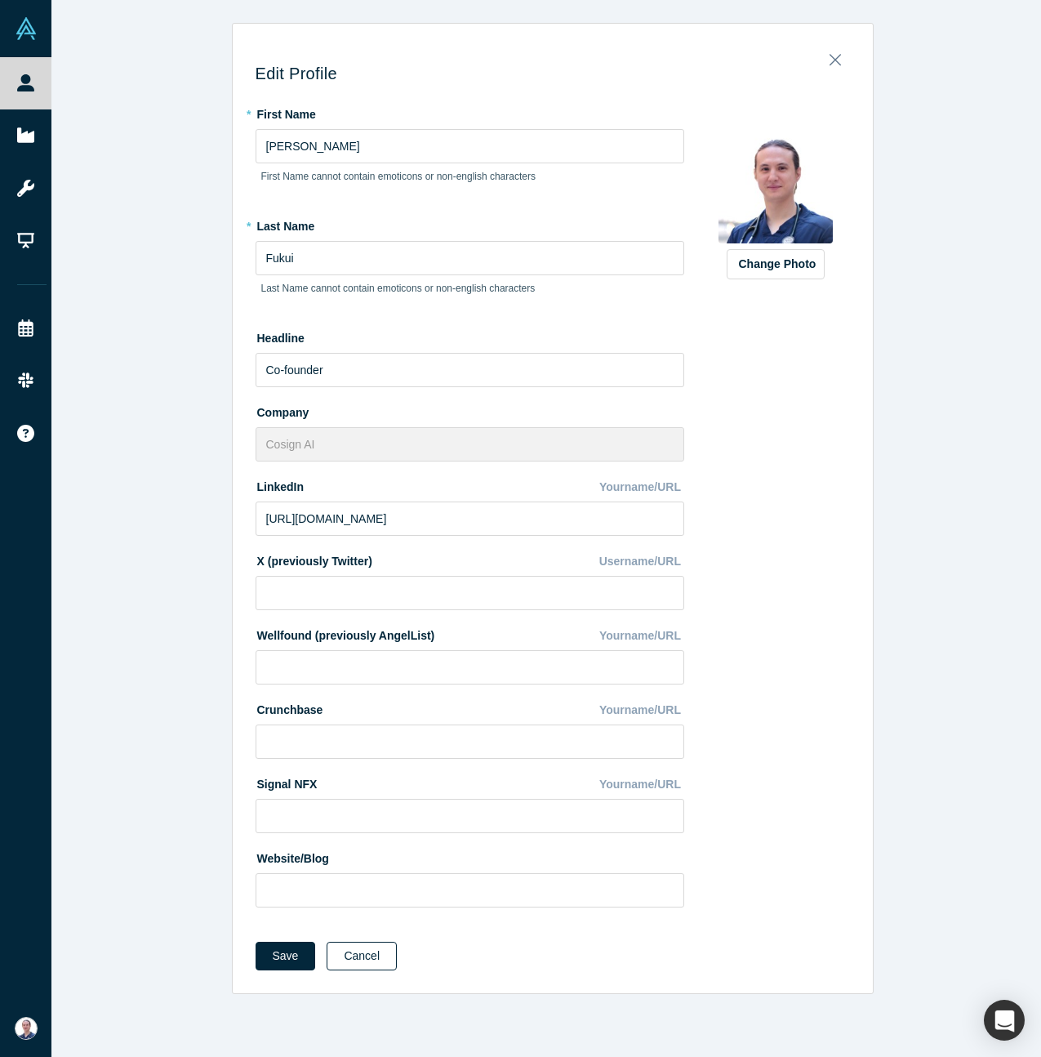
click at [370, 782] on button "Cancel" at bounding box center [362, 956] width 70 height 29
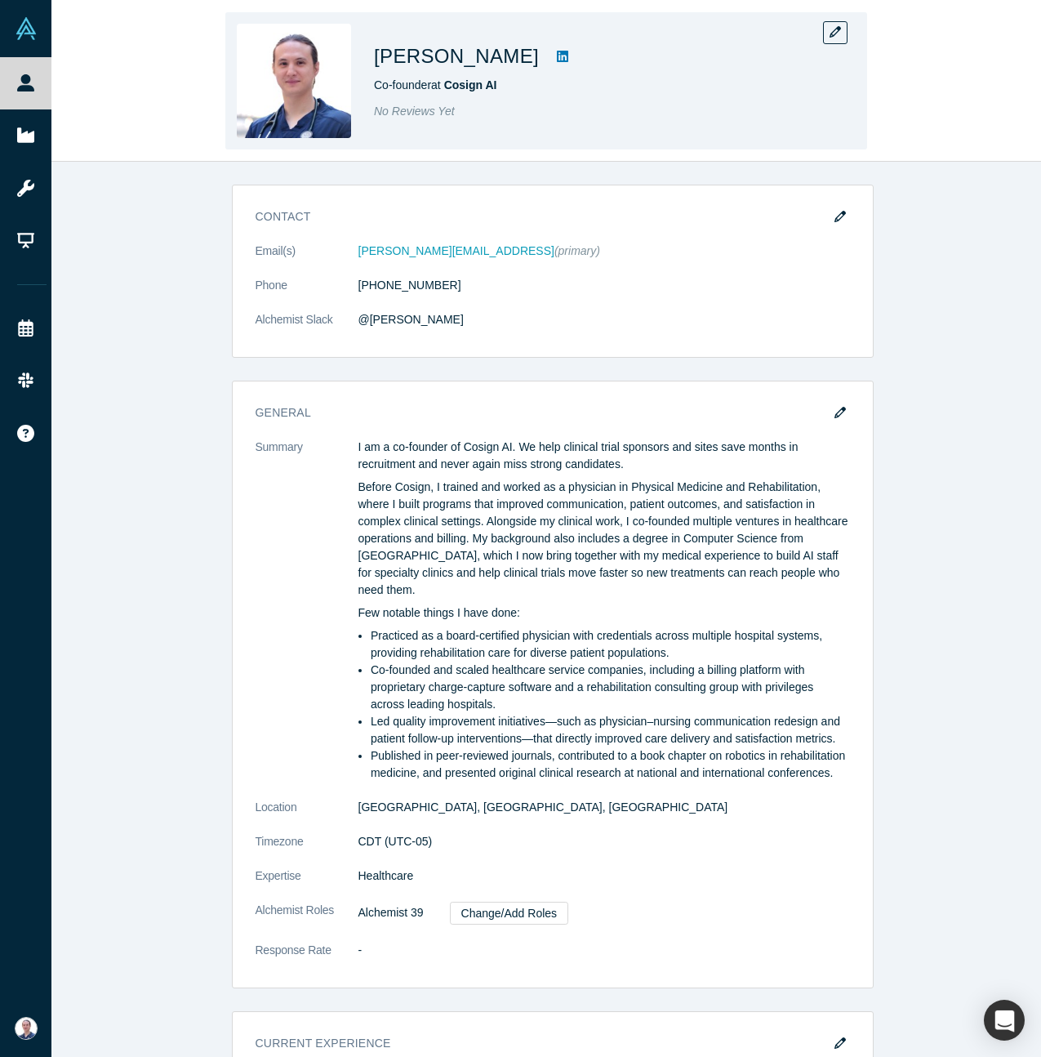
click at [557, 55] on icon at bounding box center [562, 56] width 11 height 11
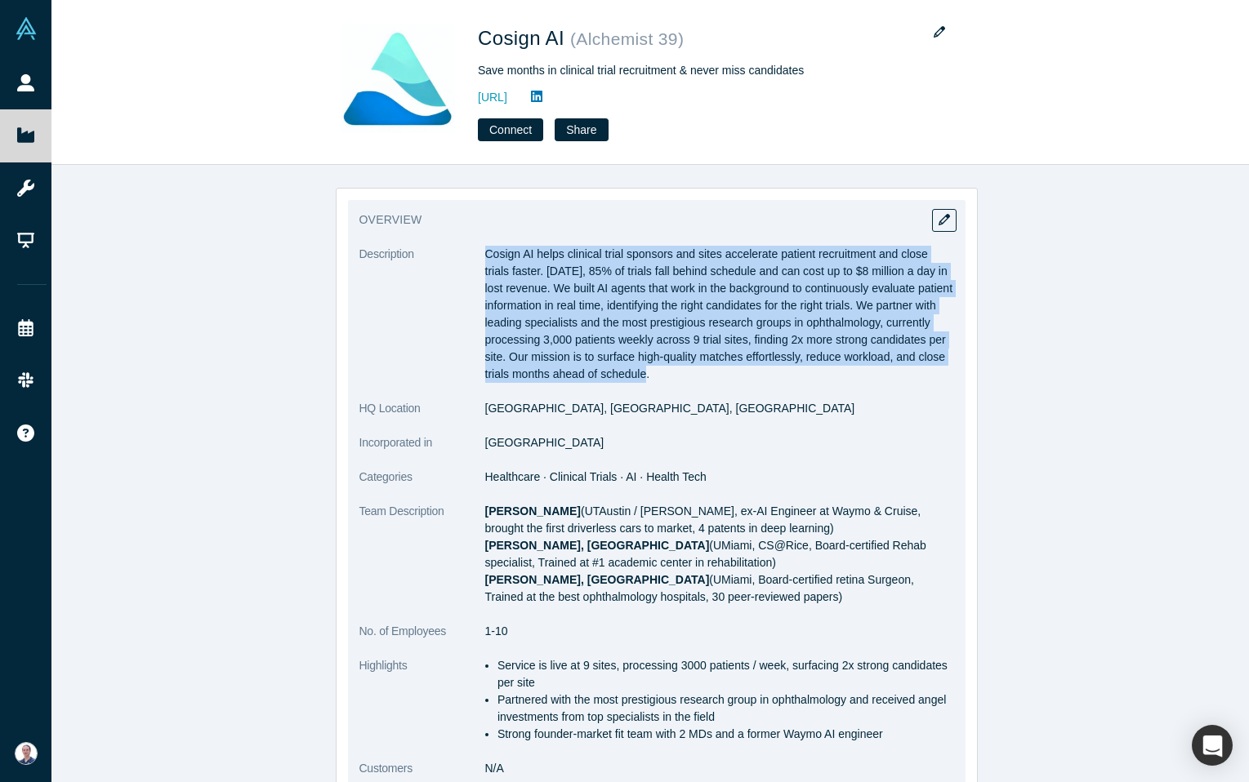
drag, startPoint x: 774, startPoint y: 368, endPoint x: 480, endPoint y: 255, distance: 314.9
click at [485, 255] on p "Cosign AI helps clinical trial sponsors and sites accelerate patient recruitmen…" at bounding box center [719, 314] width 469 height 137
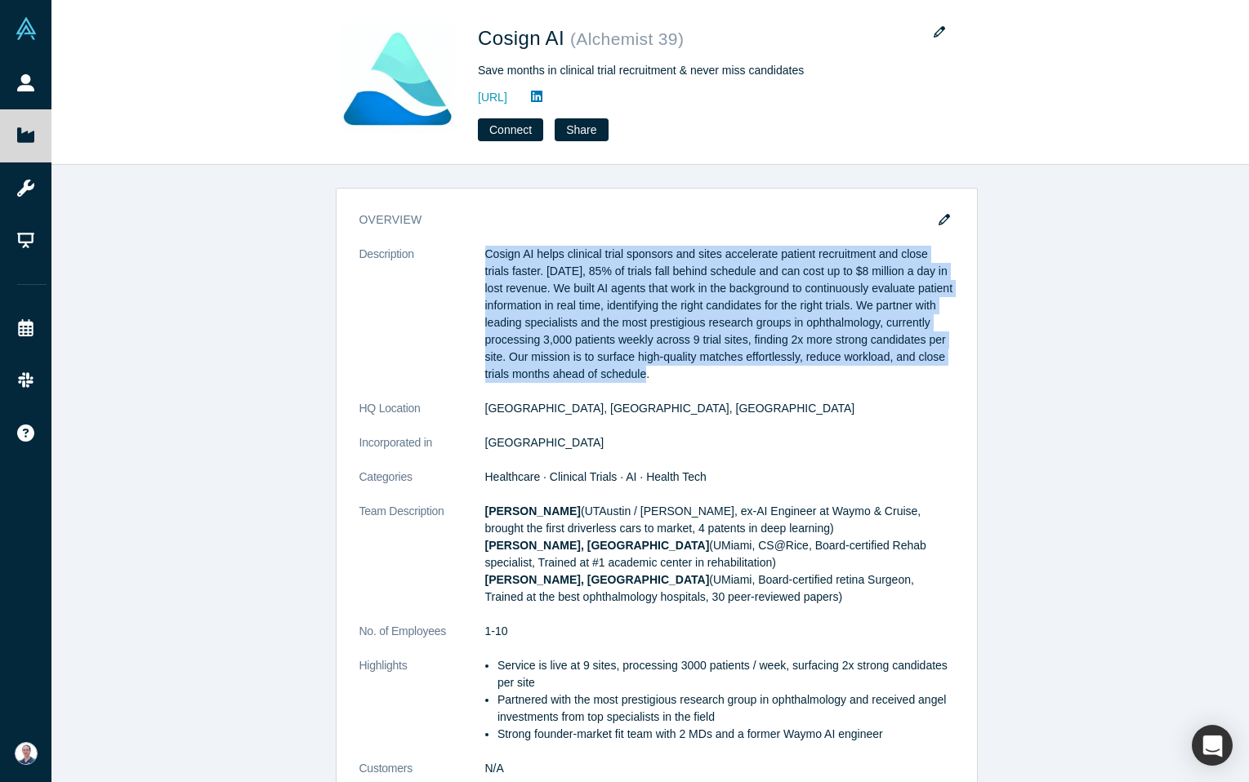
copy p "Cosign AI helps clinical trial sponsors and sites accelerate patient recruitmen…"
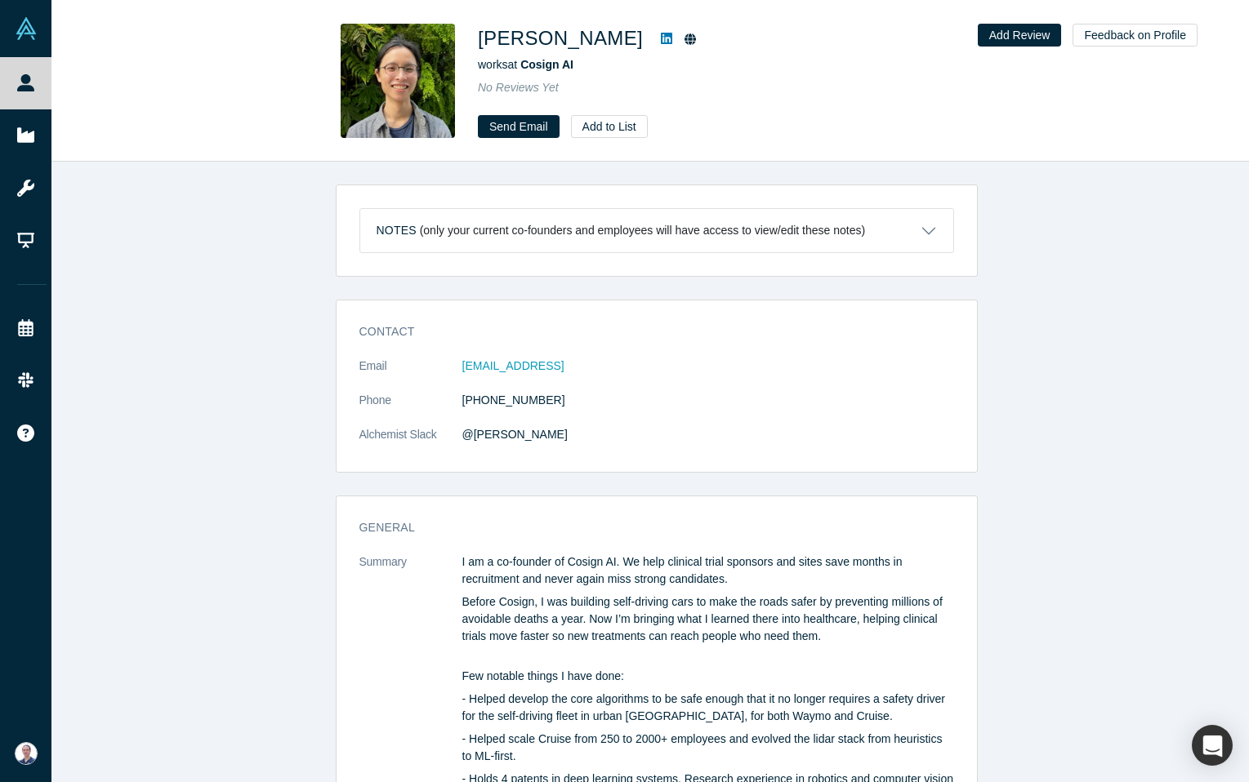
click at [506, 562] on p "I am a co-founder of Cosign AI. We help clinical trial sponsors and sites save …" at bounding box center [708, 571] width 492 height 34
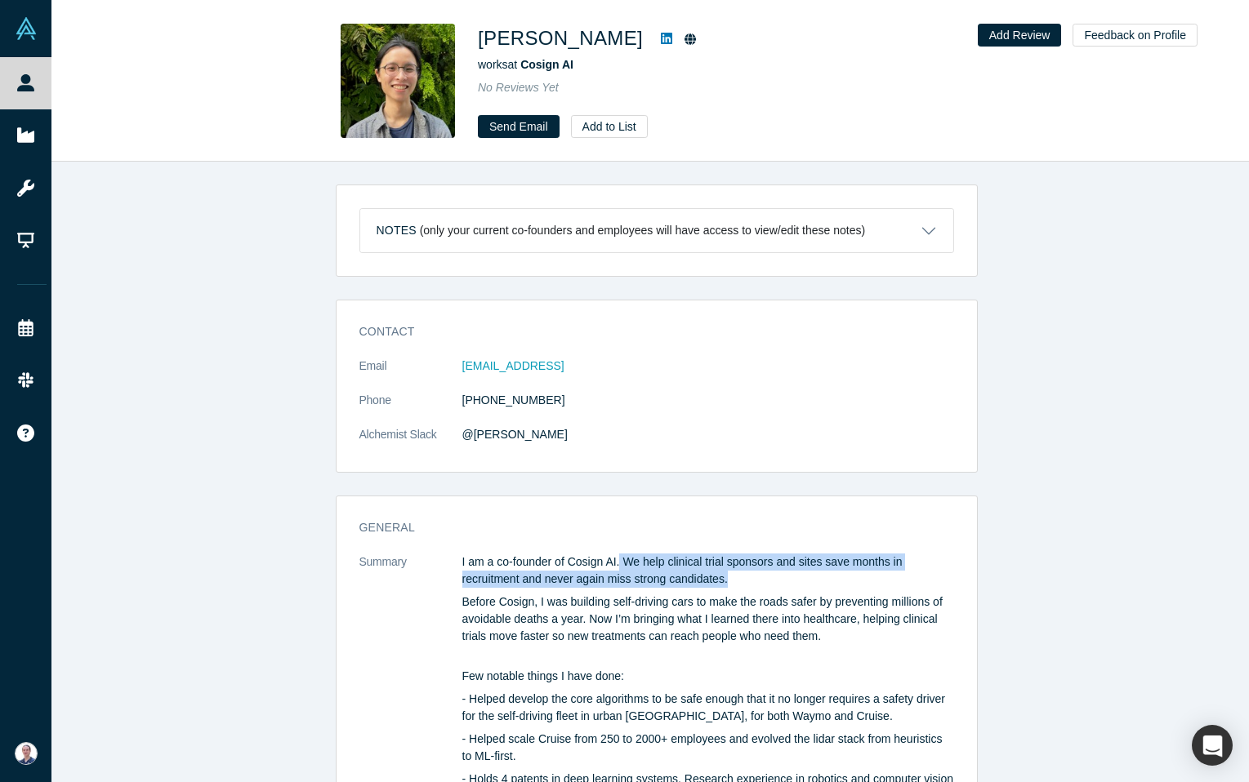
drag, startPoint x: 616, startPoint y: 560, endPoint x: 743, endPoint y: 582, distance: 129.2
click at [727, 578] on p "I am a co-founder of Cosign AI. We help clinical trial sponsors and sites save …" at bounding box center [708, 571] width 492 height 34
drag, startPoint x: 750, startPoint y: 582, endPoint x: 640, endPoint y: 540, distance: 117.1
click at [622, 558] on p "I am a co-founder of Cosign AI. We help clinical trial sponsors and sites save …" at bounding box center [708, 571] width 492 height 34
copy p "We help clinical trial sponsors and sites save months in recruitment and never …"
